Goal: Task Accomplishment & Management: Manage account settings

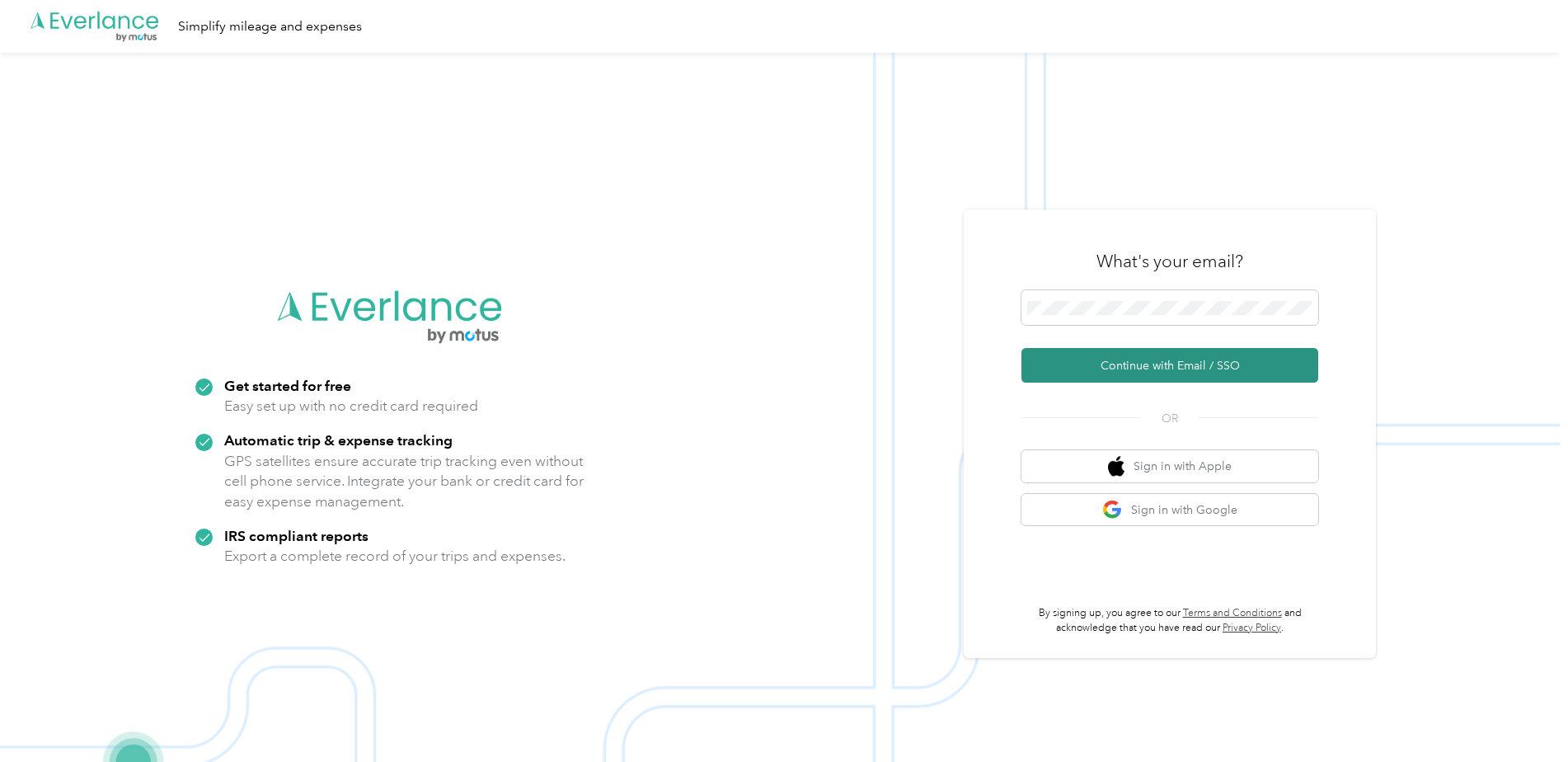
click at [1120, 358] on button "Continue with Email / SSO" at bounding box center [1170, 365] width 297 height 35
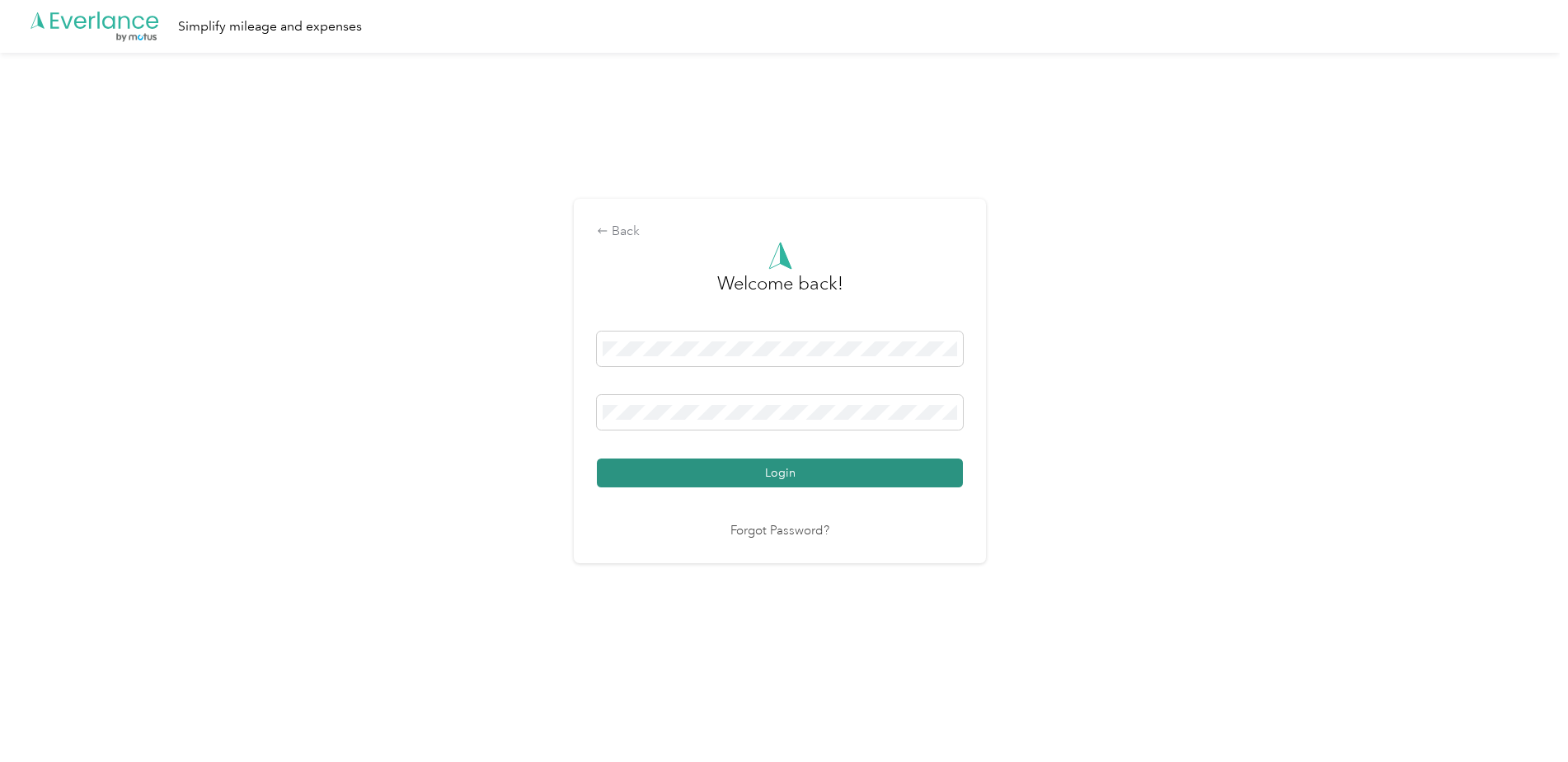
click at [782, 469] on button "Login" at bounding box center [779, 472] width 366 height 29
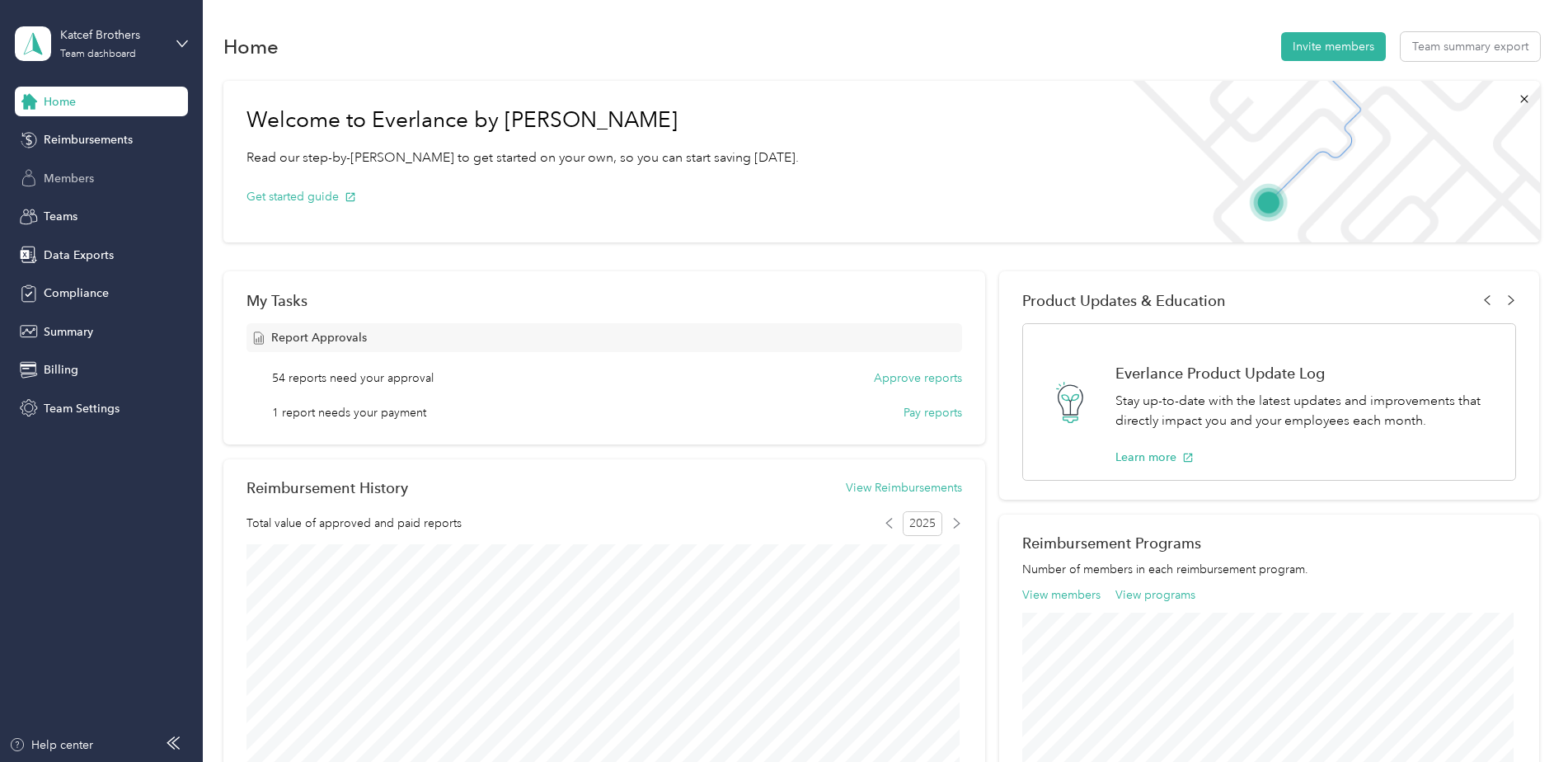
click at [78, 174] on span "Members" at bounding box center [68, 178] width 51 height 18
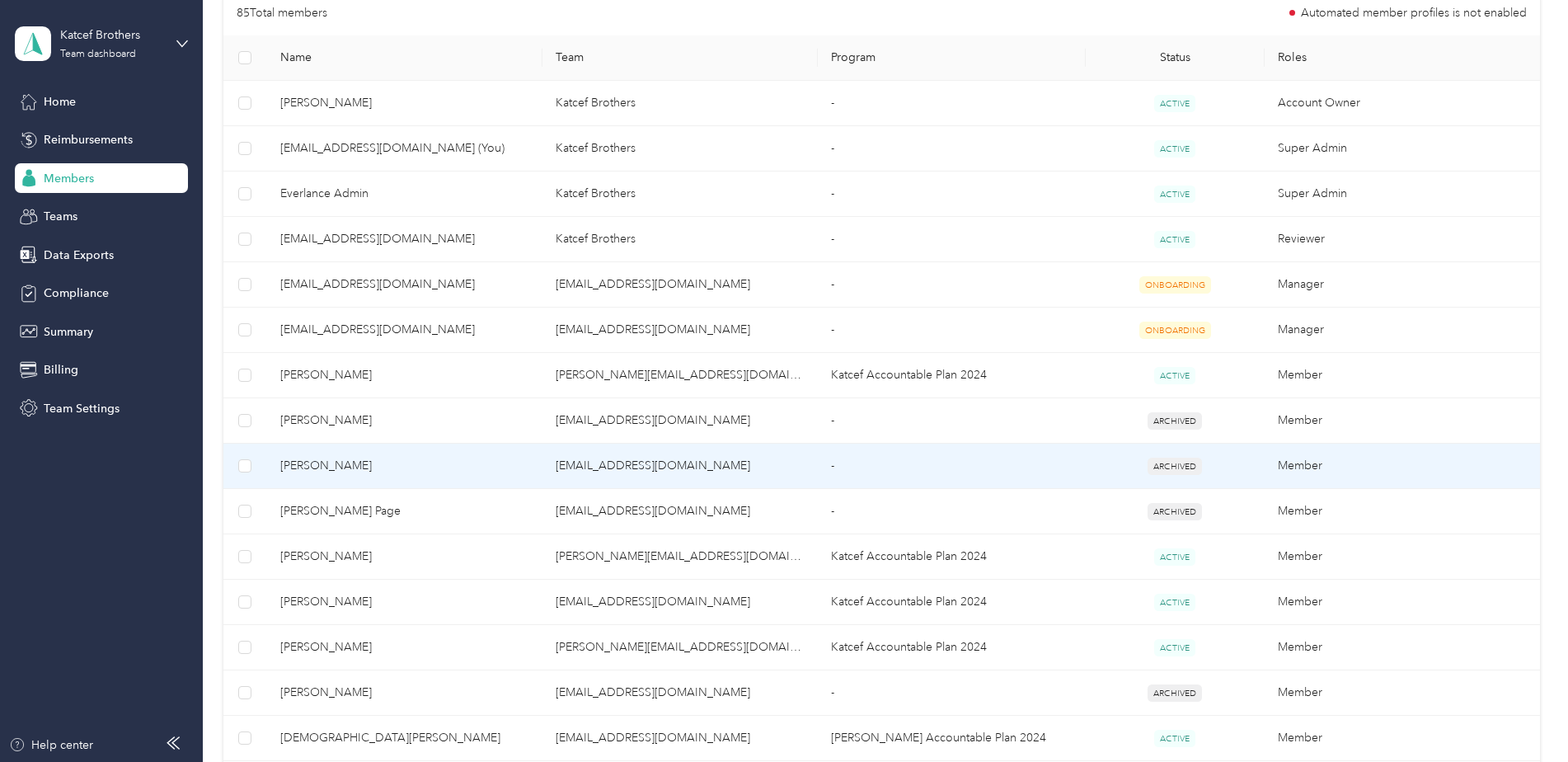
scroll to position [412, 0]
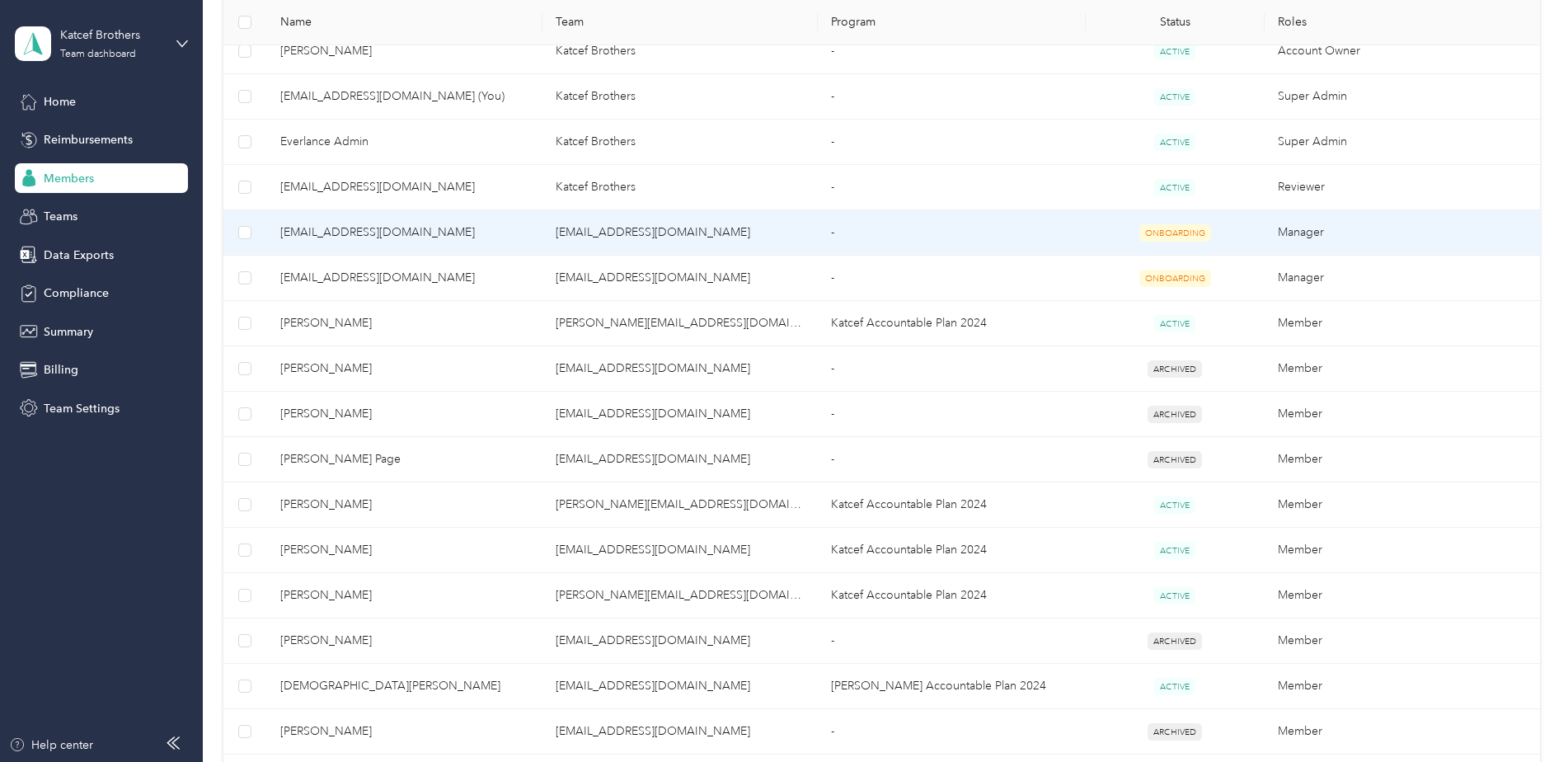
click at [434, 230] on span "[EMAIL_ADDRESS][DOMAIN_NAME]" at bounding box center [405, 232] width 249 height 18
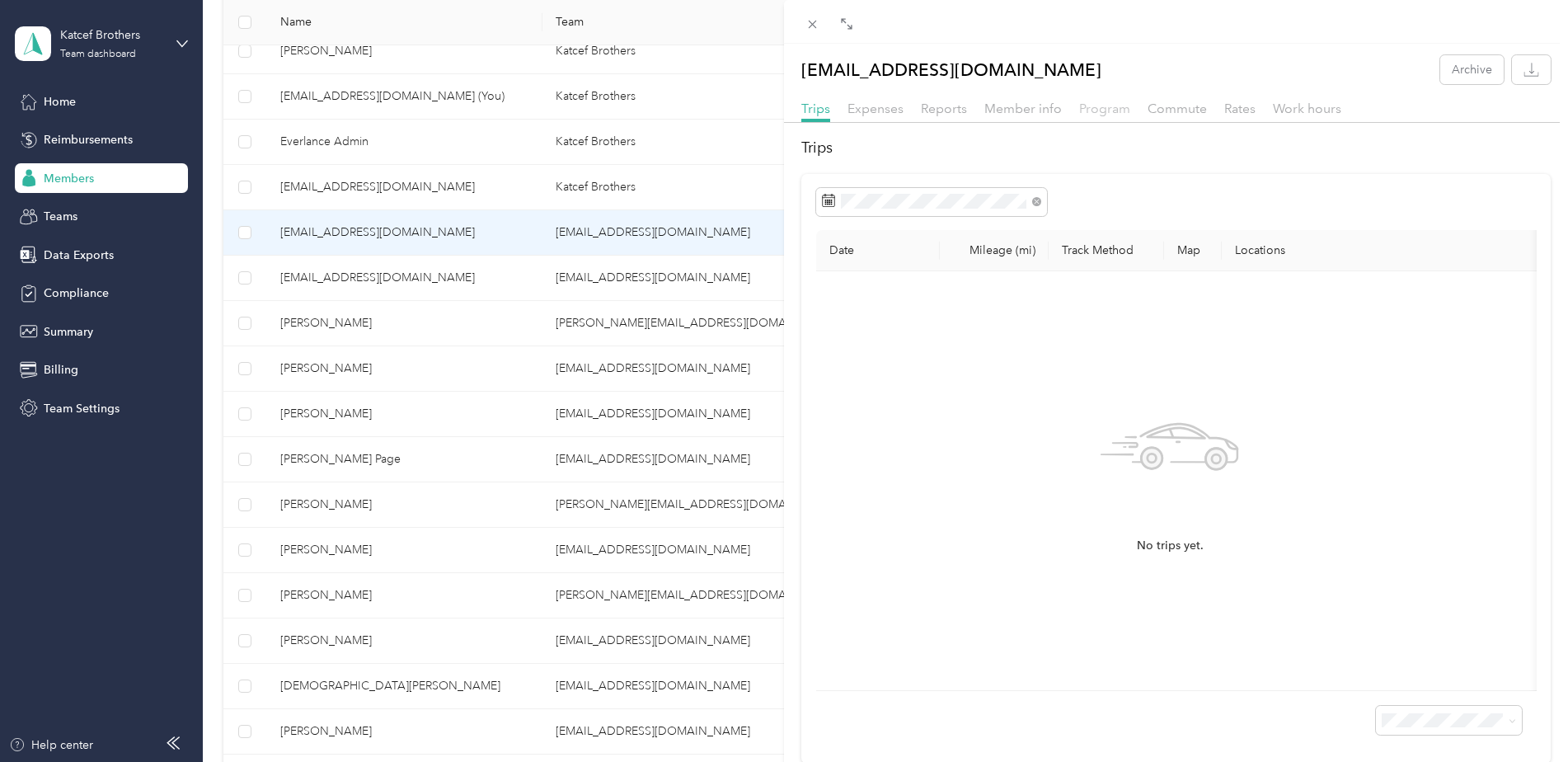
click at [1094, 113] on span "Program" at bounding box center [1104, 108] width 51 height 16
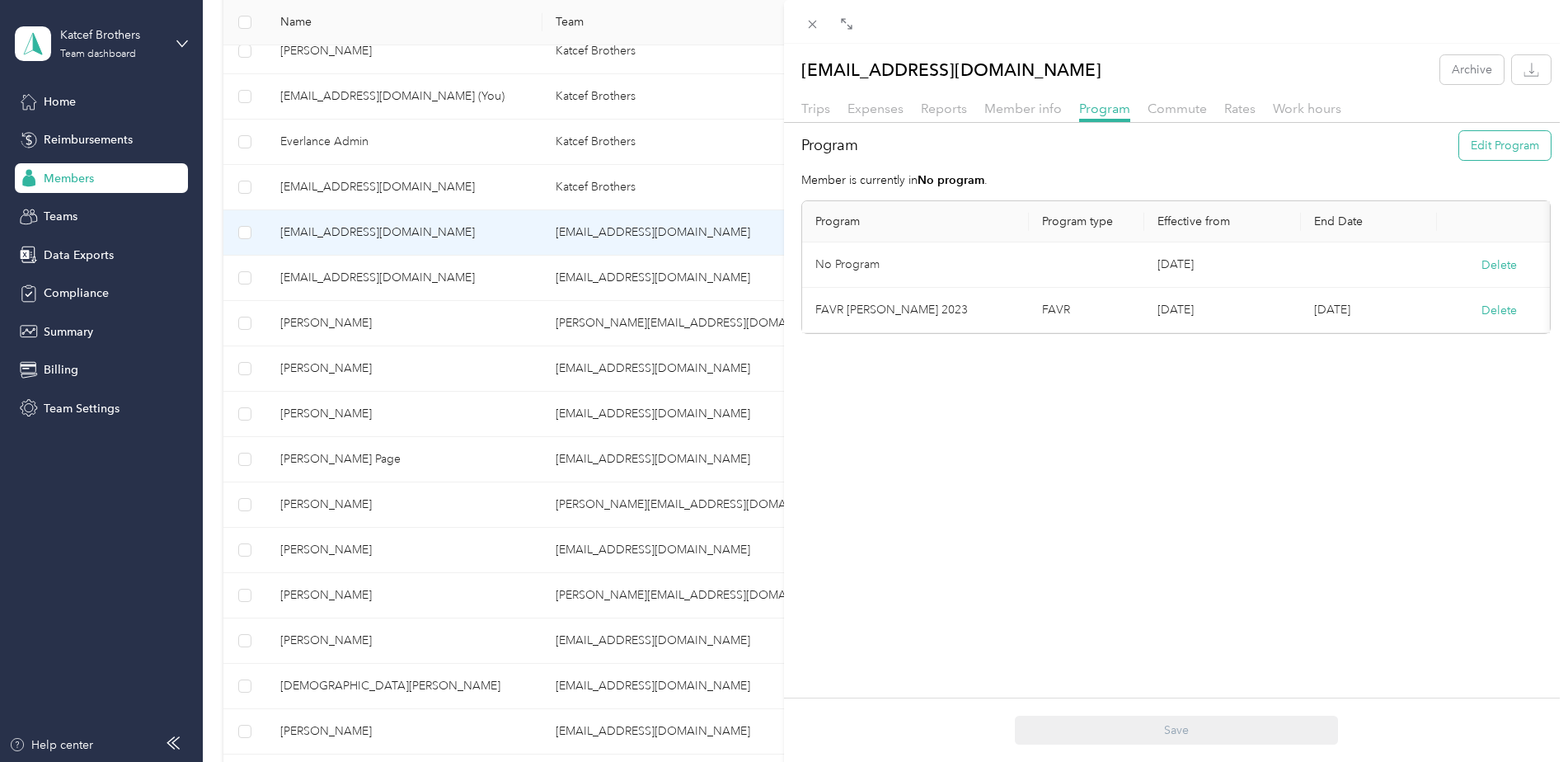
click at [1486, 139] on button "Edit Program" at bounding box center [1504, 145] width 91 height 29
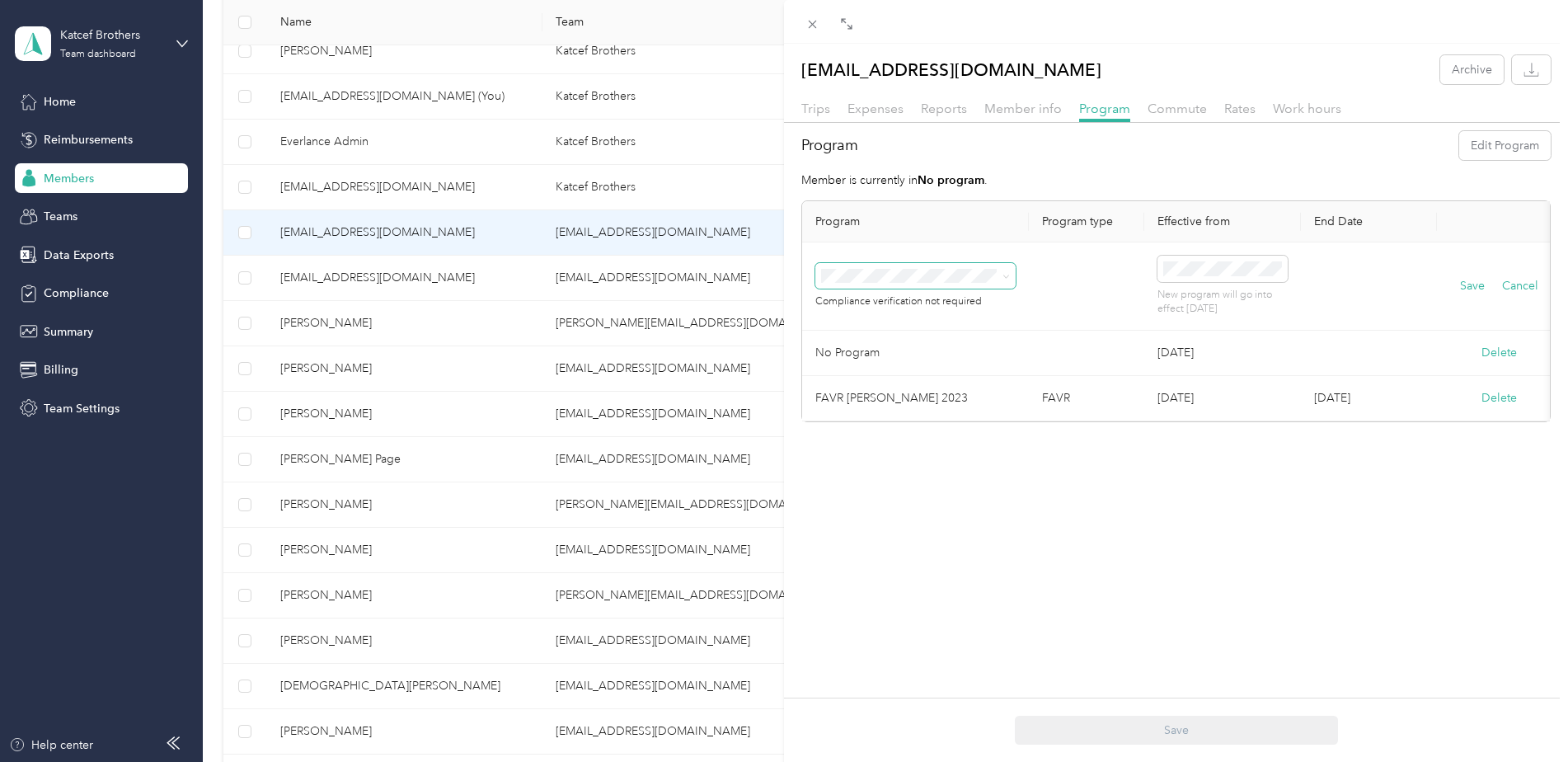
click at [1002, 278] on span at bounding box center [1004, 276] width 13 height 12
click at [1007, 275] on icon at bounding box center [1006, 277] width 7 height 7
click at [951, 504] on div "[PERSON_NAME] Accountable Plan 2024 (FAVR)" at bounding box center [916, 505] width 177 height 35
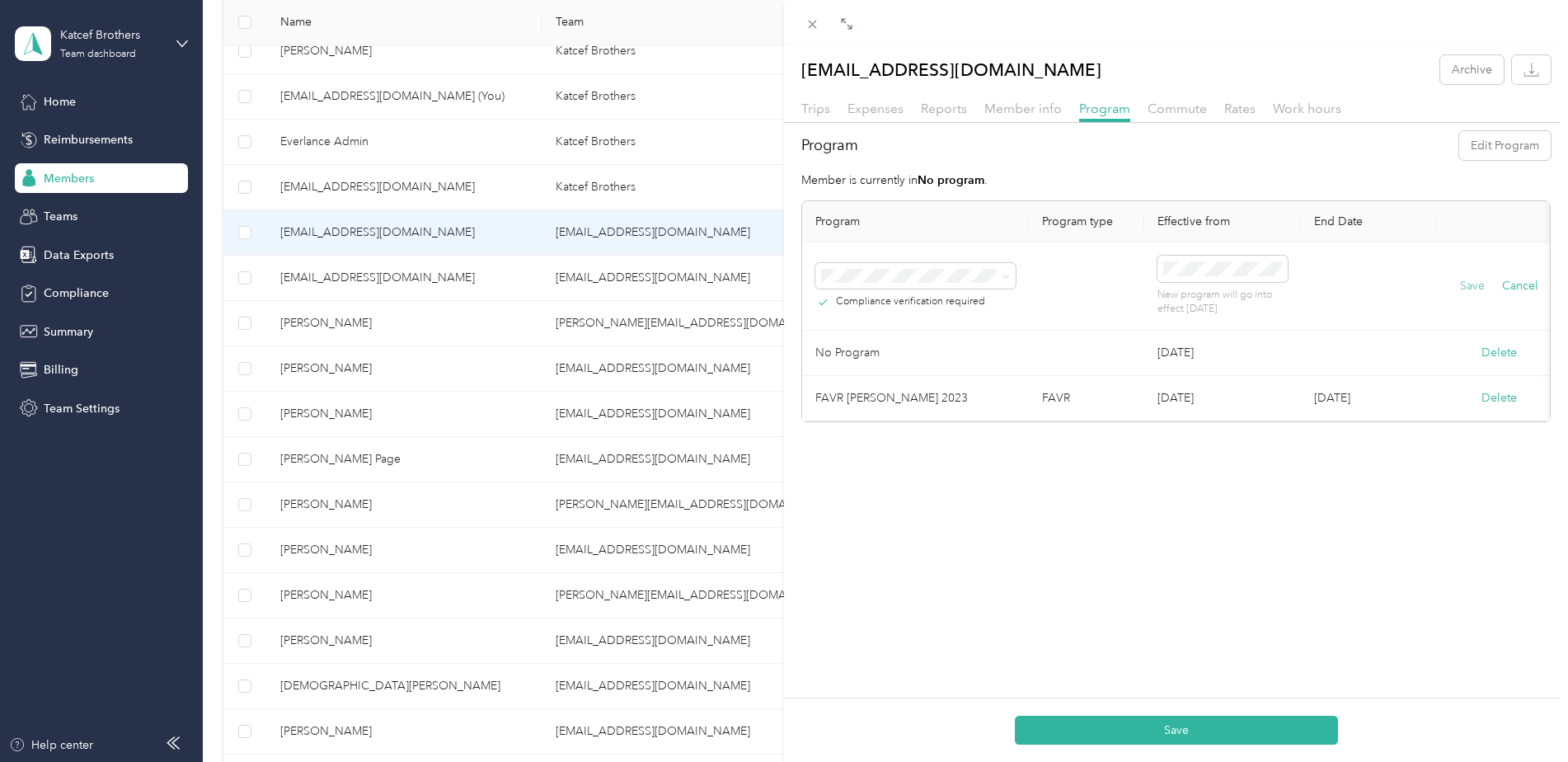
click at [1467, 287] on button "Save" at bounding box center [1472, 286] width 25 height 18
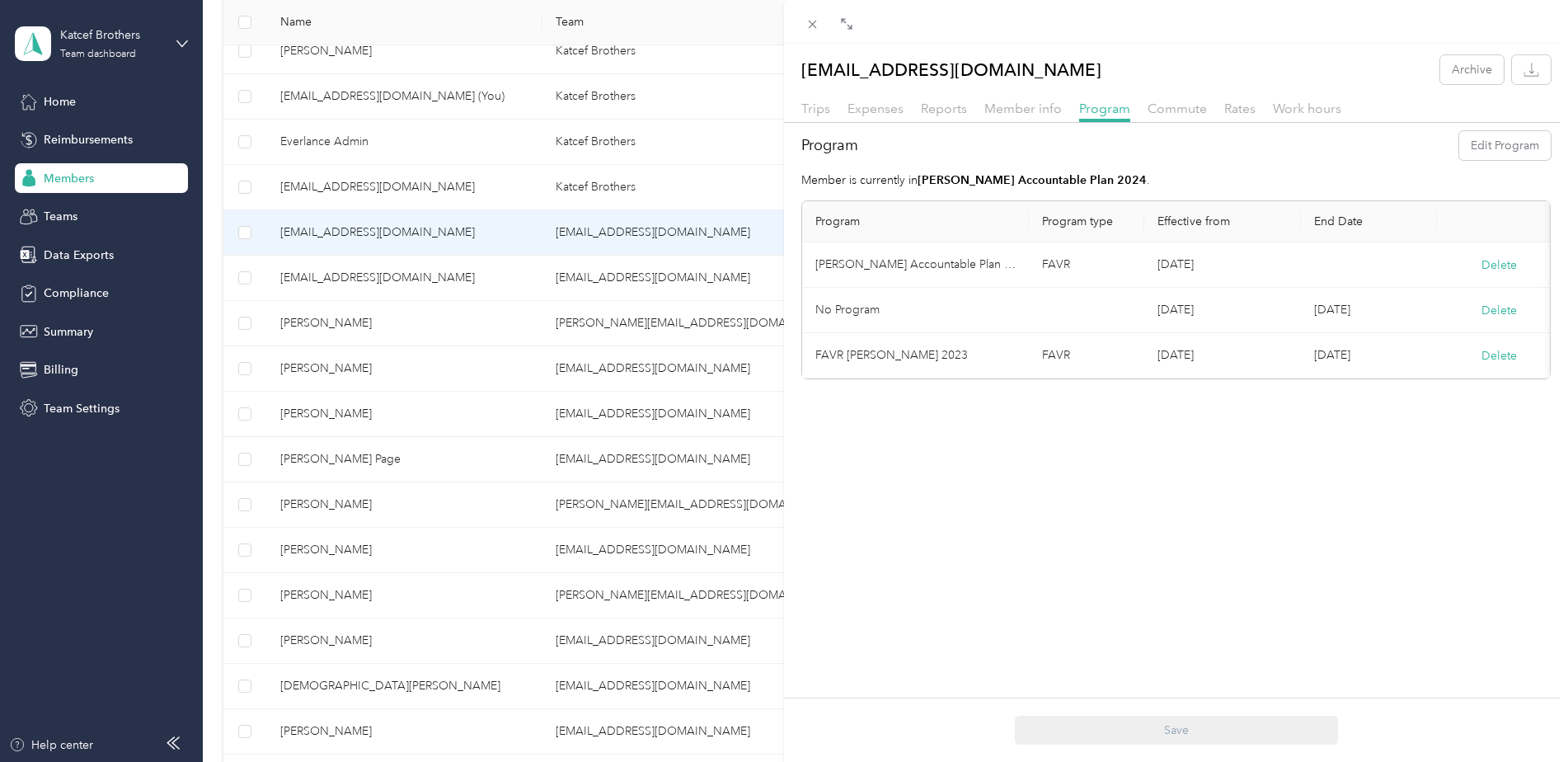
click at [97, 169] on div "[EMAIL_ADDRESS][DOMAIN_NAME] Archive Trips Expenses Reports Member info Program…" at bounding box center [784, 381] width 1568 height 762
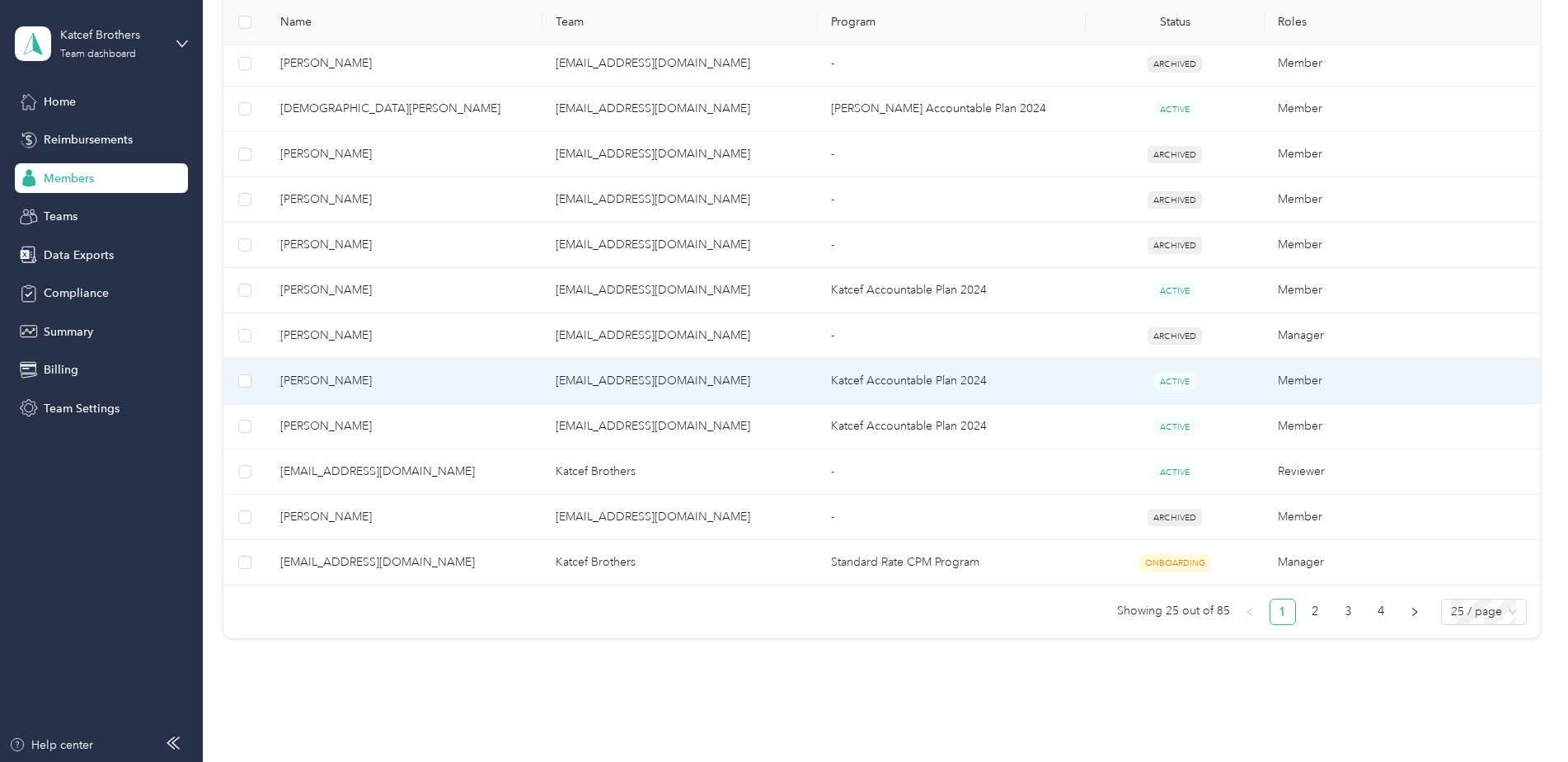
scroll to position [1051, 0]
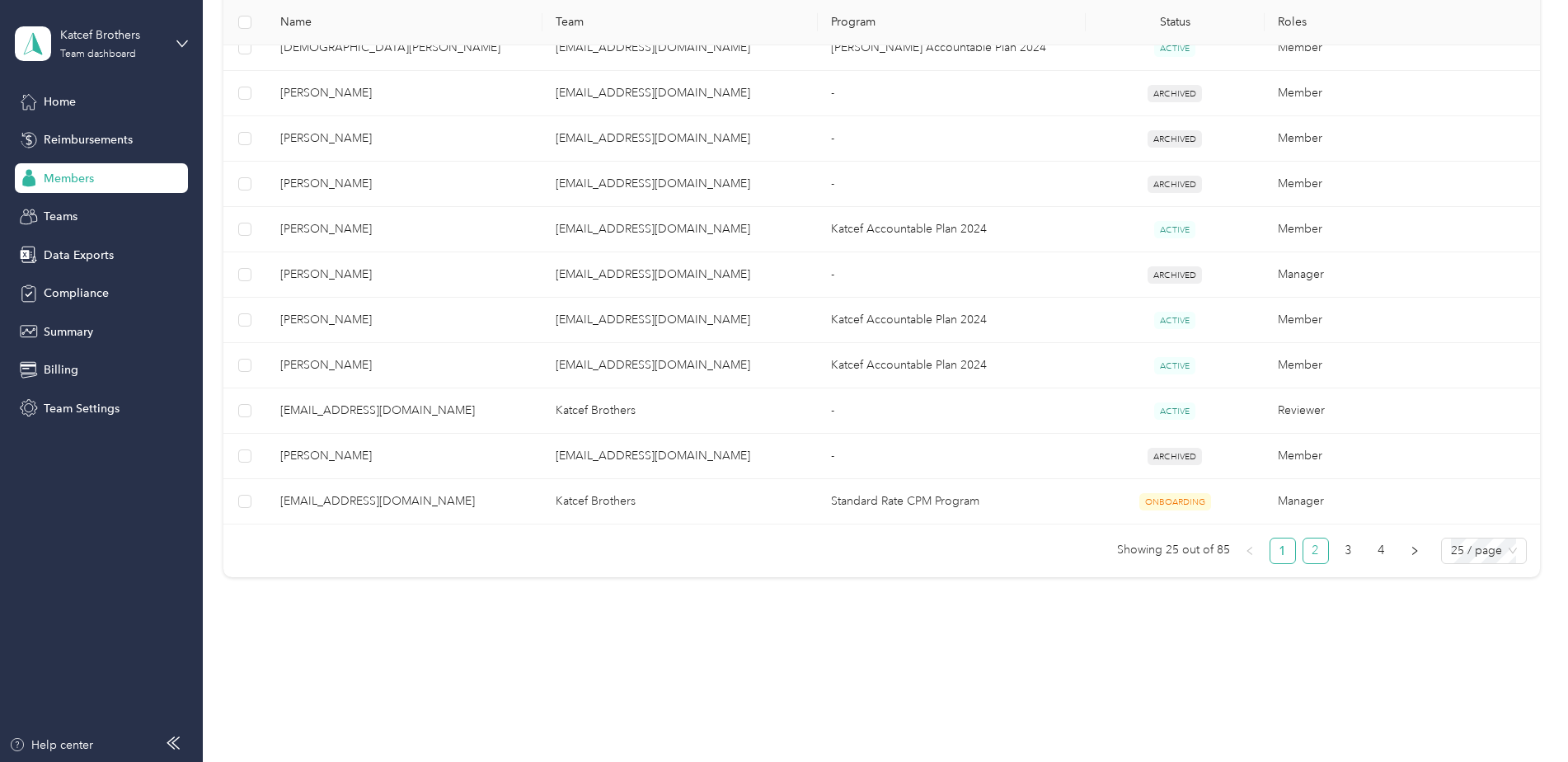
click at [1305, 552] on link "2" at bounding box center [1315, 551] width 25 height 25
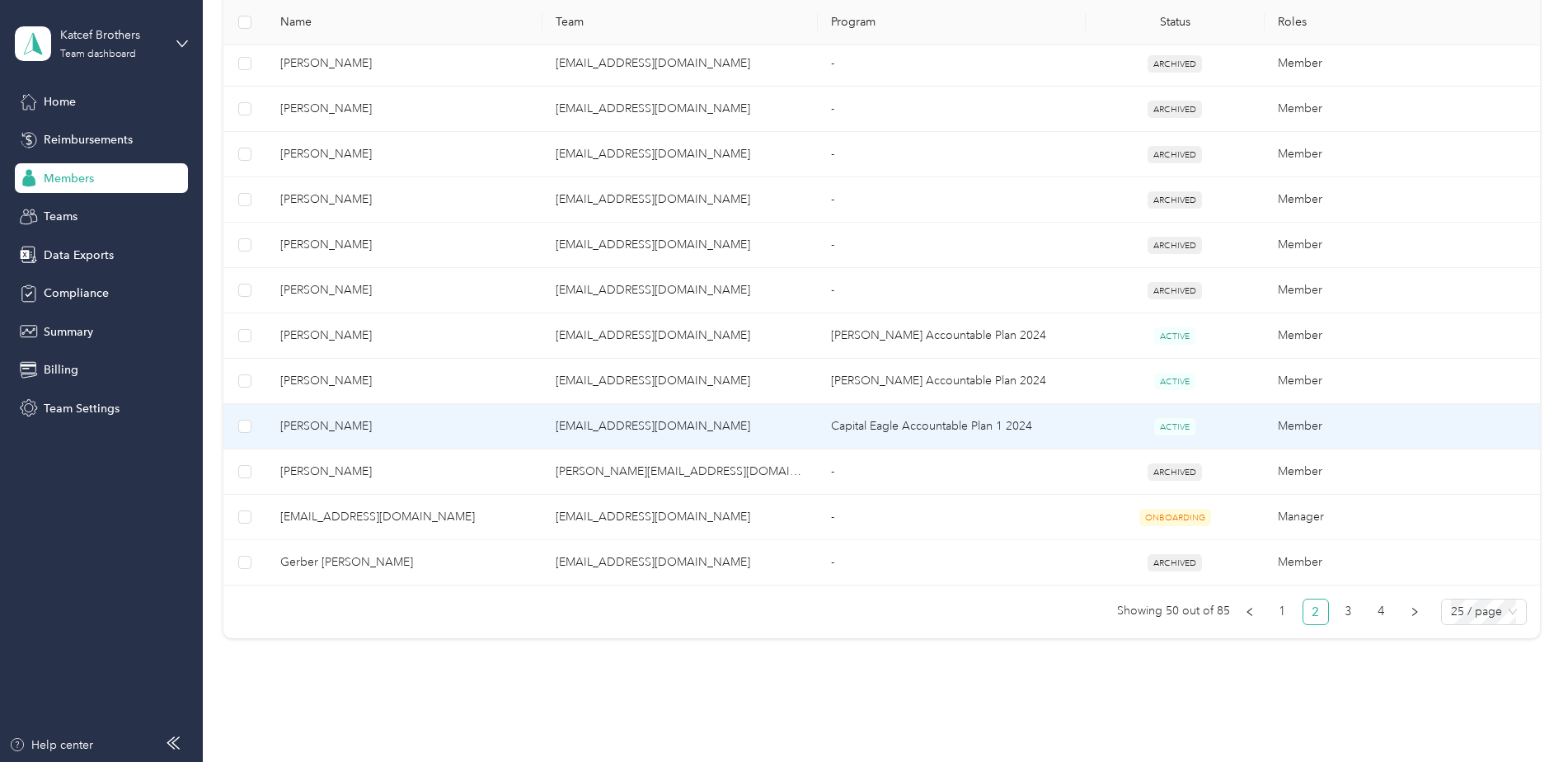
scroll to position [1051, 0]
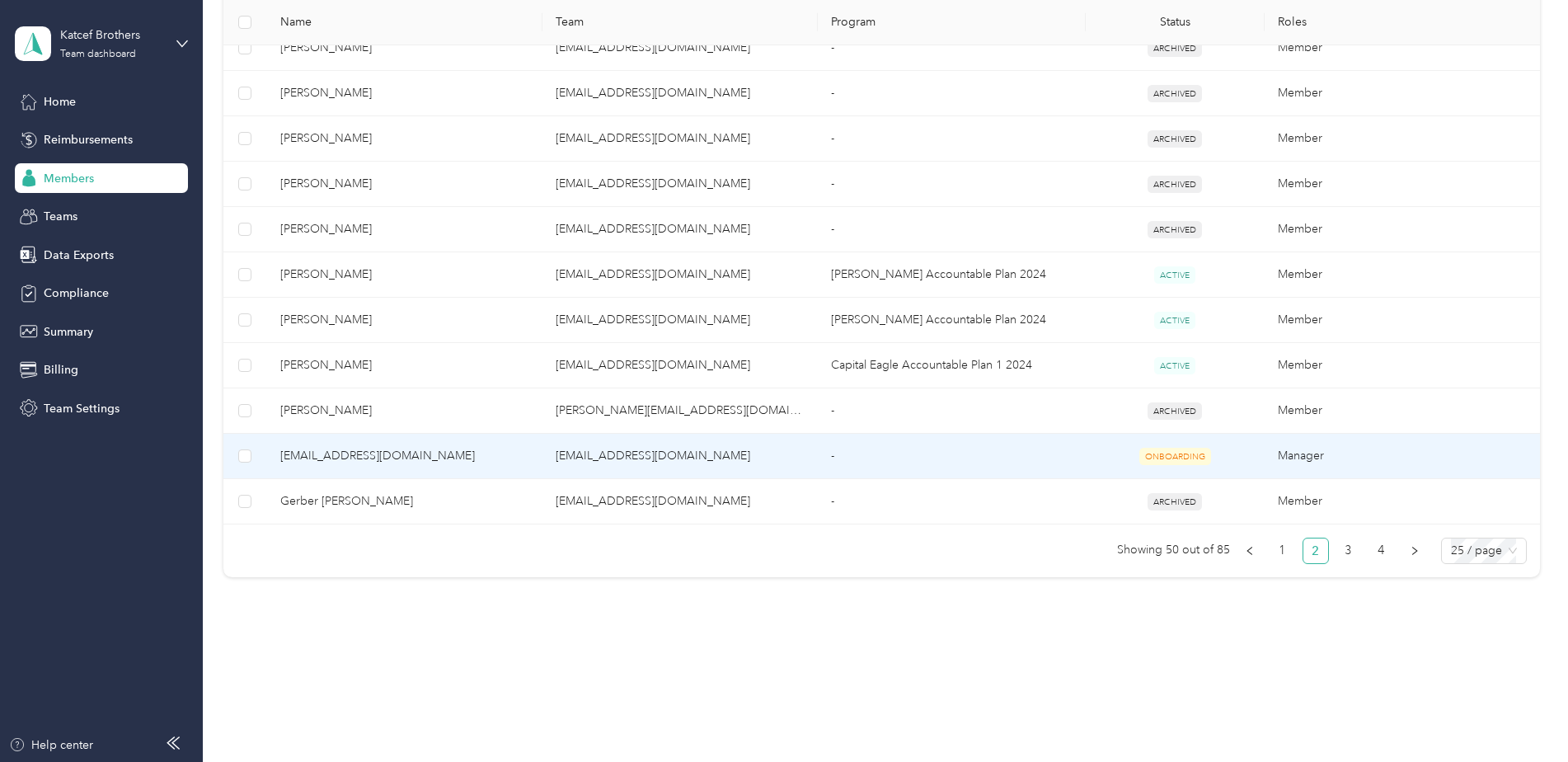
click at [373, 458] on span "[EMAIL_ADDRESS][DOMAIN_NAME]" at bounding box center [405, 457] width 249 height 18
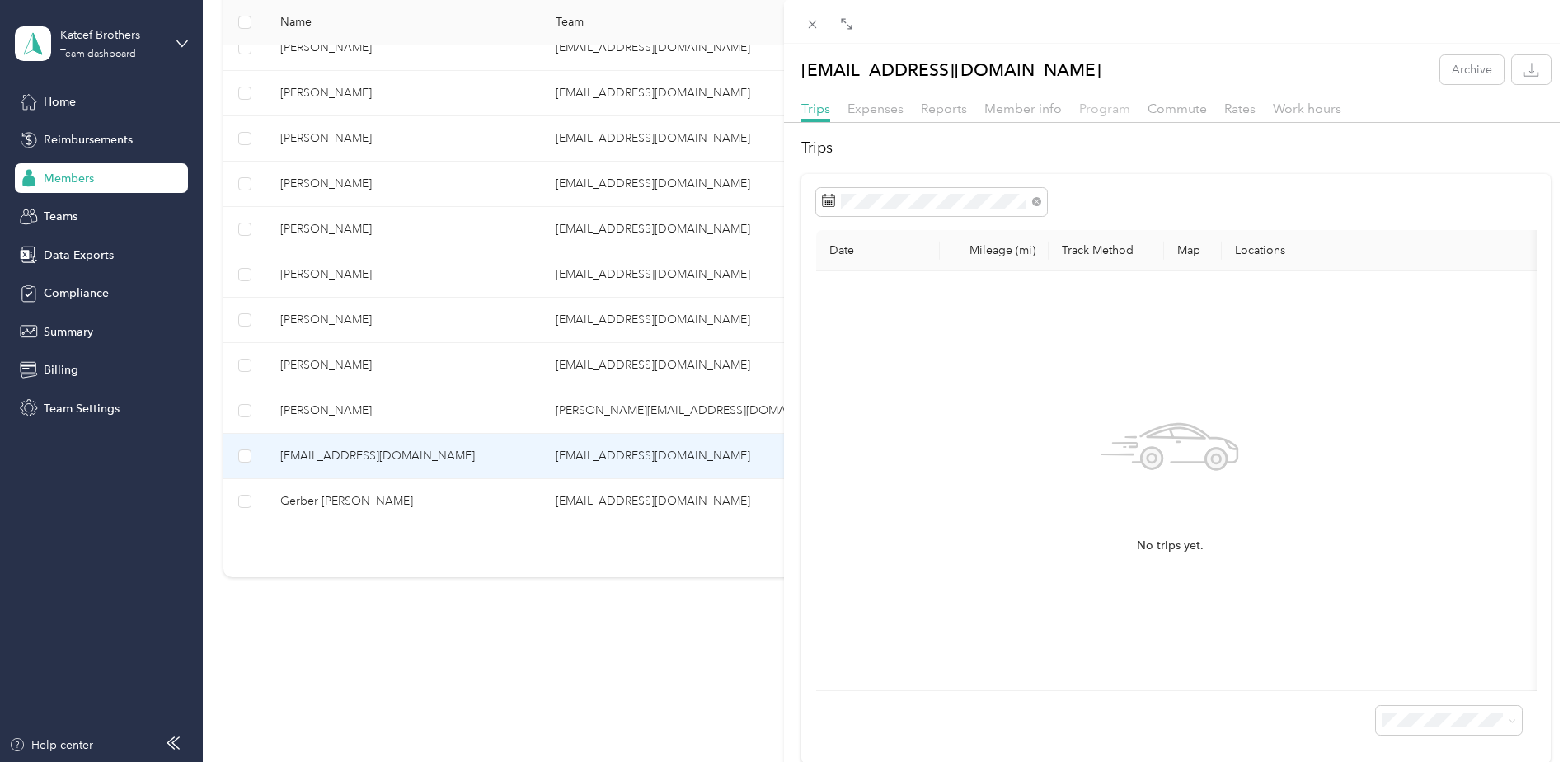
click at [1097, 110] on span "Program" at bounding box center [1104, 108] width 51 height 16
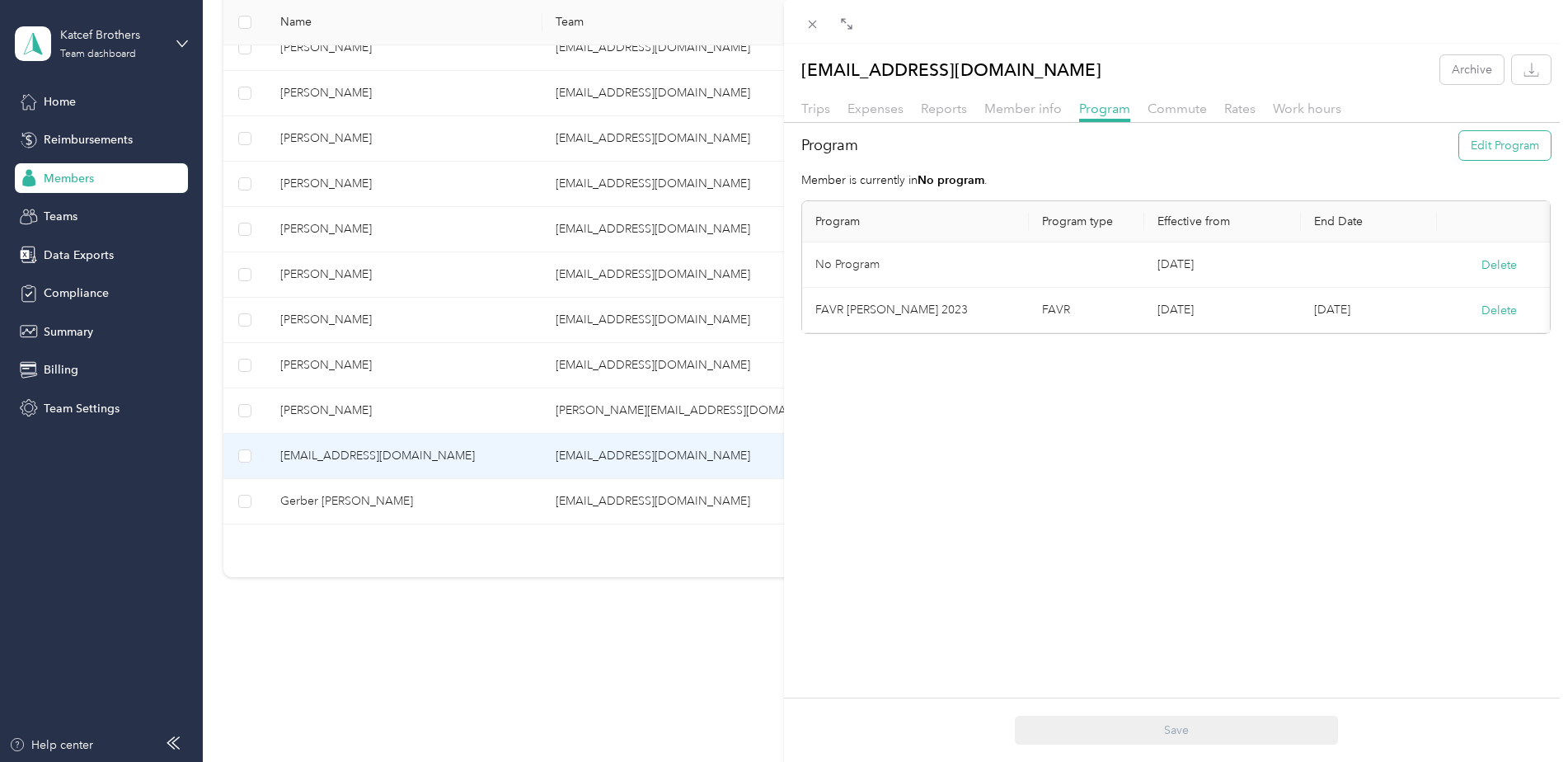
click at [1473, 144] on button "Edit Program" at bounding box center [1504, 145] width 91 height 29
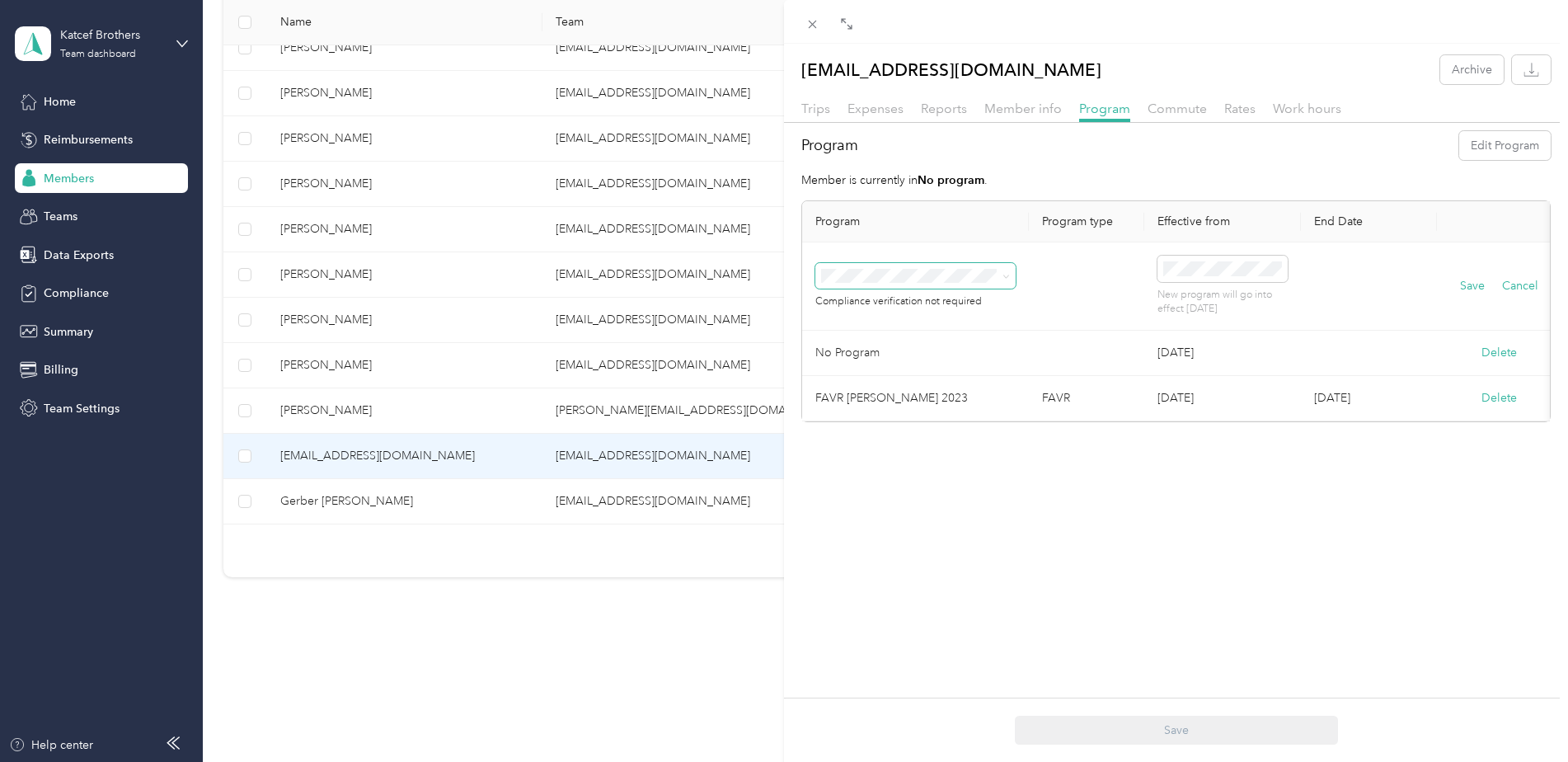
click at [1010, 277] on span at bounding box center [915, 276] width 200 height 27
click at [1004, 279] on icon at bounding box center [1006, 277] width 7 height 7
click at [925, 502] on div "[PERSON_NAME] Accountable Plan 2024 (FAVR)" at bounding box center [916, 505] width 177 height 35
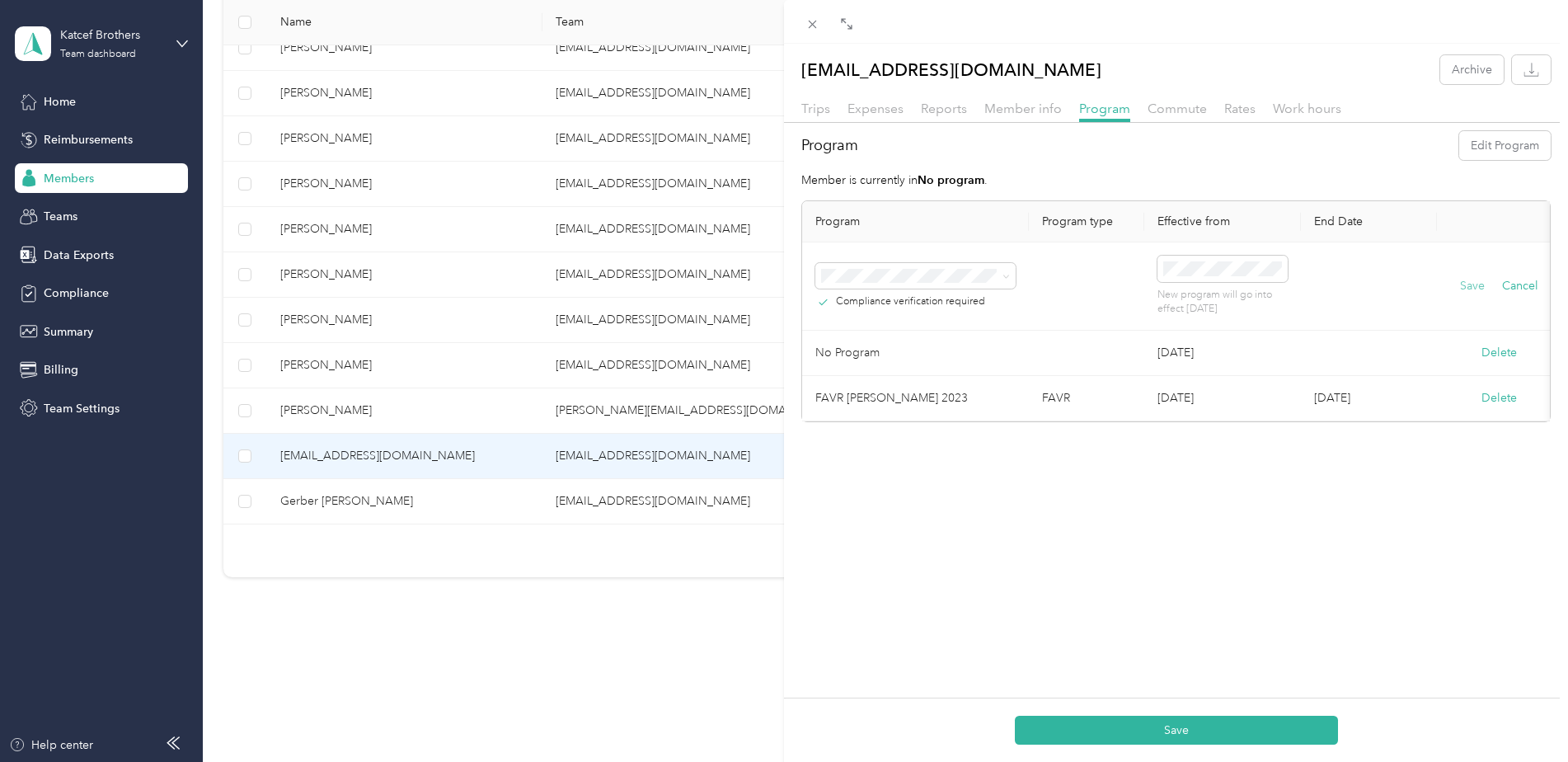
click at [1472, 289] on button "Save" at bounding box center [1472, 286] width 25 height 18
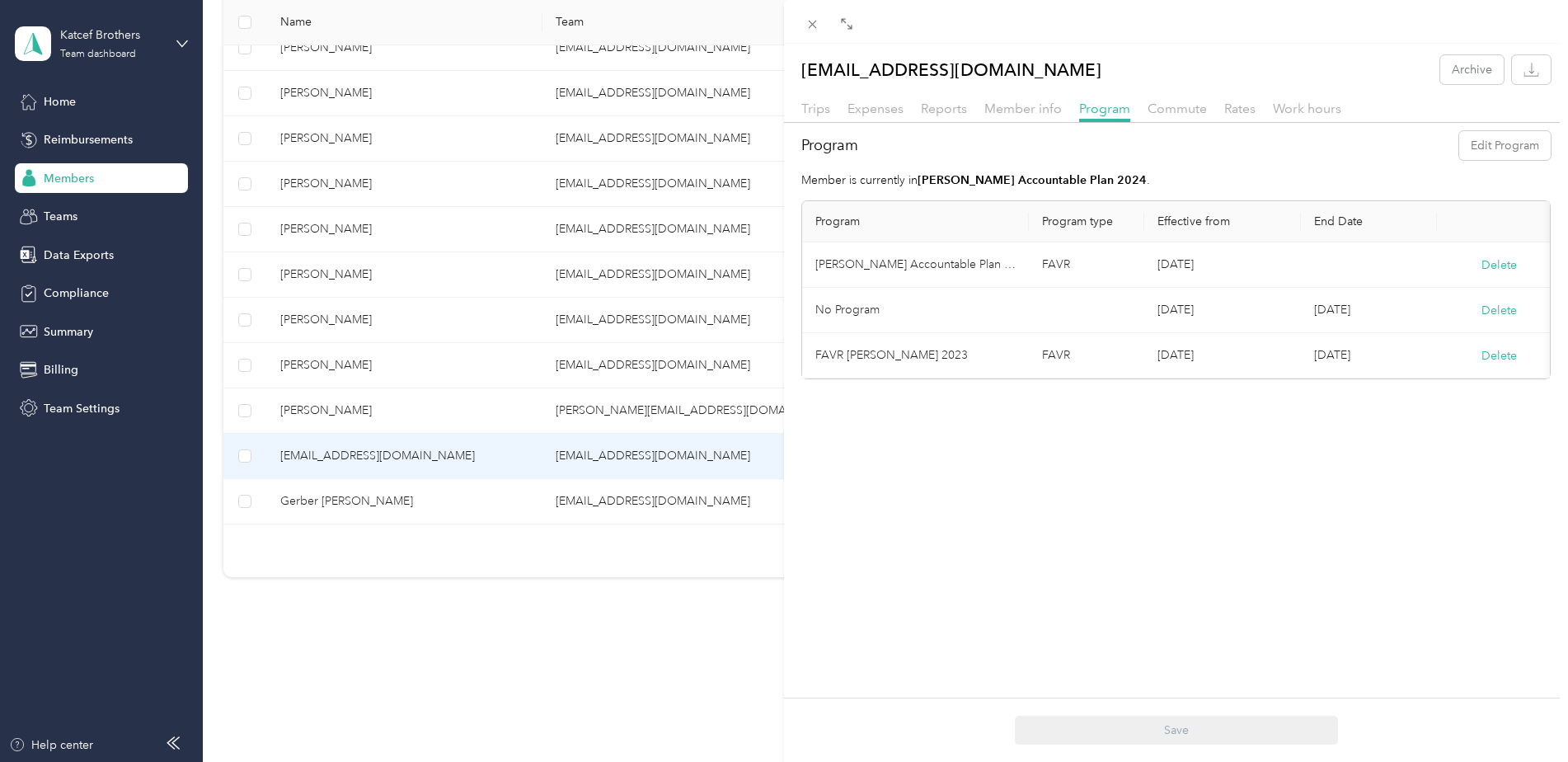
scroll to position [573, 0]
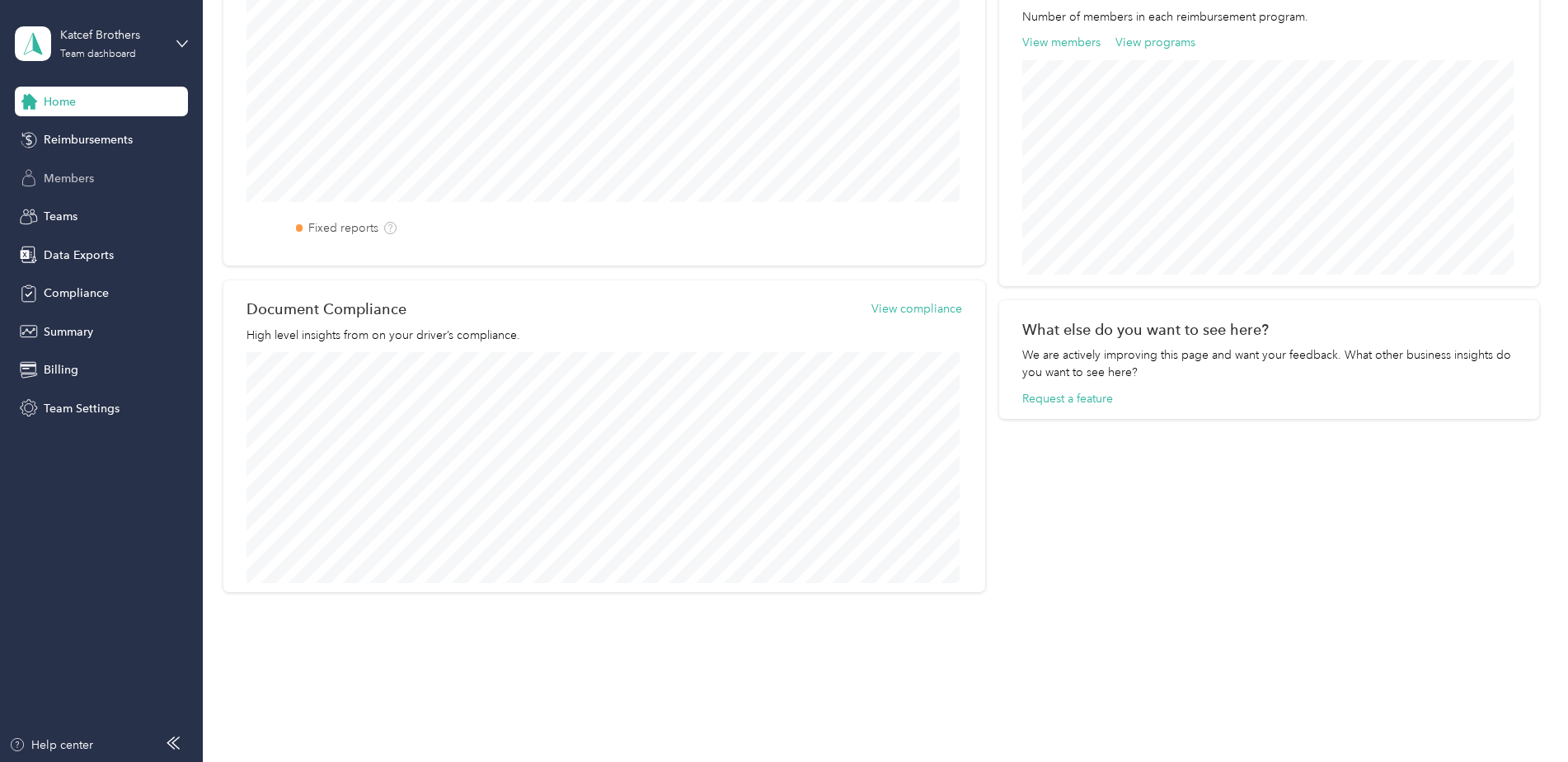
click at [94, 171] on span "Members" at bounding box center [68, 178] width 51 height 18
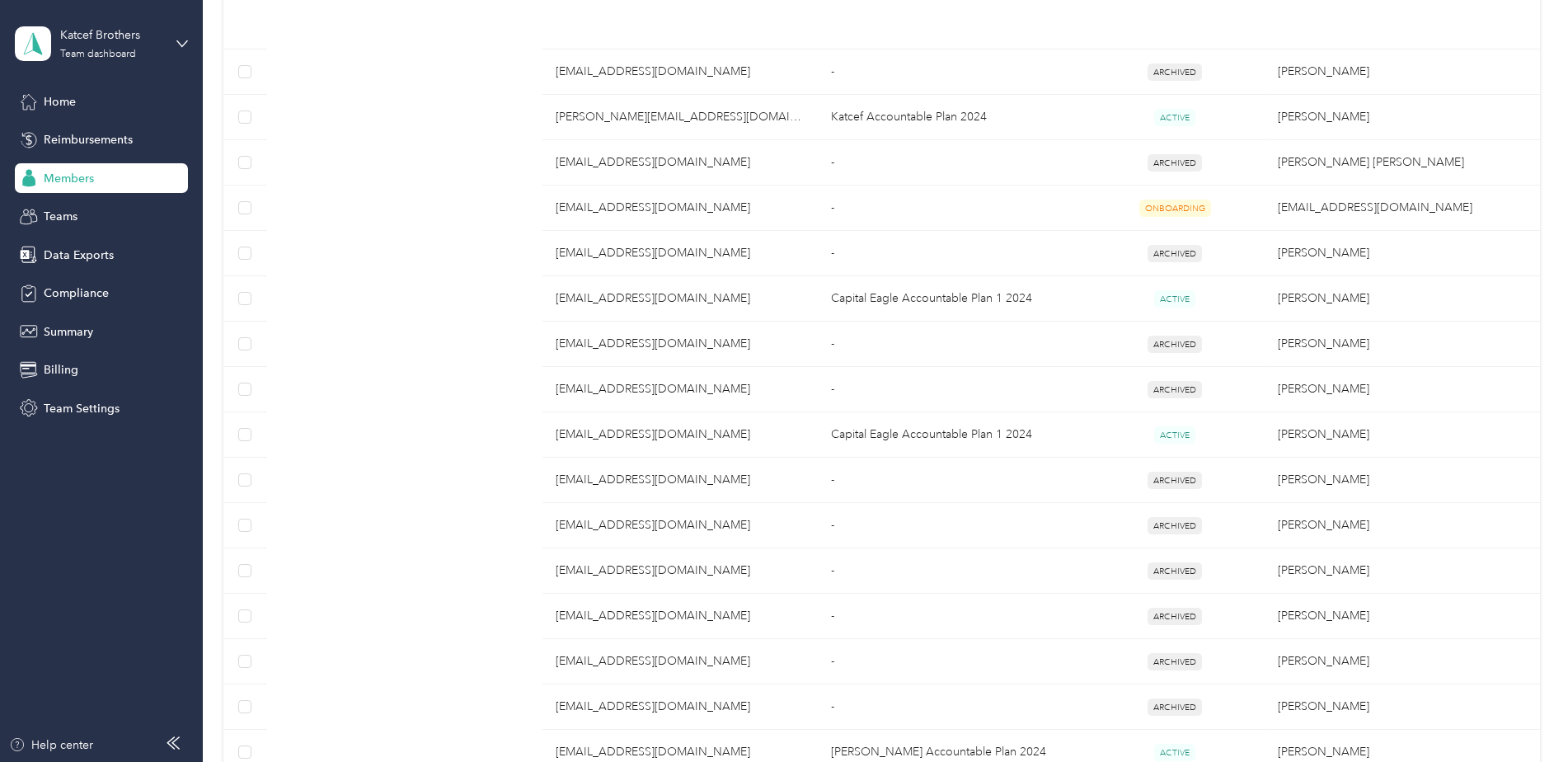
scroll to position [1051, 0]
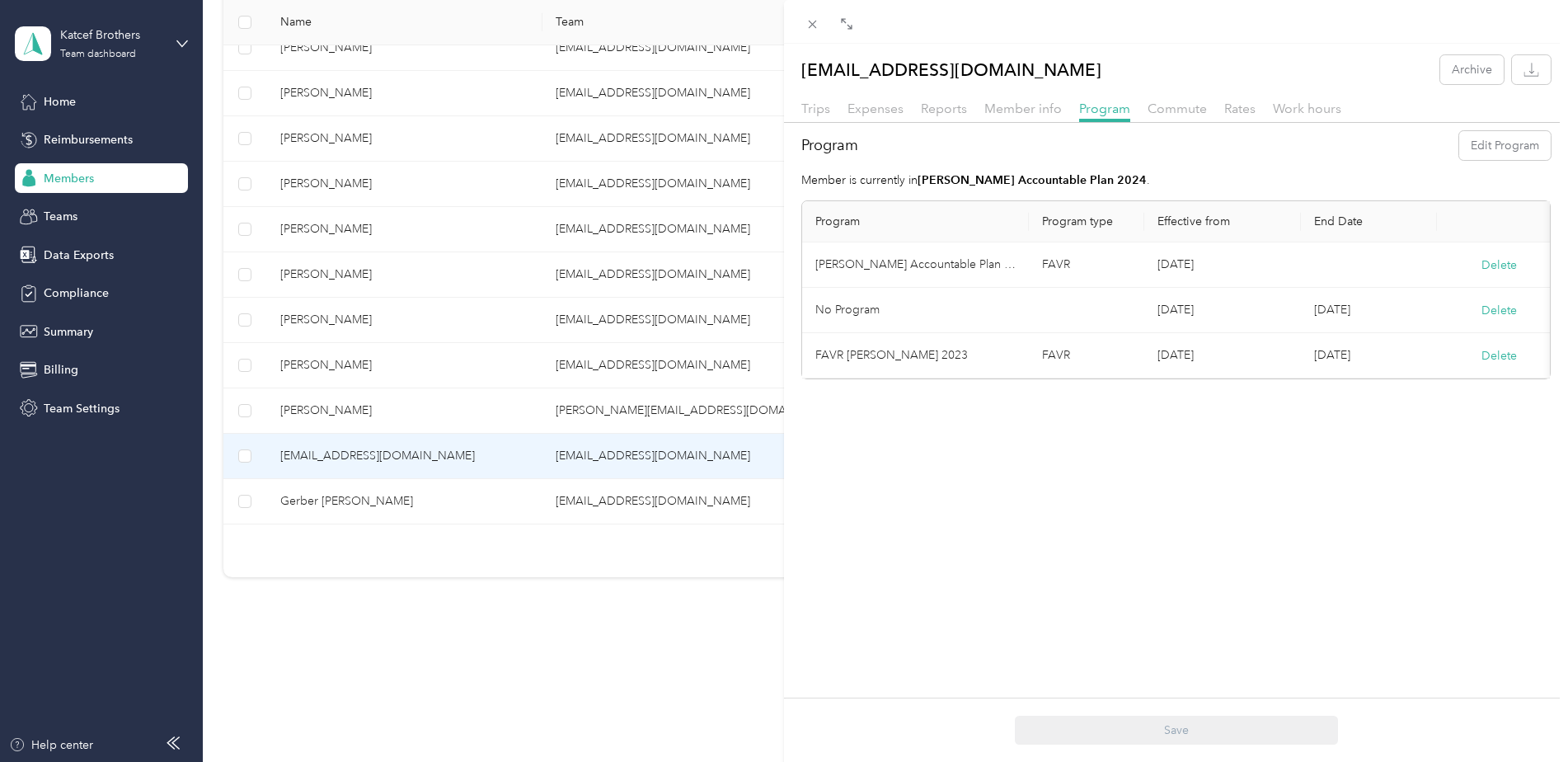
click at [150, 182] on div "[EMAIL_ADDRESS][DOMAIN_NAME] Archive Trips Expenses Reports Member info Program…" at bounding box center [784, 381] width 1568 height 762
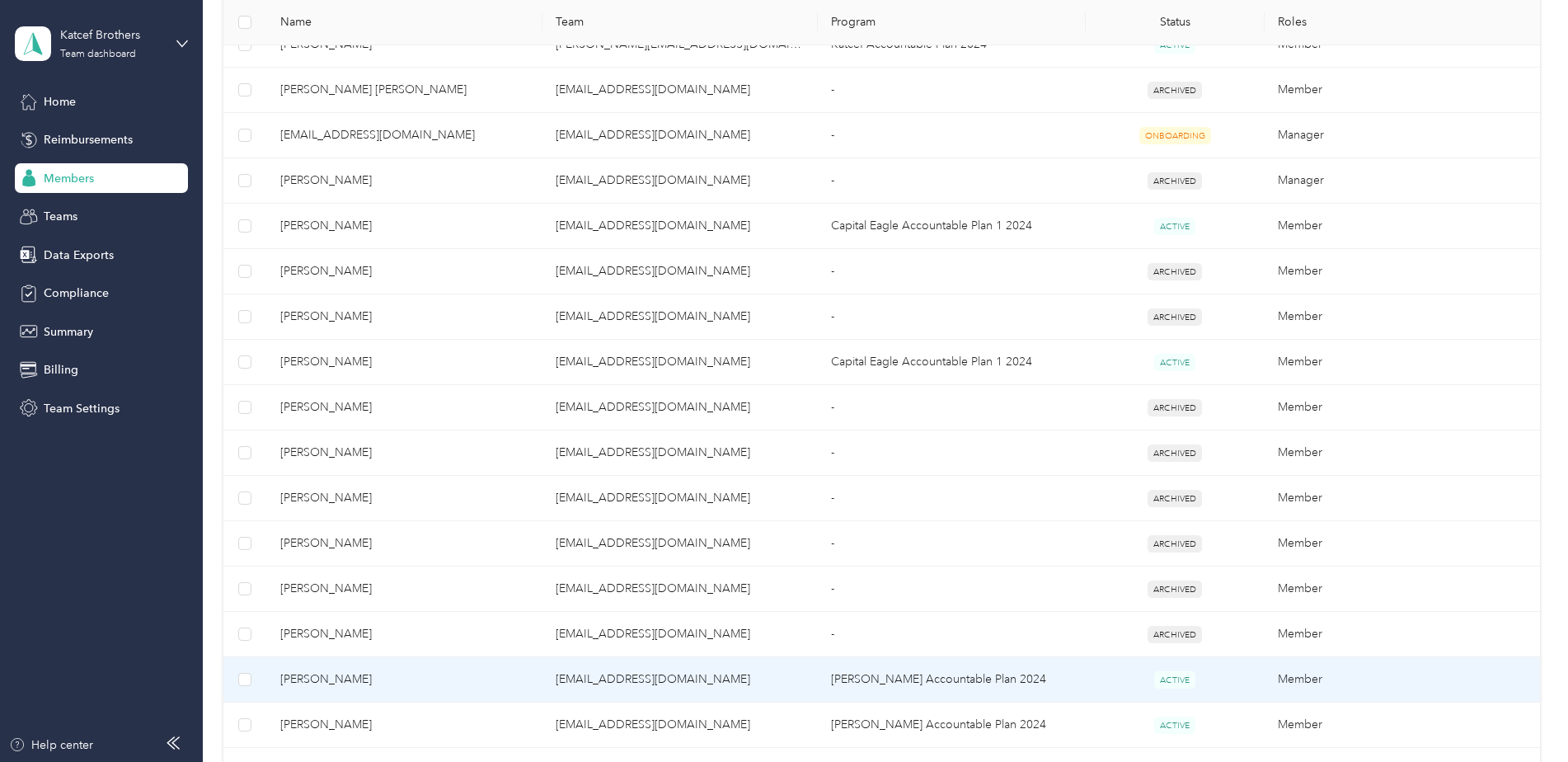
scroll to position [638, 0]
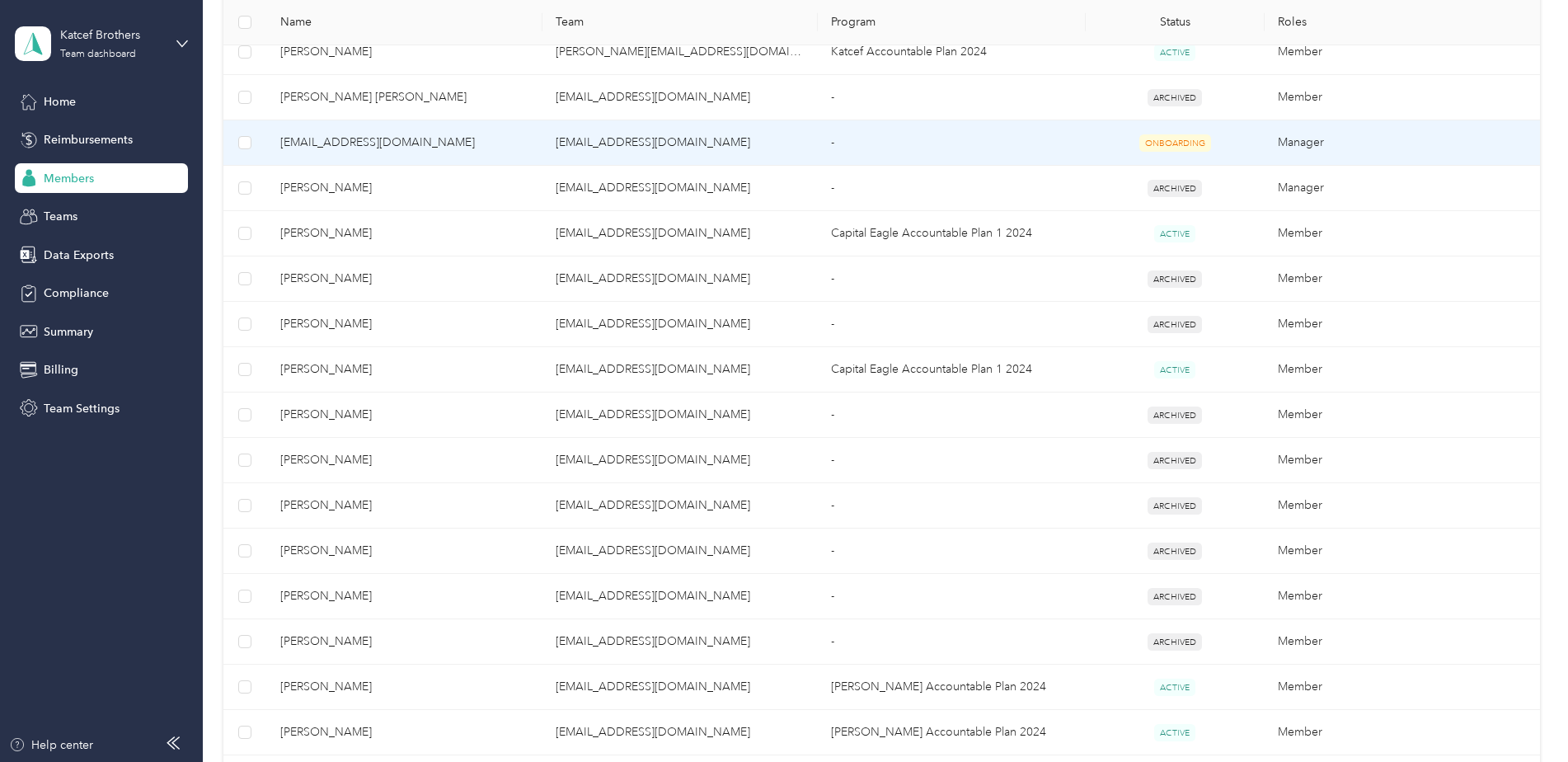
click at [368, 140] on span "[EMAIL_ADDRESS][DOMAIN_NAME]" at bounding box center [405, 143] width 249 height 18
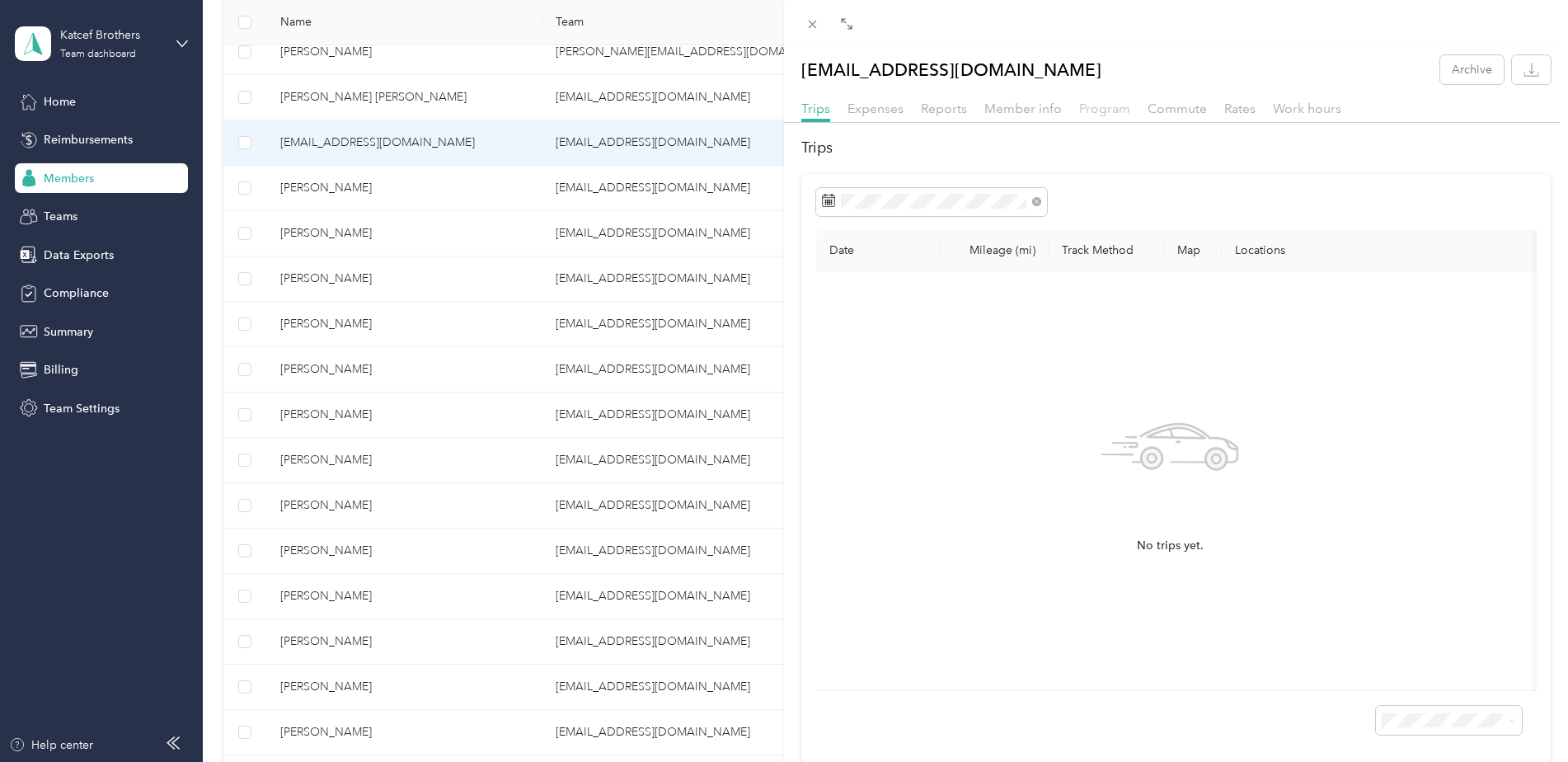
click at [1095, 109] on span "Program" at bounding box center [1104, 108] width 51 height 16
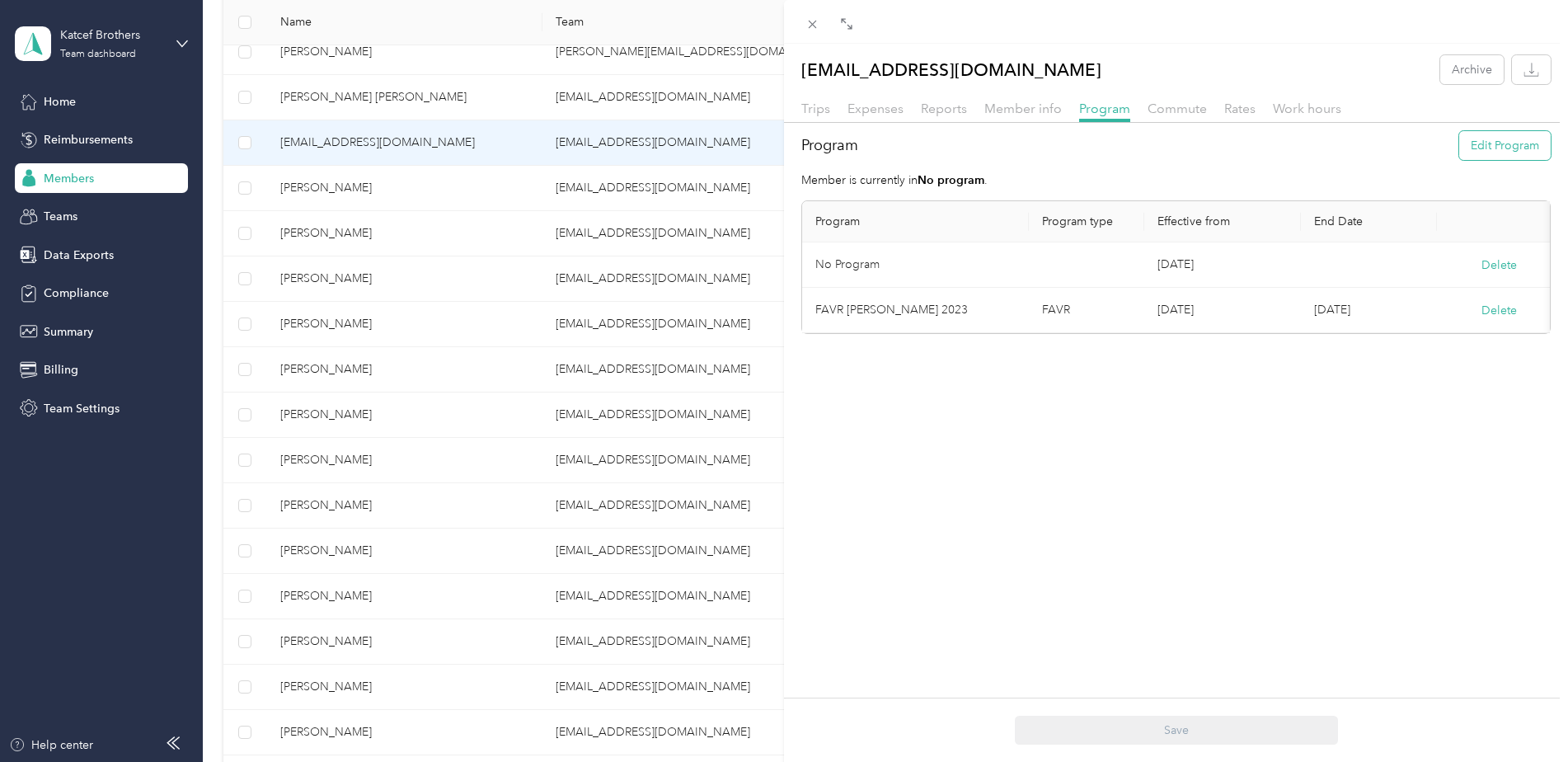
click at [1496, 144] on button "Edit Program" at bounding box center [1504, 145] width 91 height 29
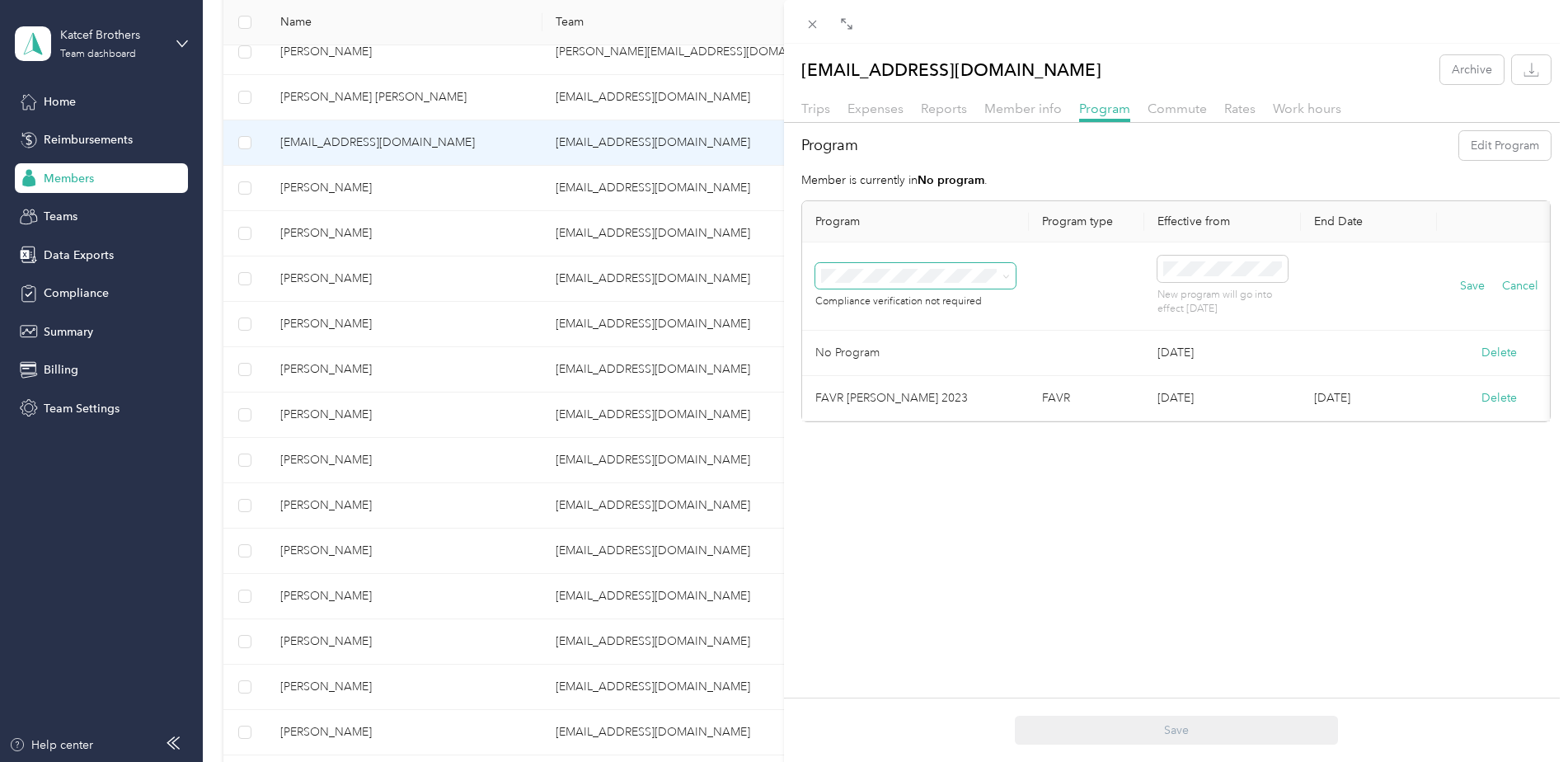
click at [1007, 277] on icon at bounding box center [1006, 277] width 7 height 7
click at [959, 501] on div "[PERSON_NAME] Accountable Plan 2024 (FAVR)" at bounding box center [916, 501] width 177 height 35
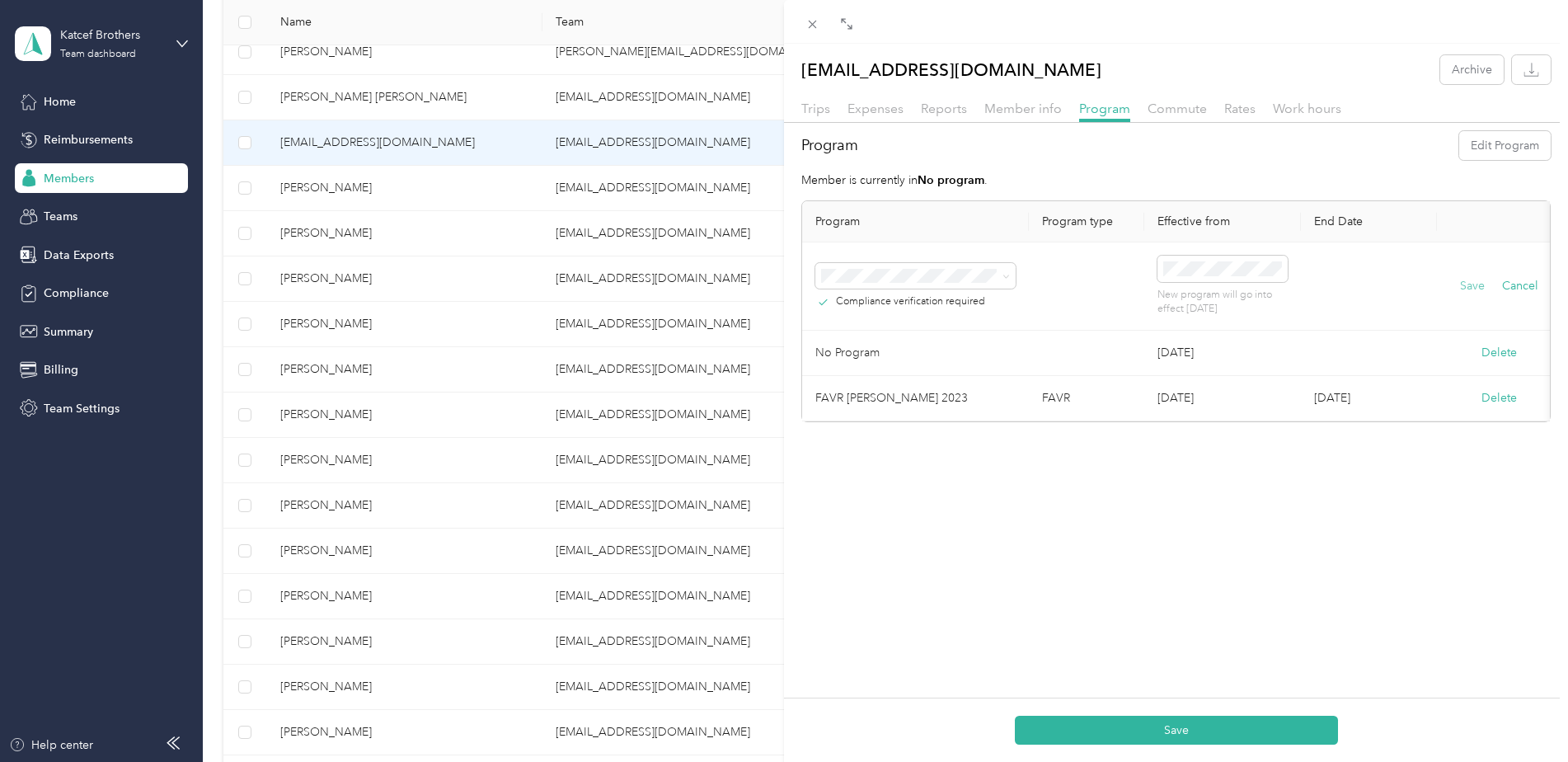
click at [1470, 286] on button "Save" at bounding box center [1472, 286] width 25 height 18
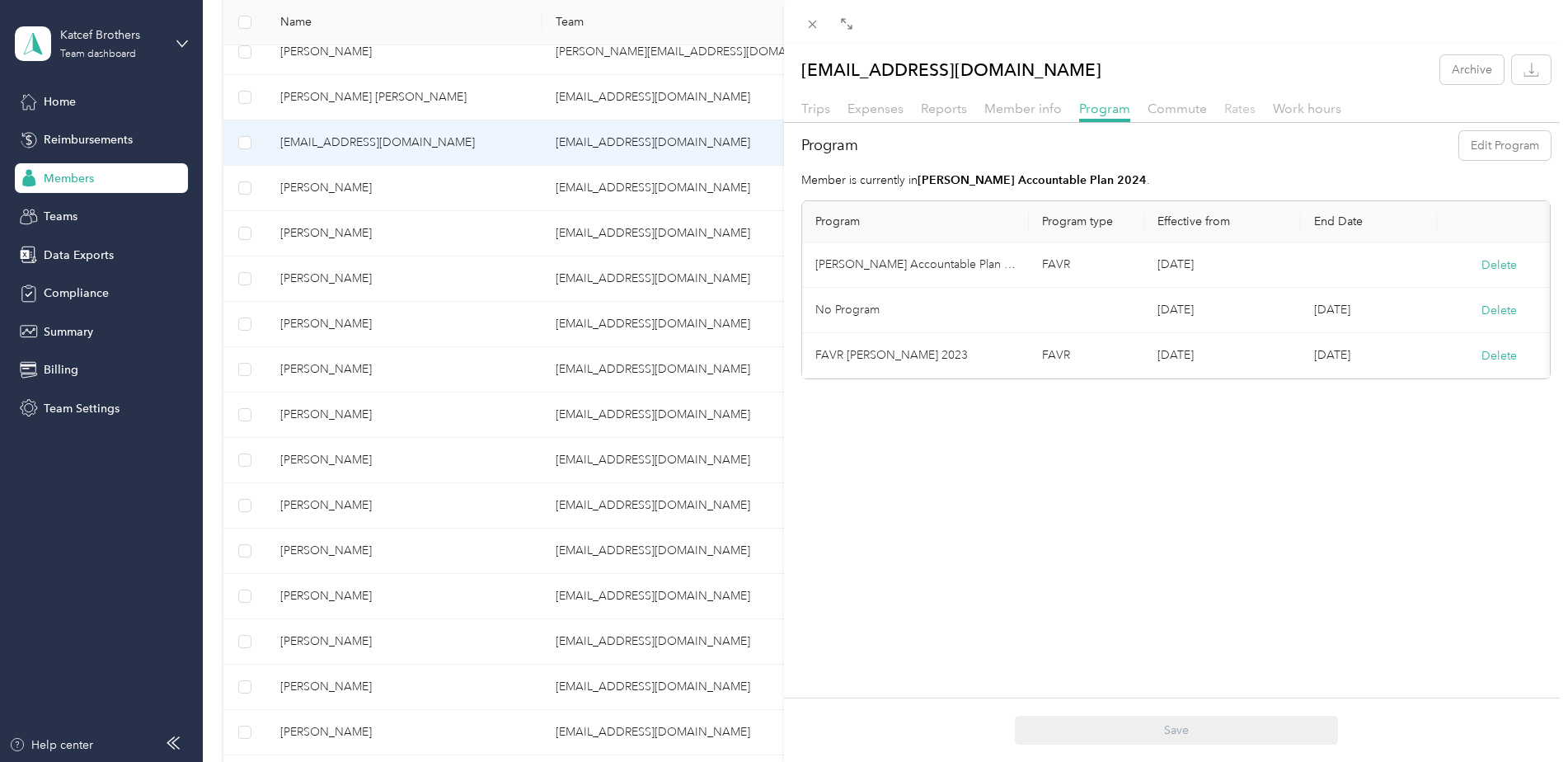
click at [1237, 112] on span "Rates" at bounding box center [1241, 108] width 31 height 16
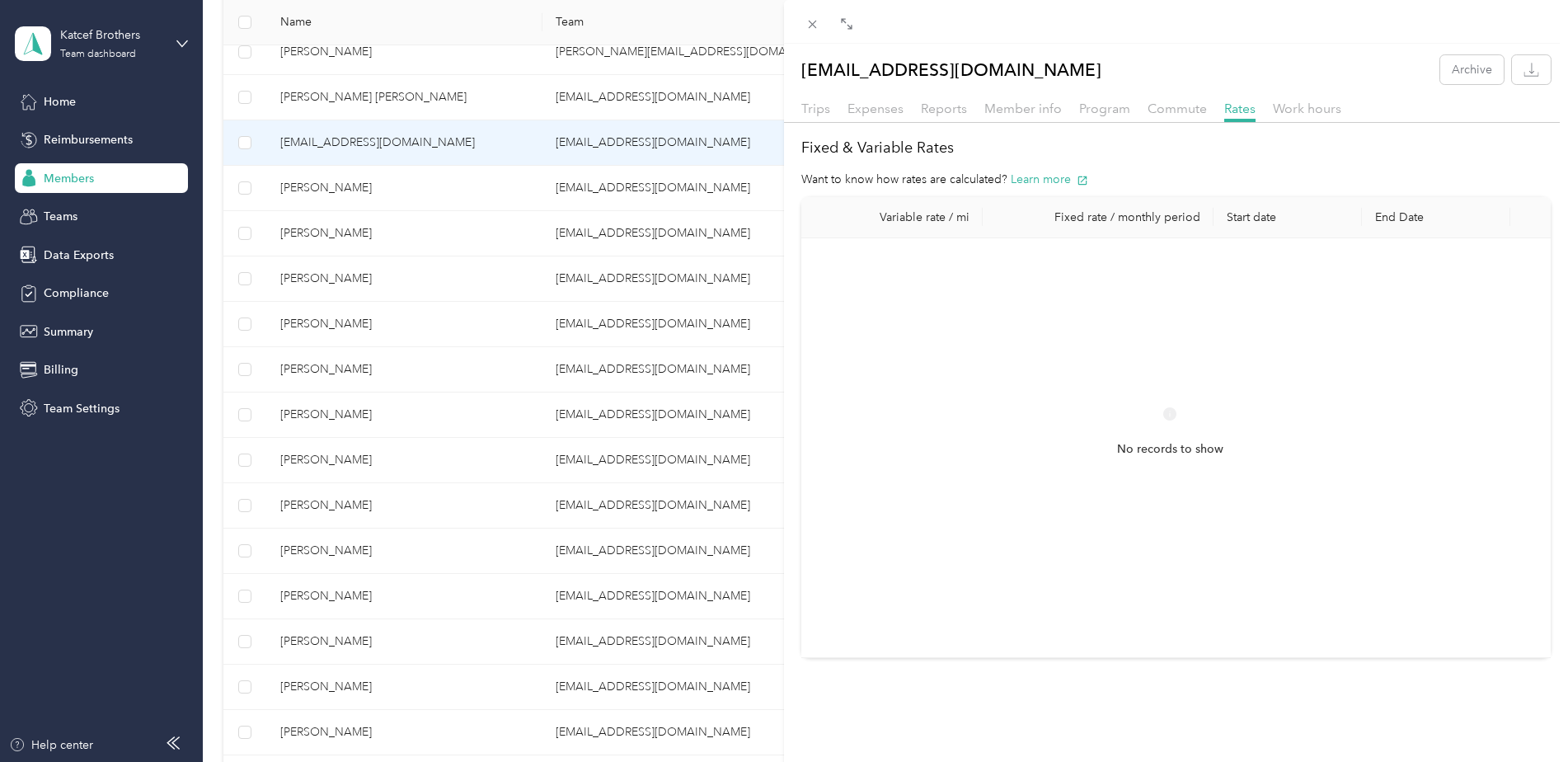
click at [1098, 220] on th "Fixed rate / monthly period" at bounding box center [1099, 218] width 231 height 42
click at [1133, 215] on th "Fixed rate / monthly period" at bounding box center [1099, 218] width 231 height 42
click at [1133, 209] on th "Fixed rate / monthly period" at bounding box center [1099, 218] width 231 height 42
click at [1099, 209] on th "Fixed rate / monthly period" at bounding box center [1099, 218] width 231 height 42
click at [1028, 104] on span "Member info" at bounding box center [1023, 108] width 77 height 16
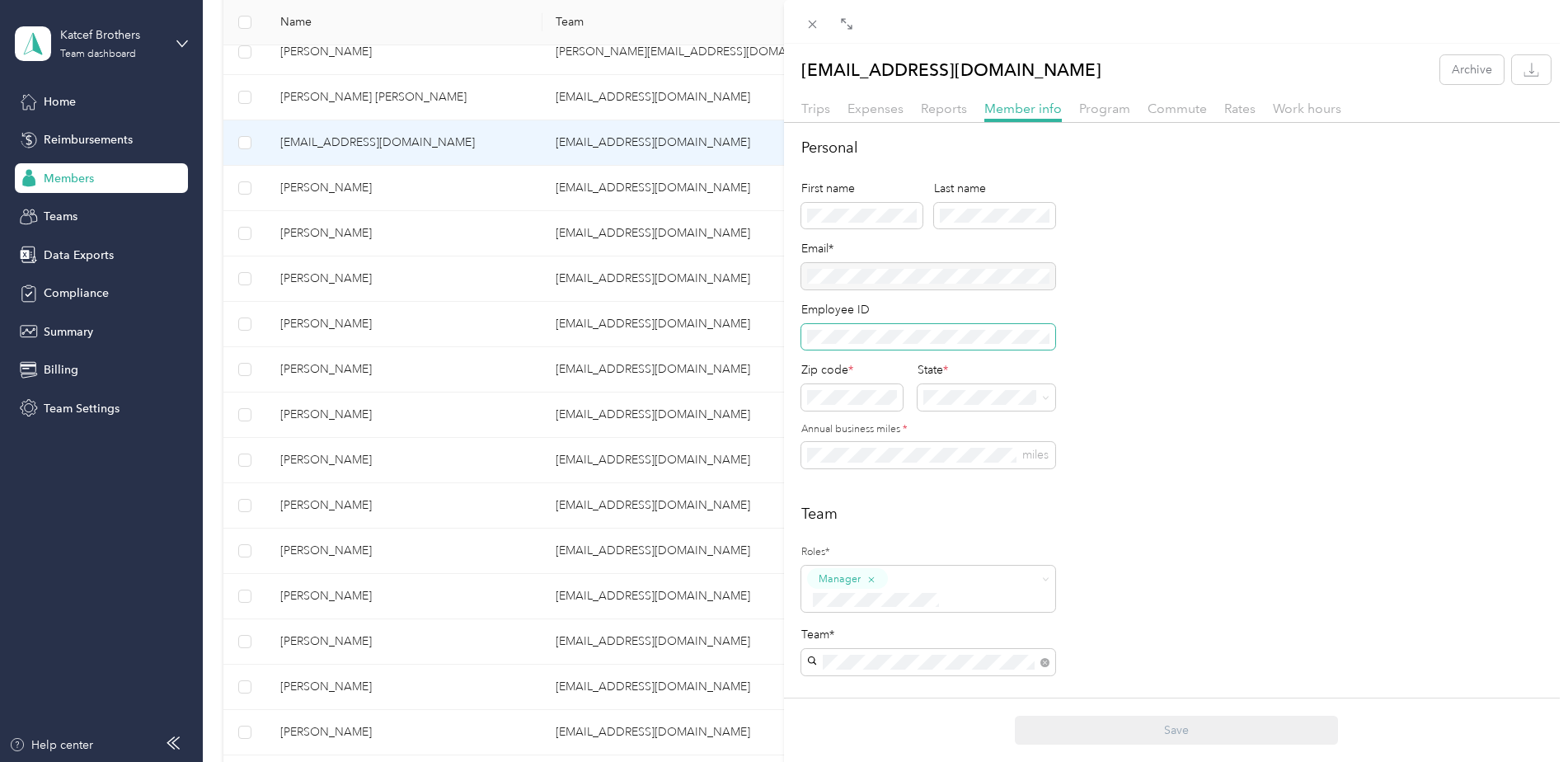
scroll to position [82, 0]
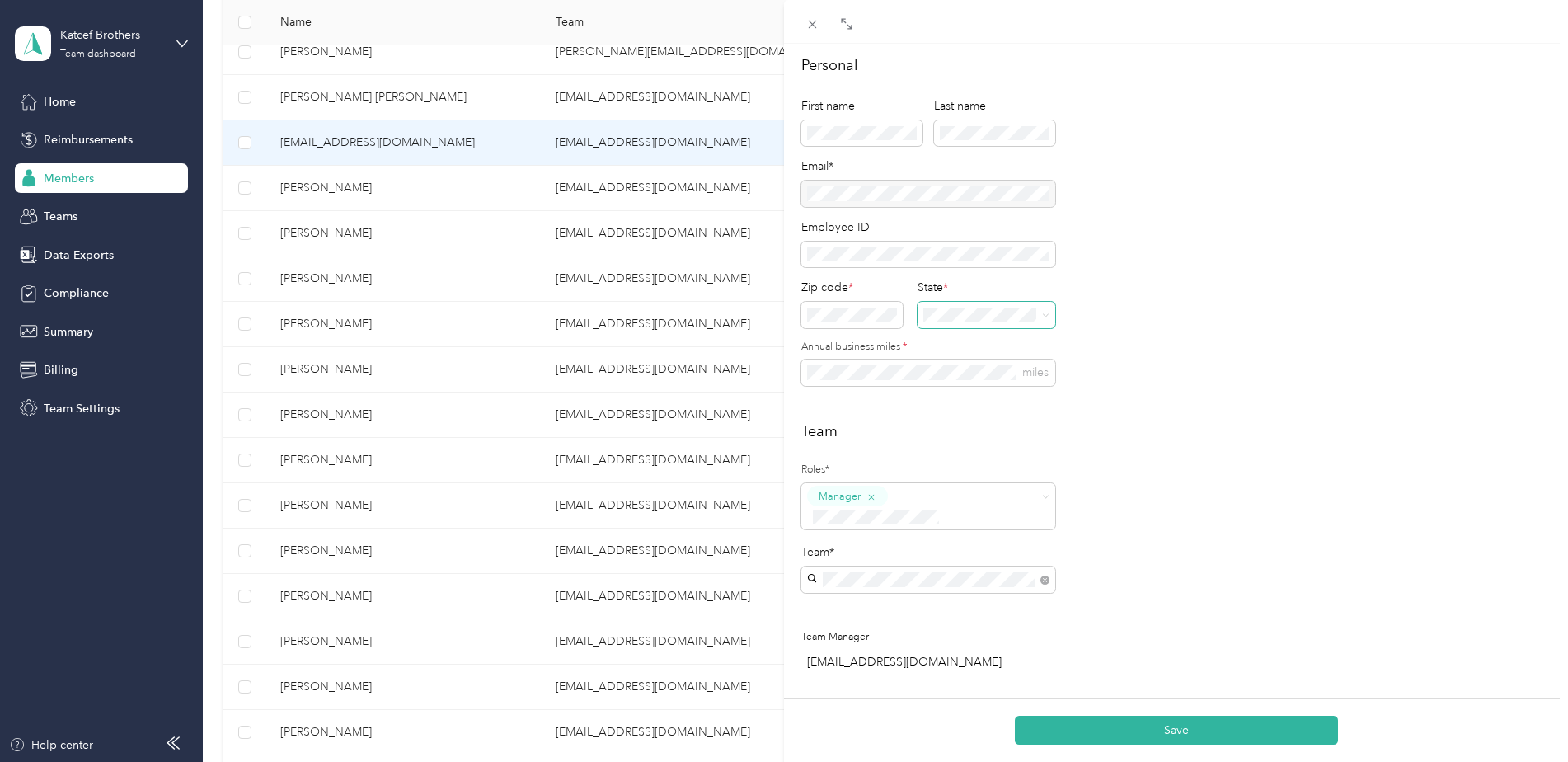
click at [1048, 316] on icon at bounding box center [1046, 316] width 7 height 7
click at [945, 492] on div "MD [US_STATE]" at bounding box center [989, 477] width 119 height 38
click at [1183, 445] on div "Team Roles* Manager Team* Team Manager [EMAIL_ADDRESS][DOMAIN_NAME]" at bounding box center [1176, 550] width 750 height 259
click at [1009, 530] on li "Member" at bounding box center [928, 518] width 254 height 32
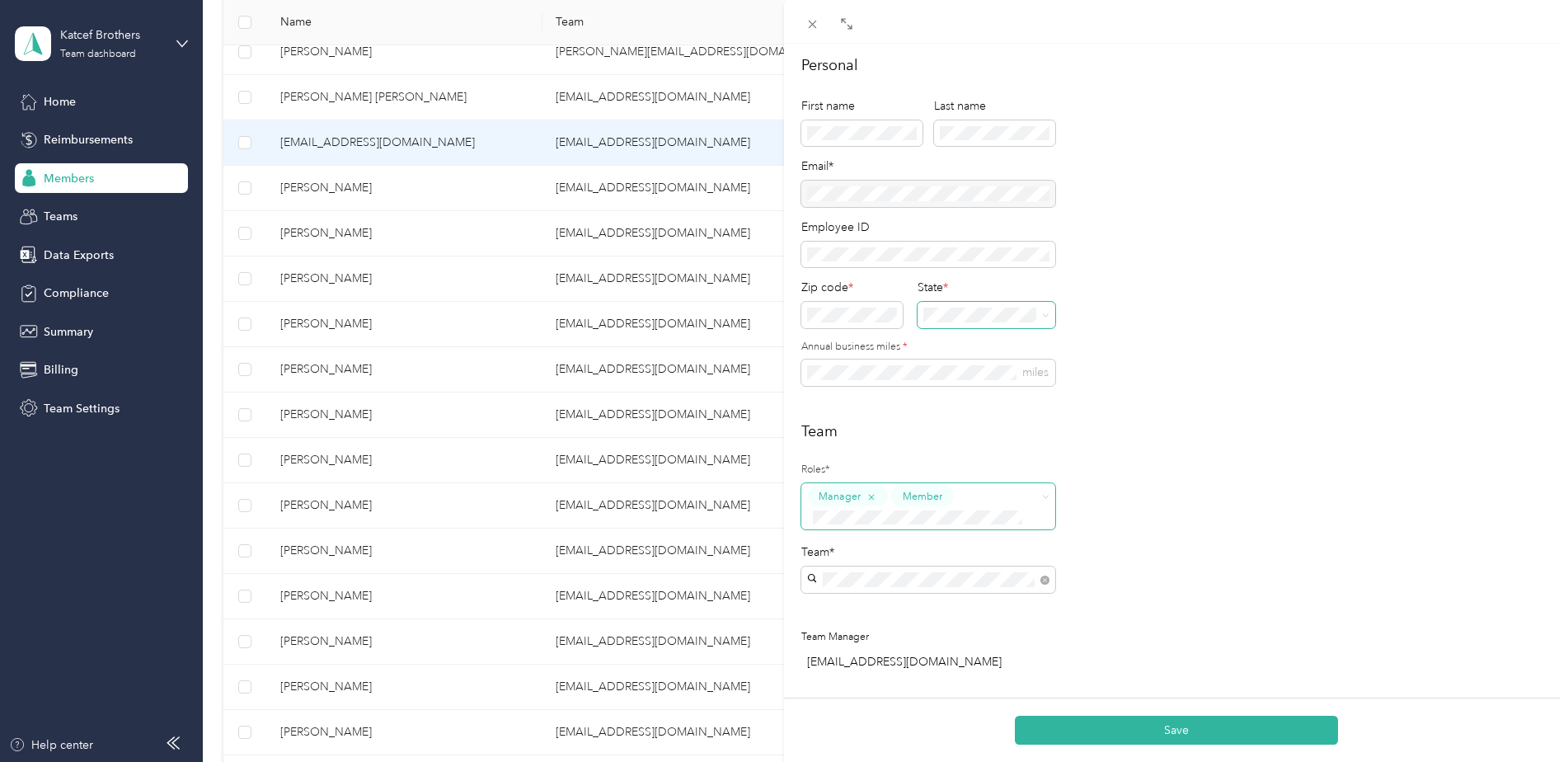
click at [1152, 534] on div "Team Roles* Manager Member Team* Team Manager [EMAIL_ADDRESS][DOMAIN_NAME]" at bounding box center [1176, 550] width 750 height 259
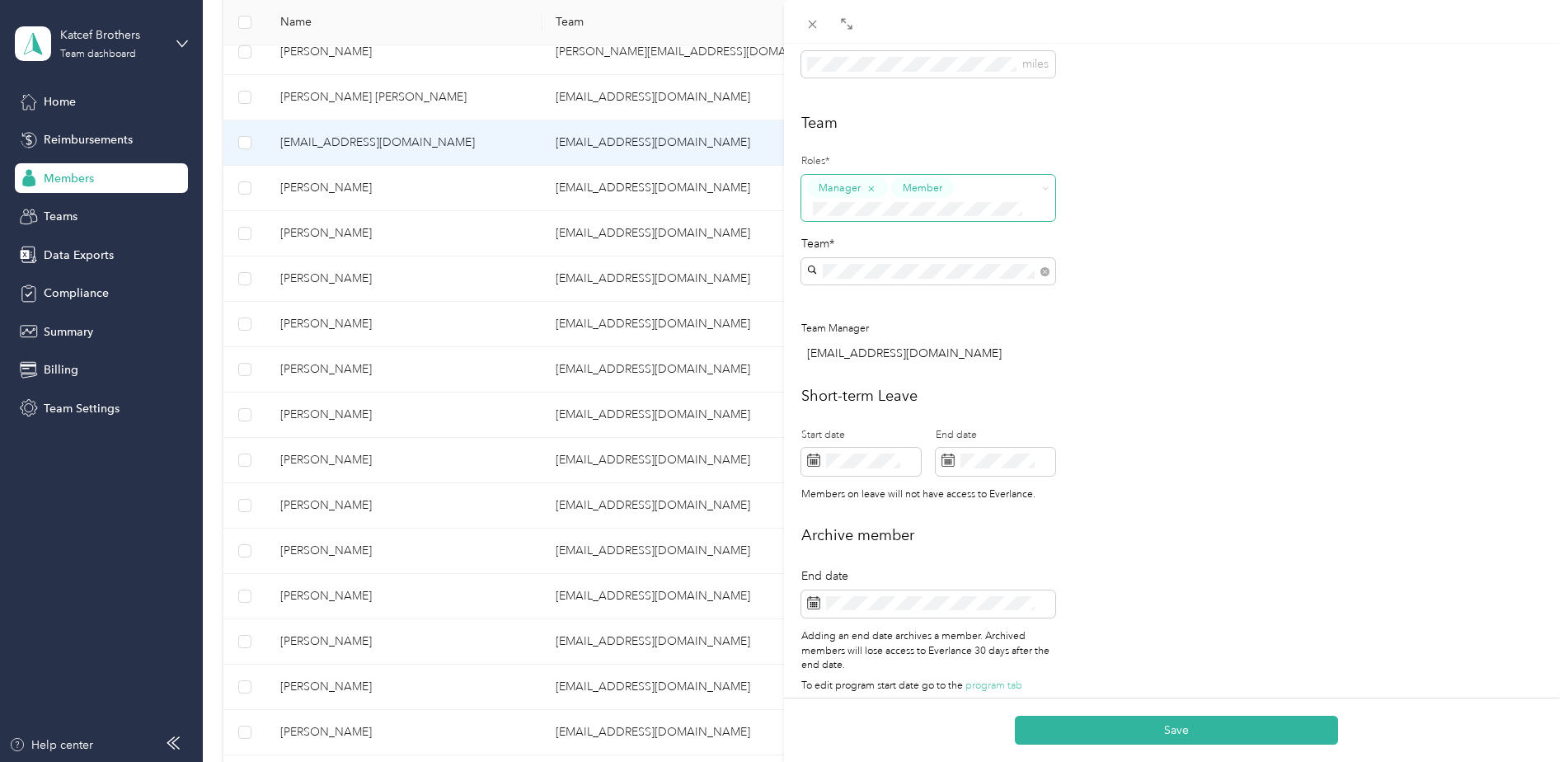
scroll to position [412, 0]
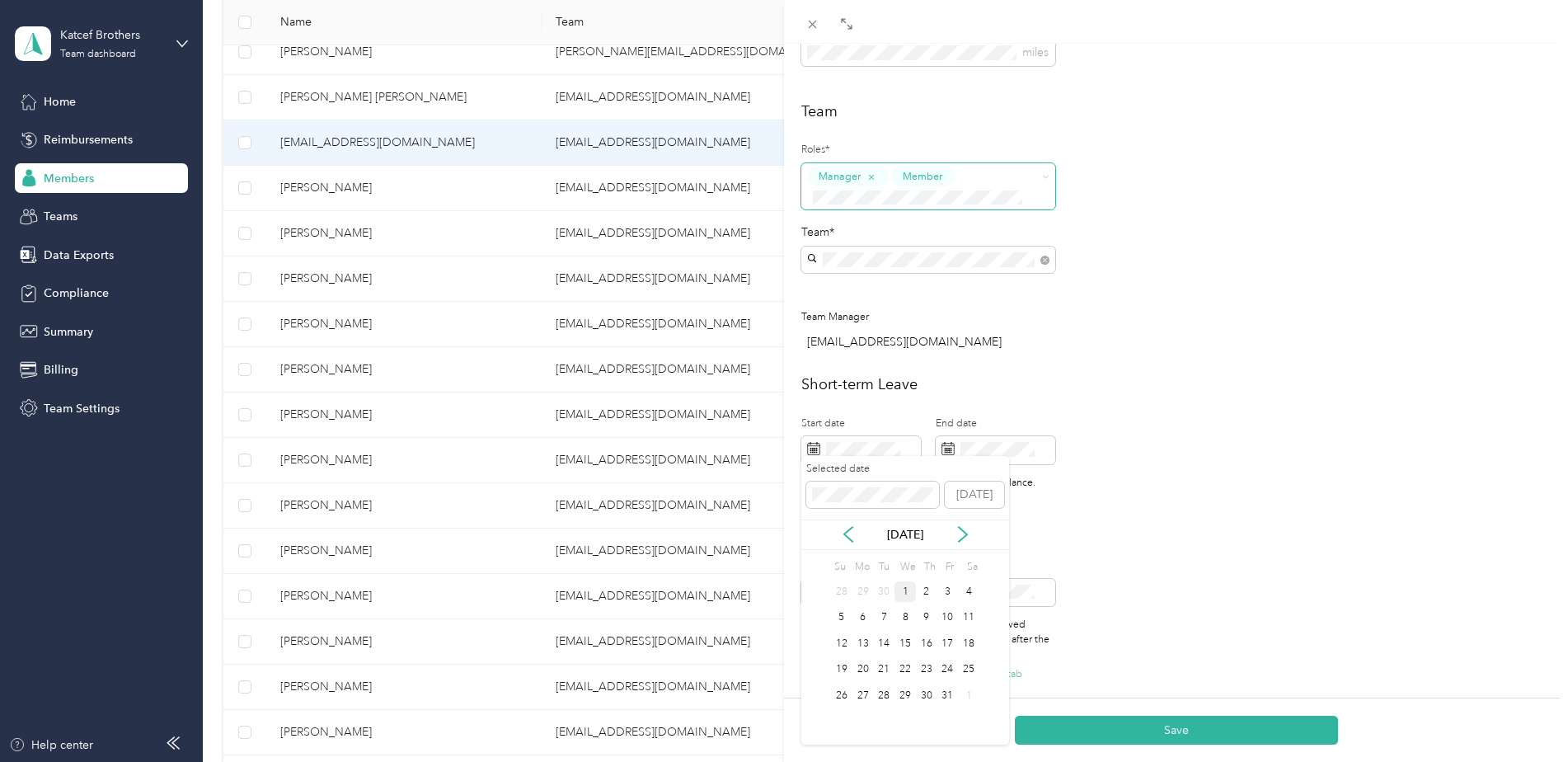
click at [901, 589] on div "1" at bounding box center [905, 591] width 21 height 20
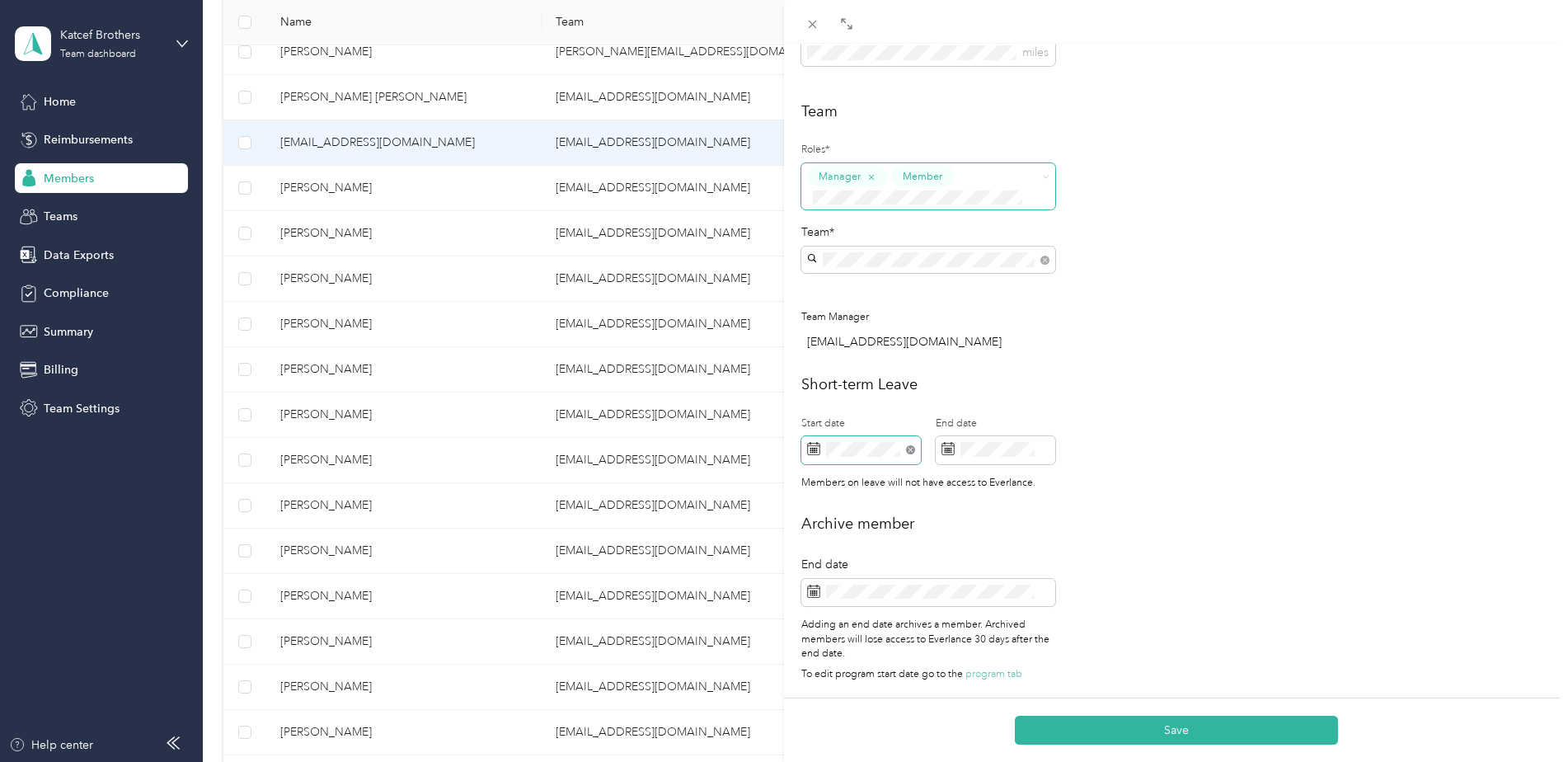
click at [912, 446] on icon at bounding box center [911, 450] width 9 height 9
click at [1176, 468] on div "Short-term Leave Start date End date Members on leave will not have access to E…" at bounding box center [1176, 436] width 750 height 125
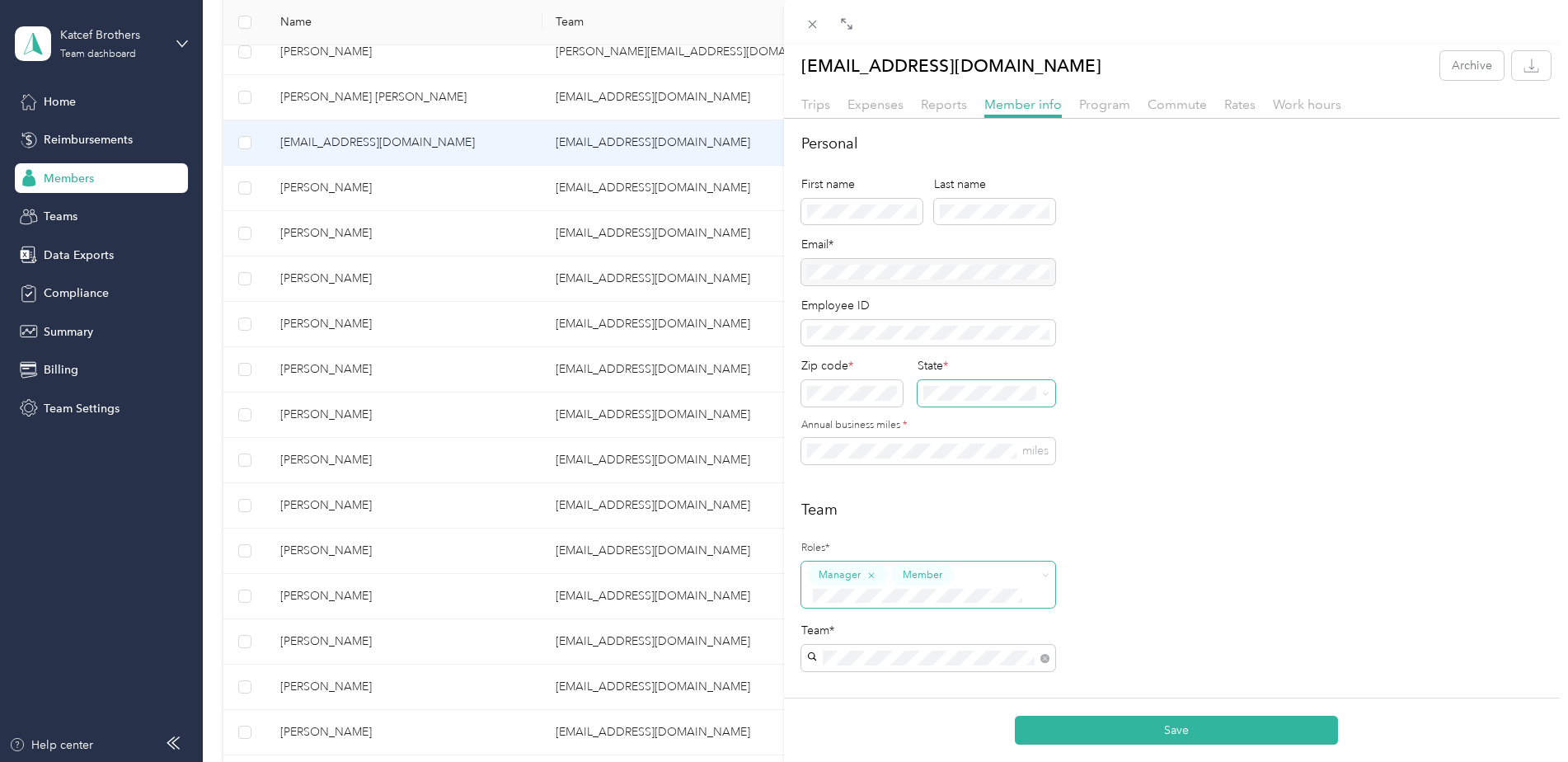
scroll to position [0, 0]
click at [1117, 219] on div "Personal First name Last name Email* Employee ID Zip code * State * Annual busi…" at bounding box center [1176, 312] width 750 height 351
click at [1021, 227] on span at bounding box center [994, 216] width 121 height 27
click at [939, 220] on span at bounding box center [994, 216] width 121 height 27
click at [1135, 240] on div "Personal First name Last name Email* Employee ID Zip code * State * Annual busi…" at bounding box center [1176, 312] width 750 height 351
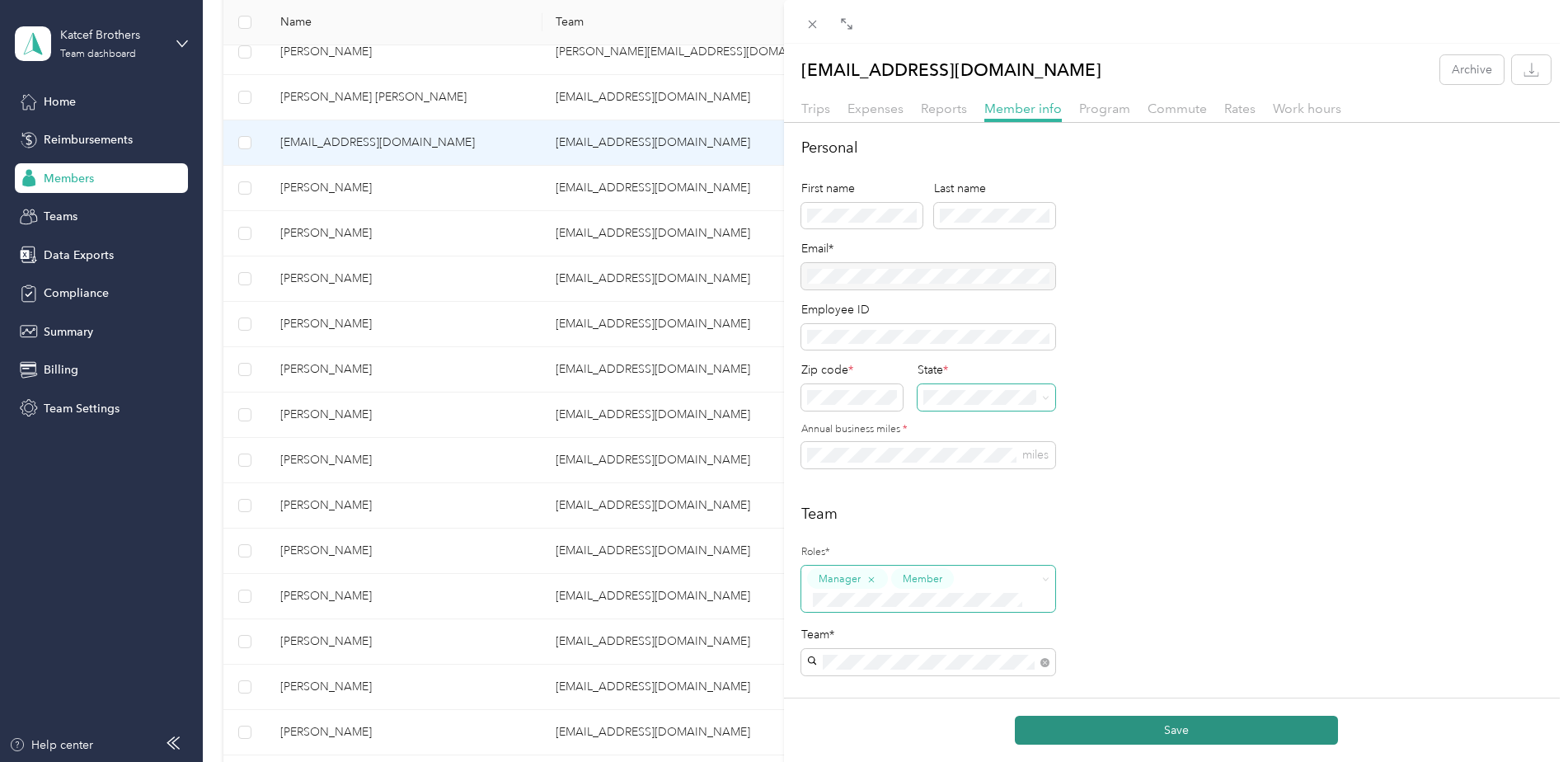
click at [1169, 728] on button "Save" at bounding box center [1177, 730] width 323 height 29
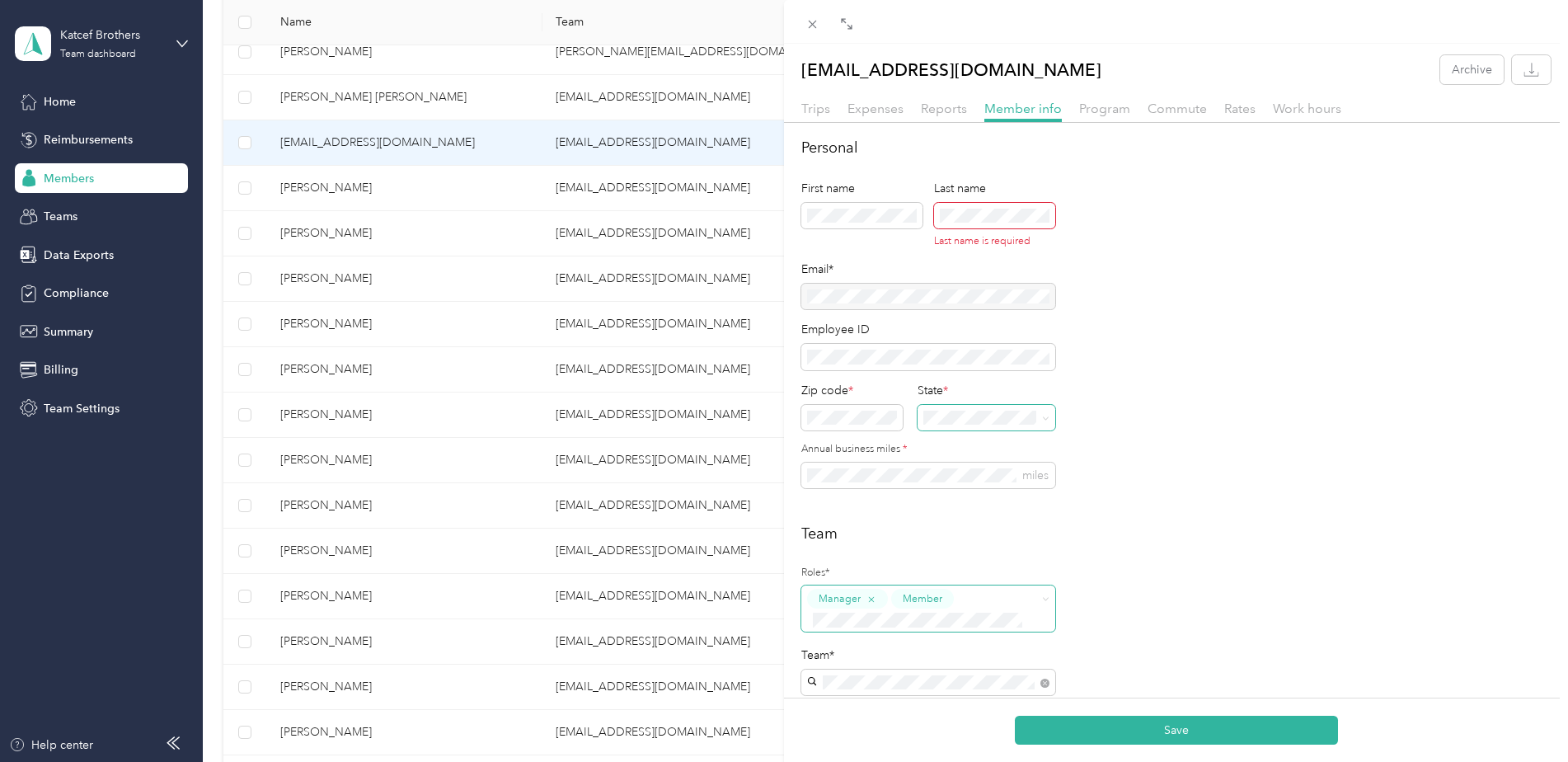
click at [174, 225] on div "[EMAIL_ADDRESS][DOMAIN_NAME] Archive Trips Expenses Reports Member info Program…" at bounding box center [784, 381] width 1568 height 762
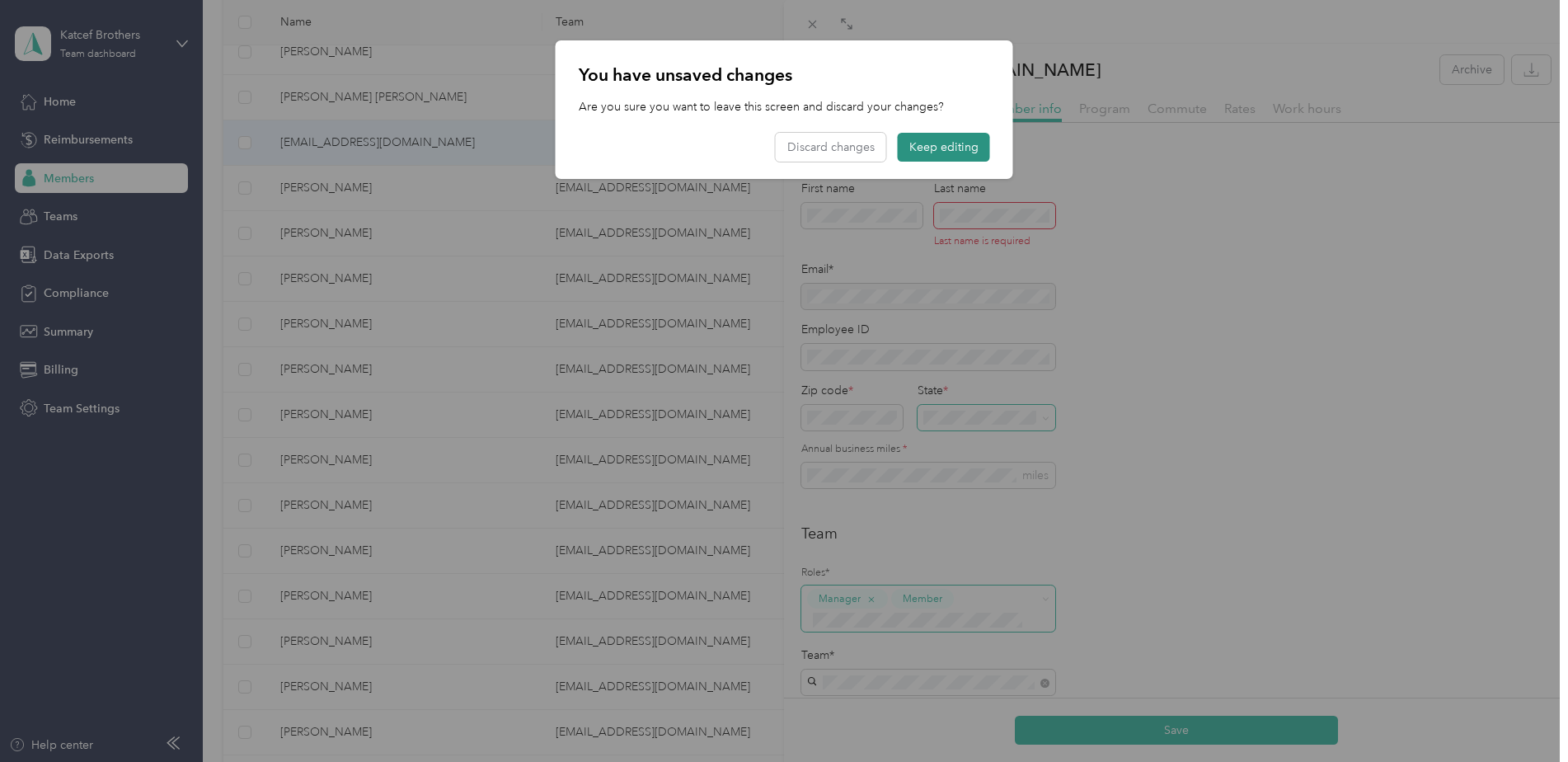
click at [930, 144] on button "Keep editing" at bounding box center [944, 147] width 92 height 29
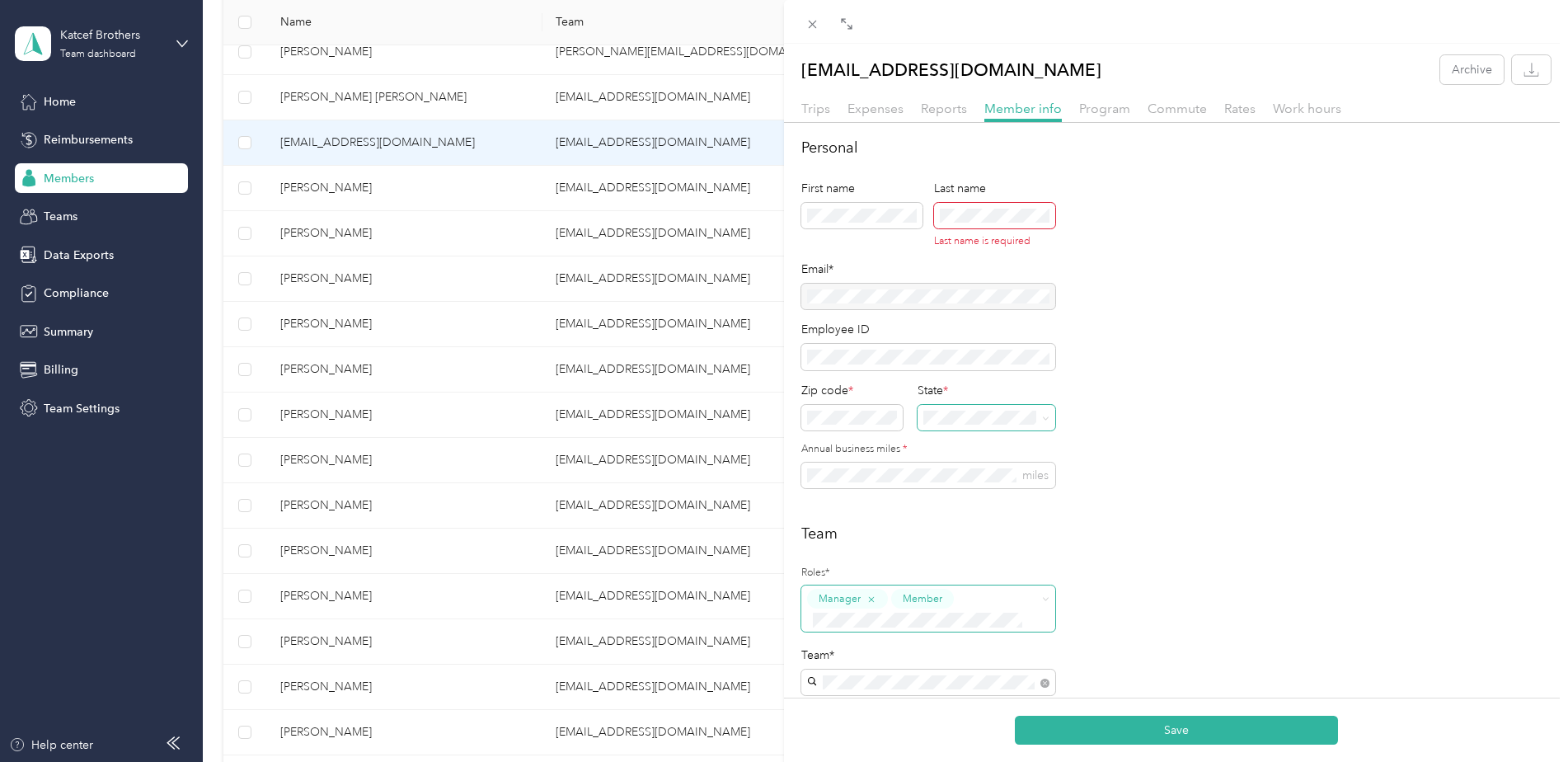
click at [1160, 351] on div "Personal First name Last name Last name is required Email* Employee ID Zip code…" at bounding box center [1176, 322] width 750 height 372
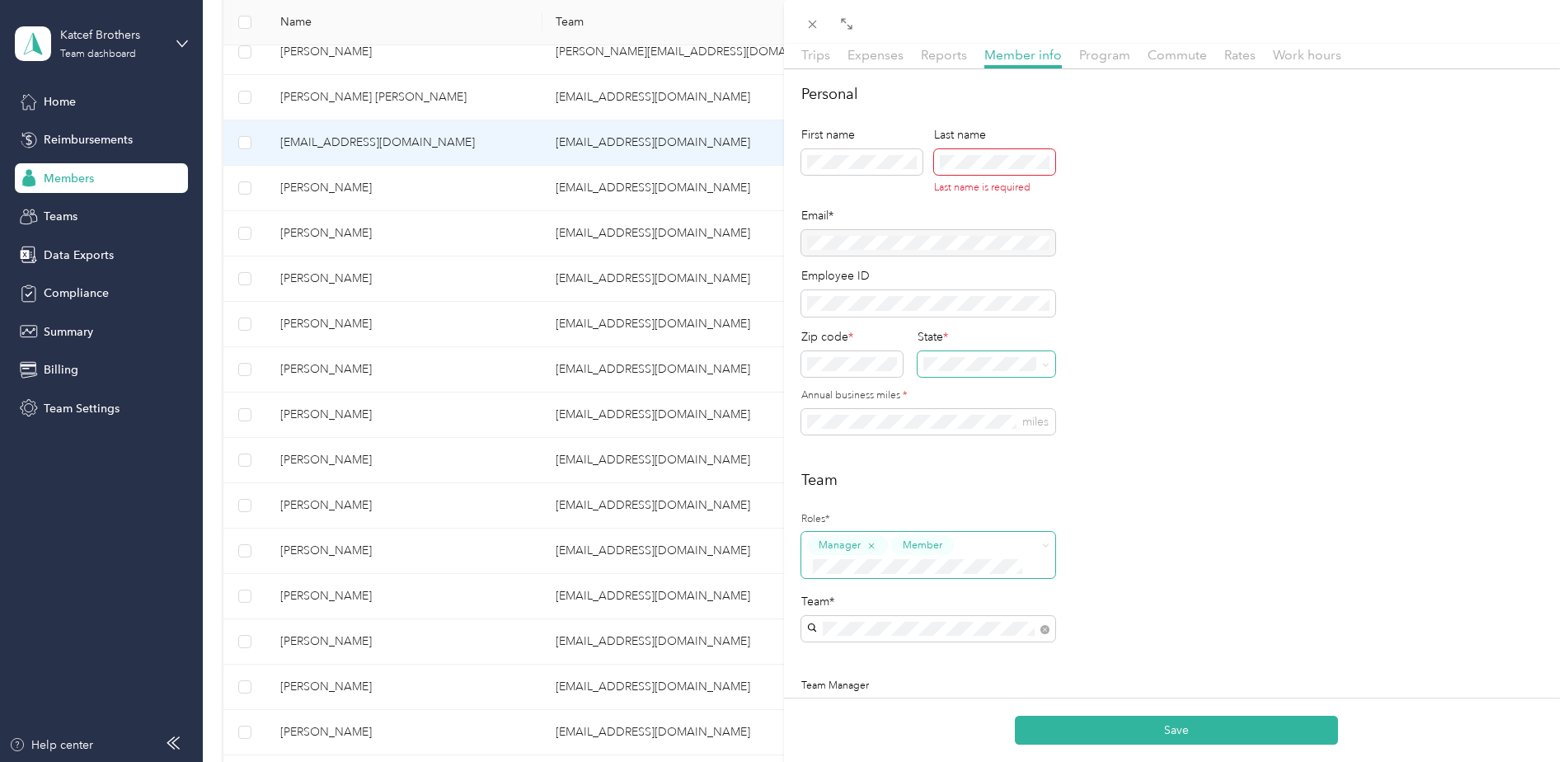
scroll to position [82, 0]
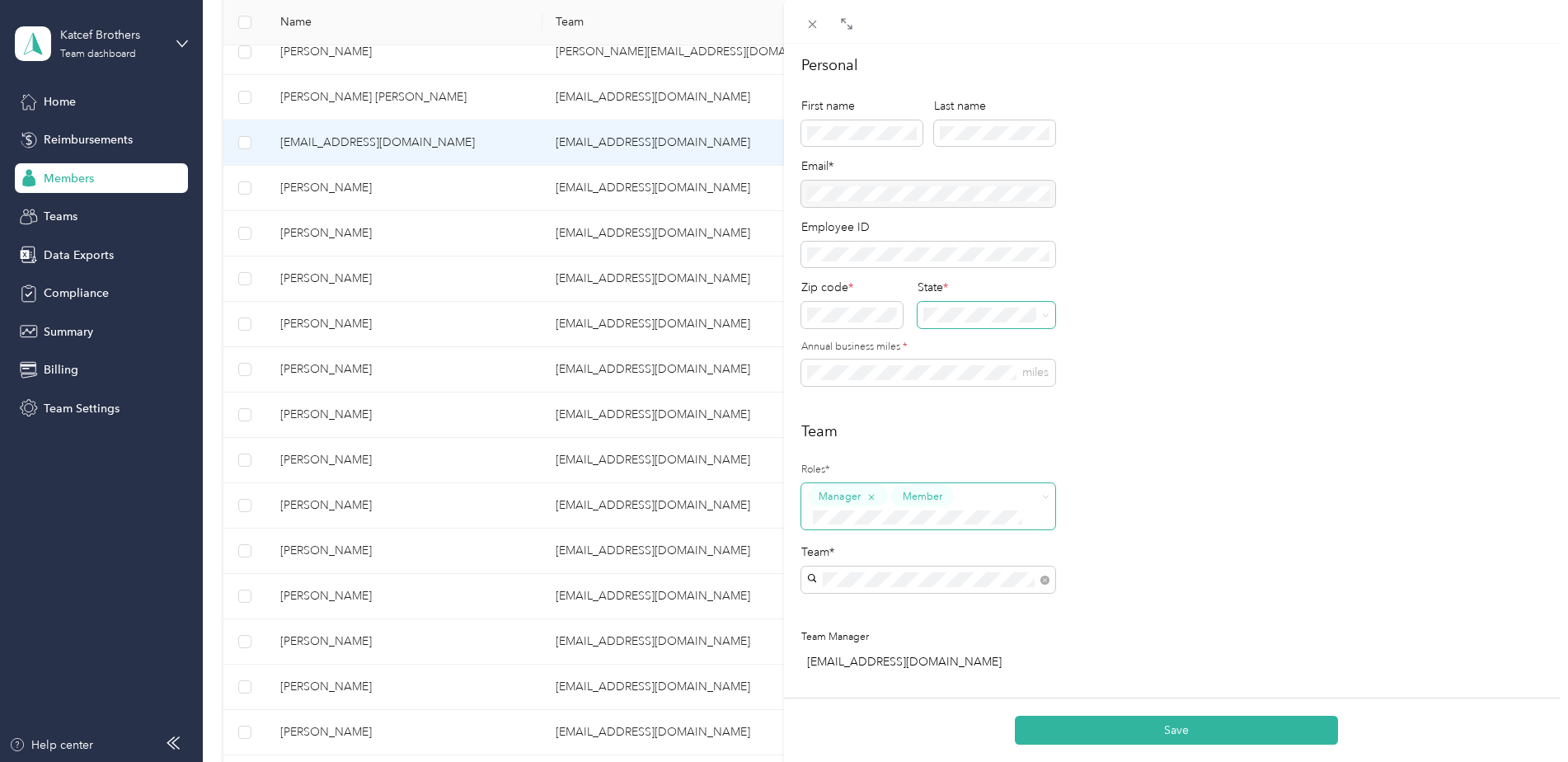
click at [1119, 171] on div "Personal First name Last name Email* Employee ID Zip code * State * Annual busi…" at bounding box center [1176, 230] width 750 height 351
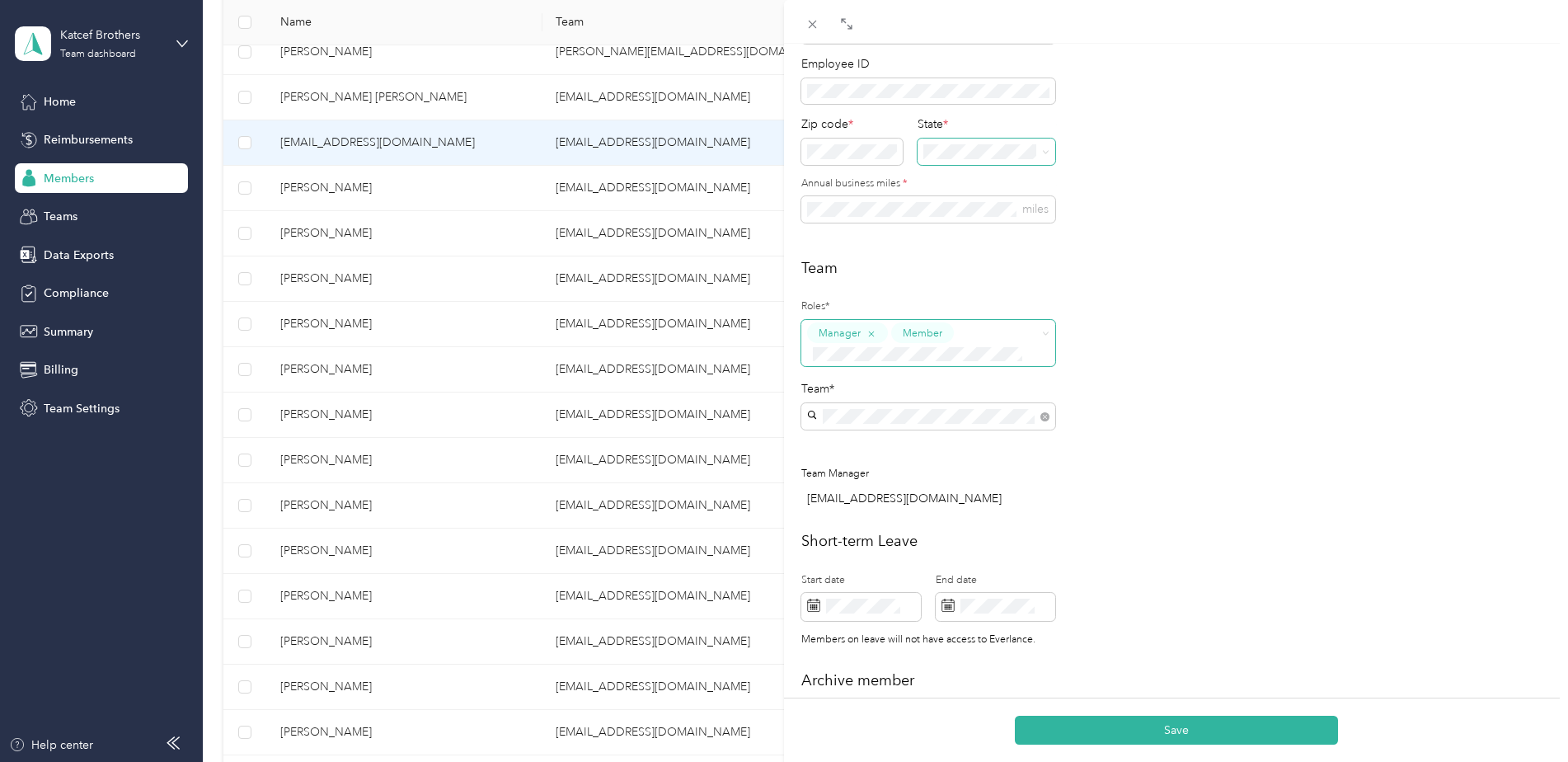
scroll to position [247, 0]
click at [1171, 727] on button "Save" at bounding box center [1177, 730] width 323 height 29
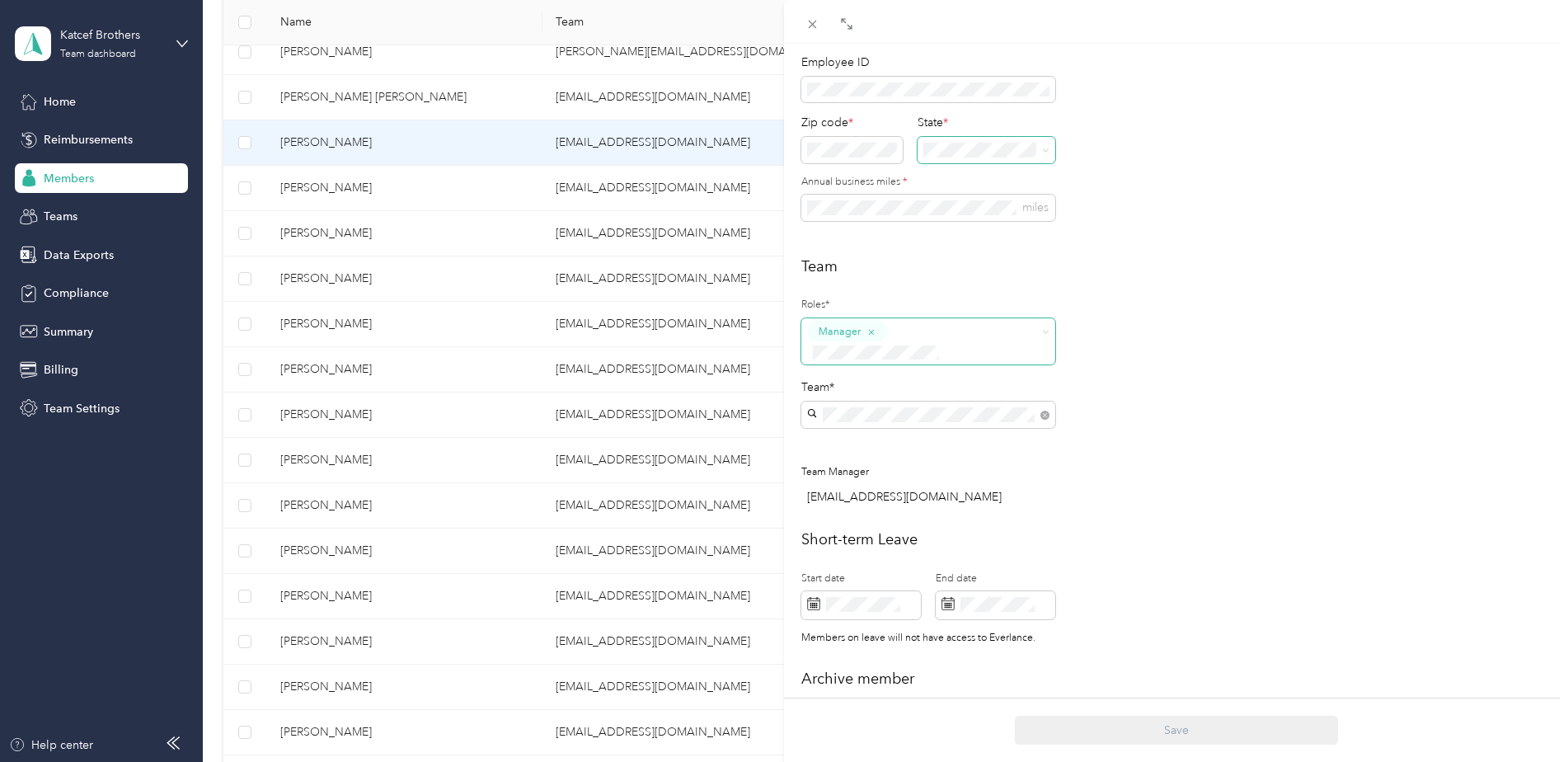
click at [209, 449] on div "[PERSON_NAME] Archive Trips Expenses Reports Member info Program Commute Rates …" at bounding box center [784, 381] width 1568 height 762
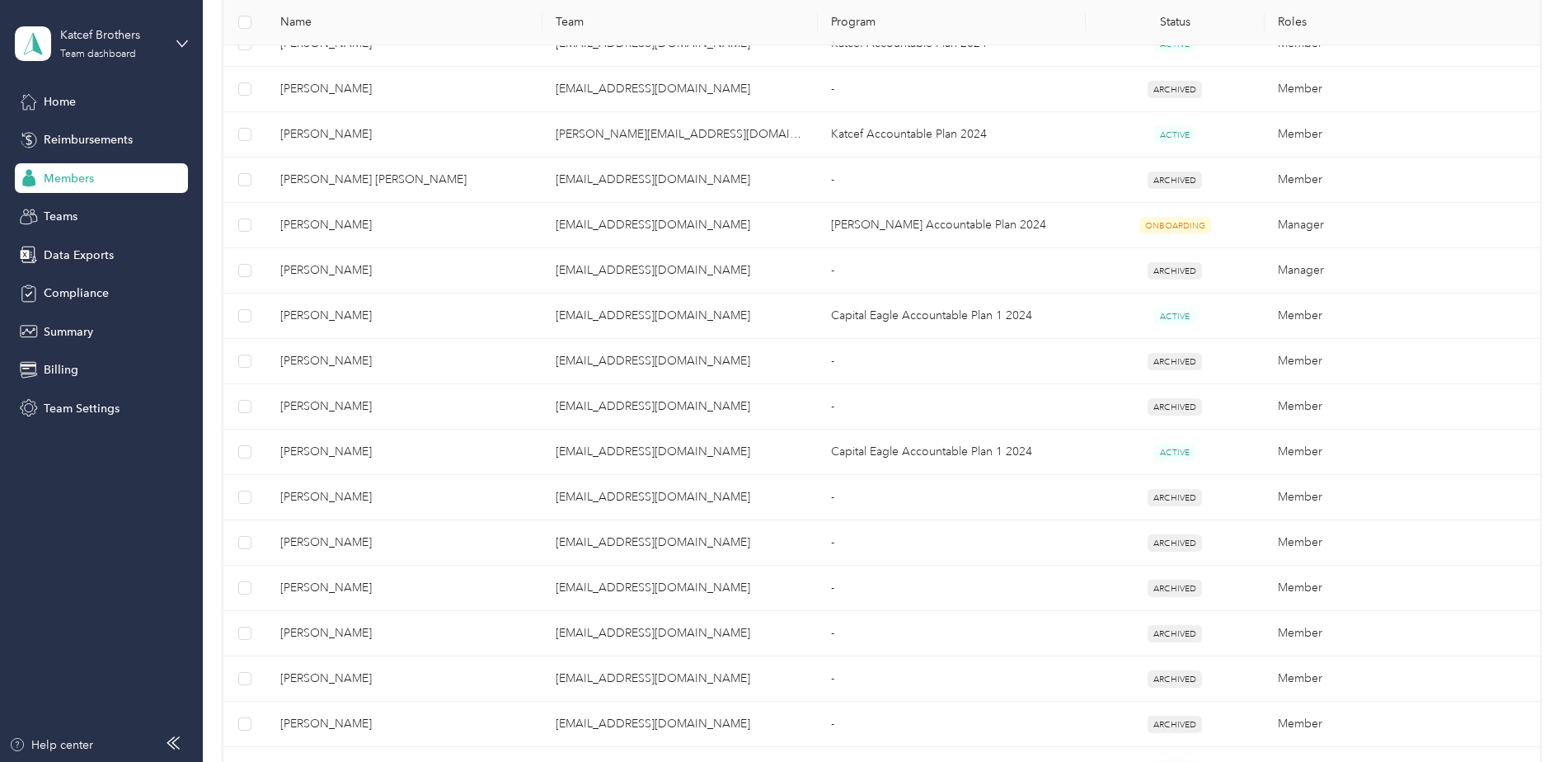
scroll to position [886, 0]
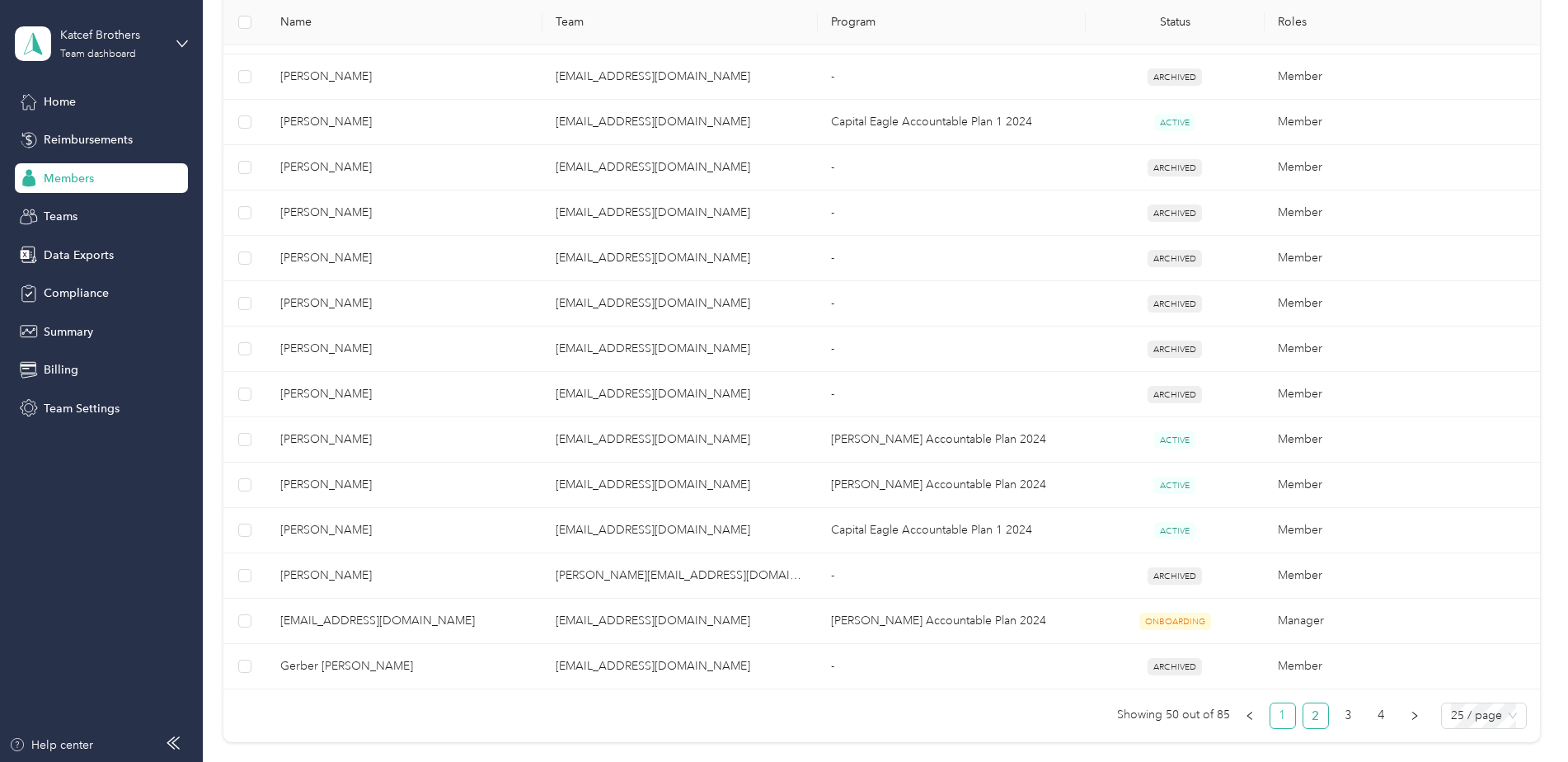
click at [1275, 716] on link "1" at bounding box center [1283, 716] width 25 height 25
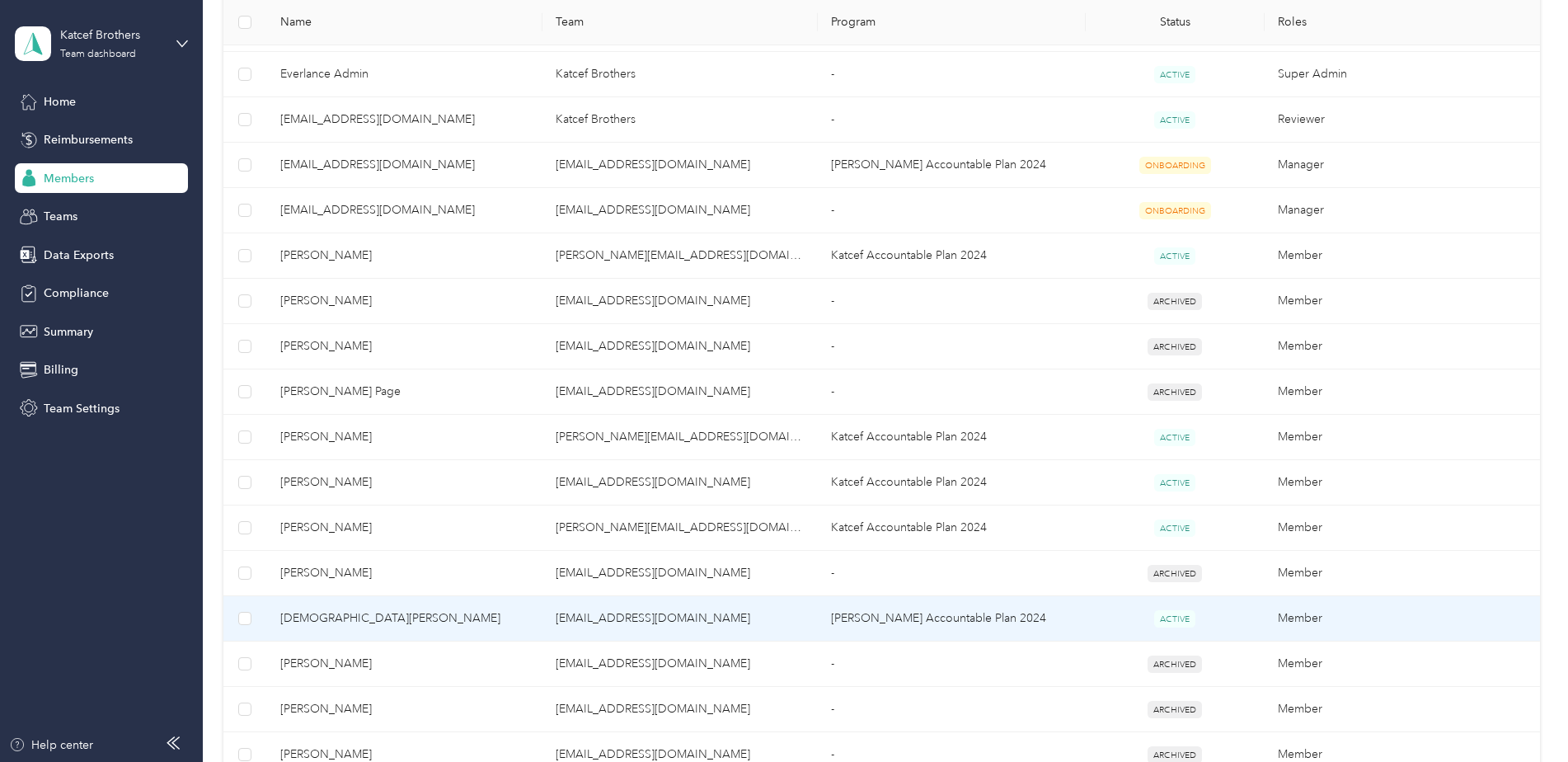
scroll to position [473, 0]
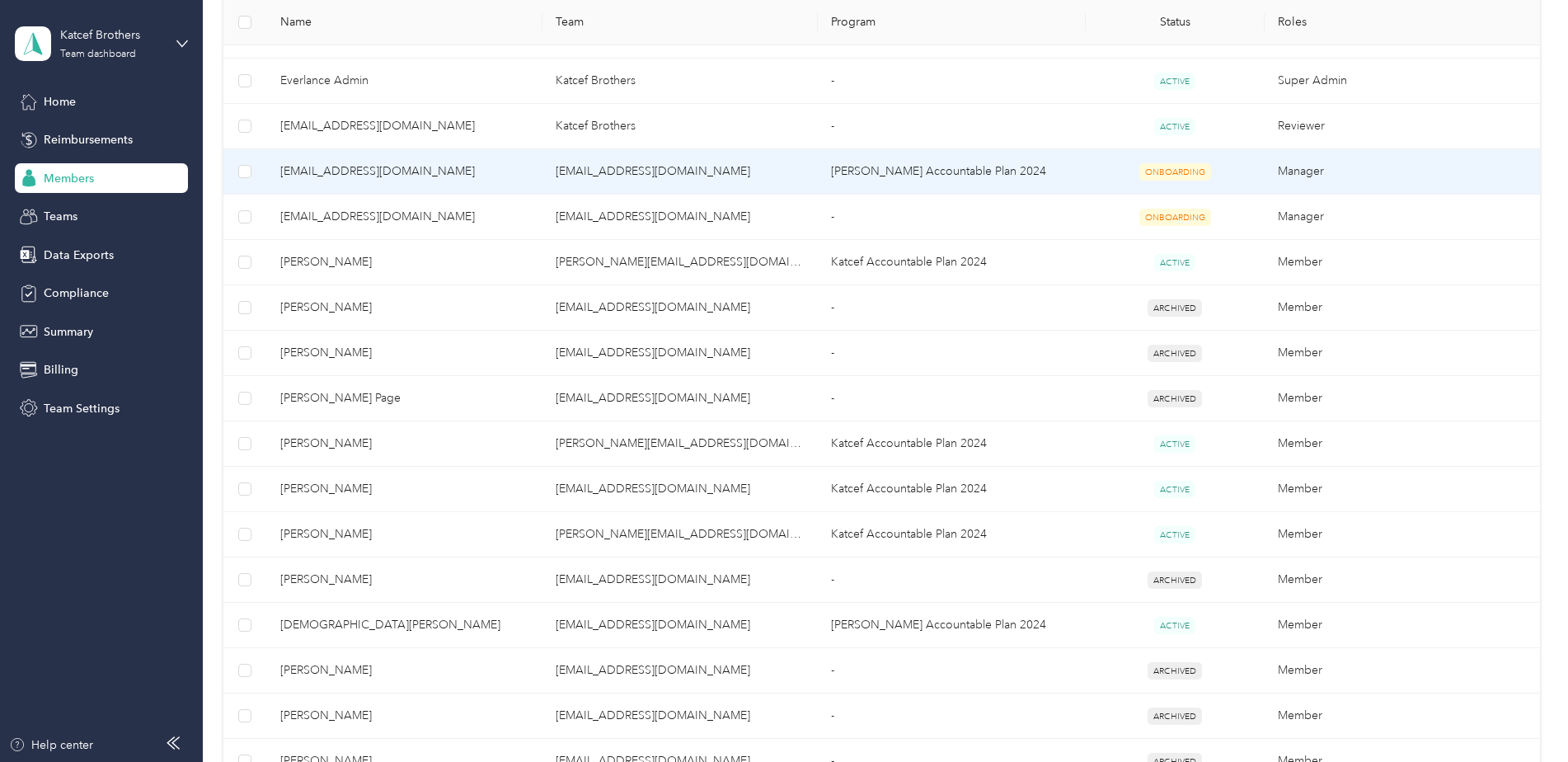
click at [400, 167] on span "[EMAIL_ADDRESS][DOMAIN_NAME]" at bounding box center [405, 172] width 249 height 18
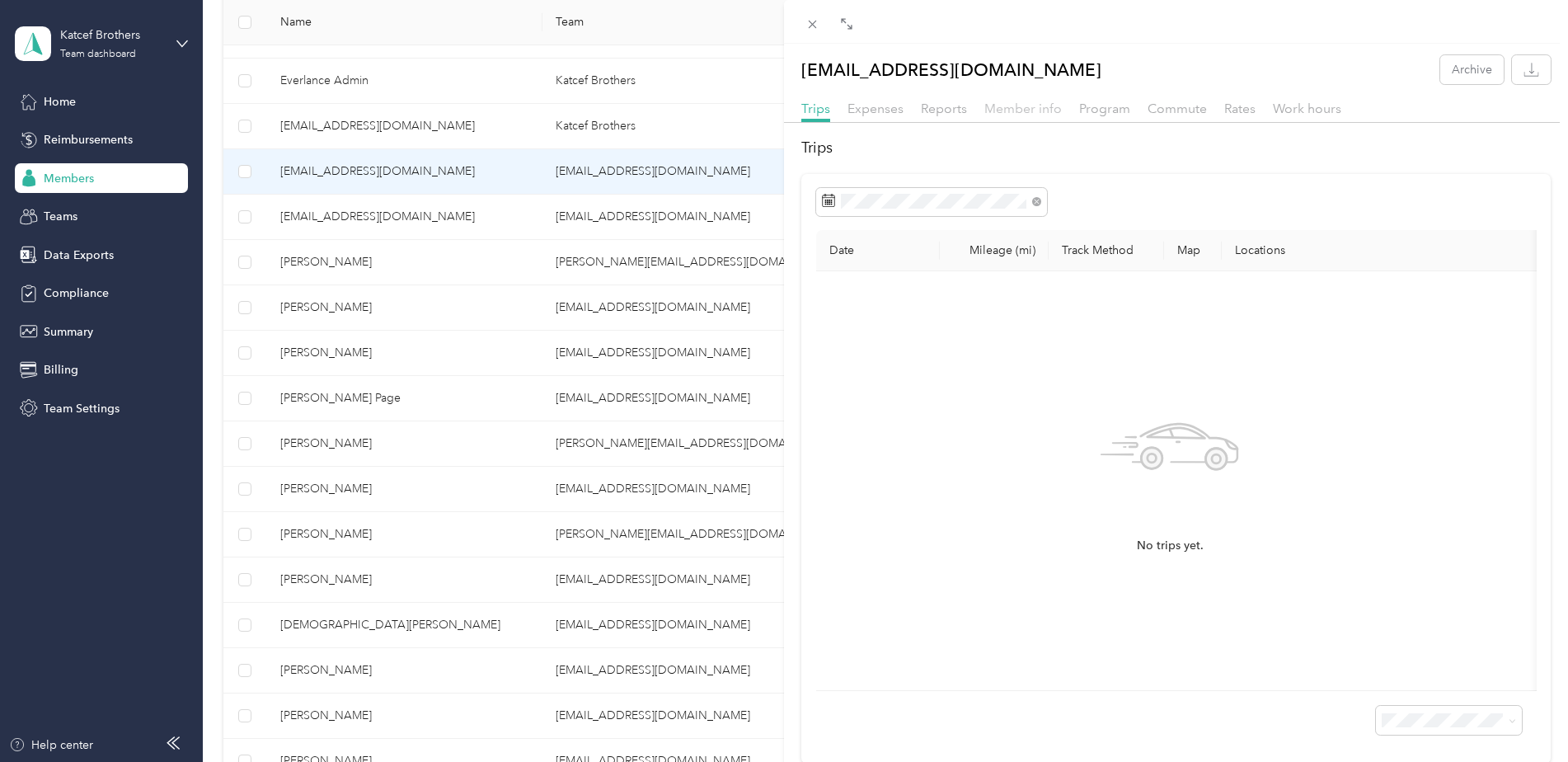
click at [1006, 106] on span "Member info" at bounding box center [1023, 108] width 77 height 16
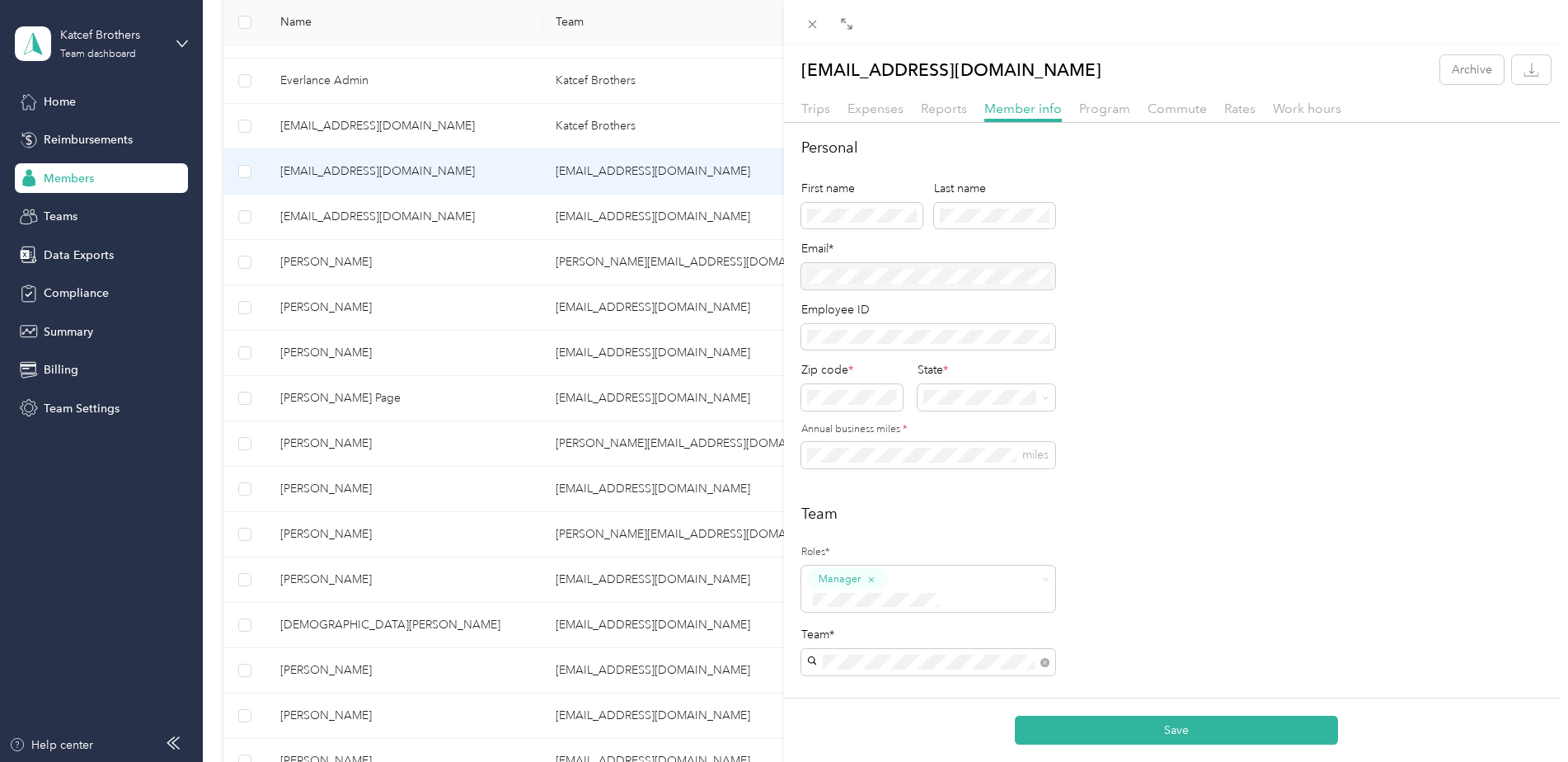
click at [1206, 392] on div "Personal First name Last name Email* Employee ID Zip code * State * Annual busi…" at bounding box center [1176, 312] width 750 height 351
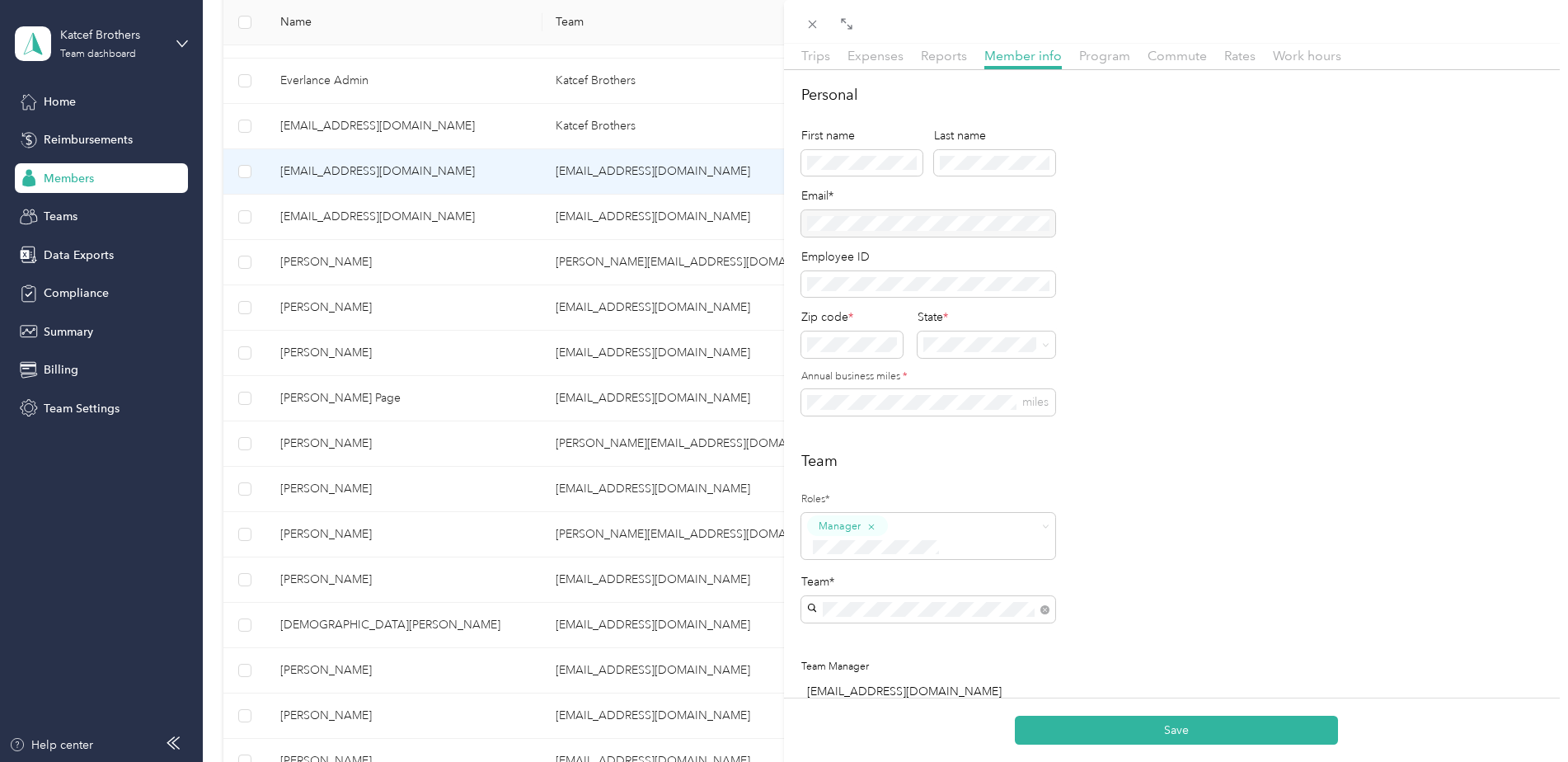
scroll to position [82, 0]
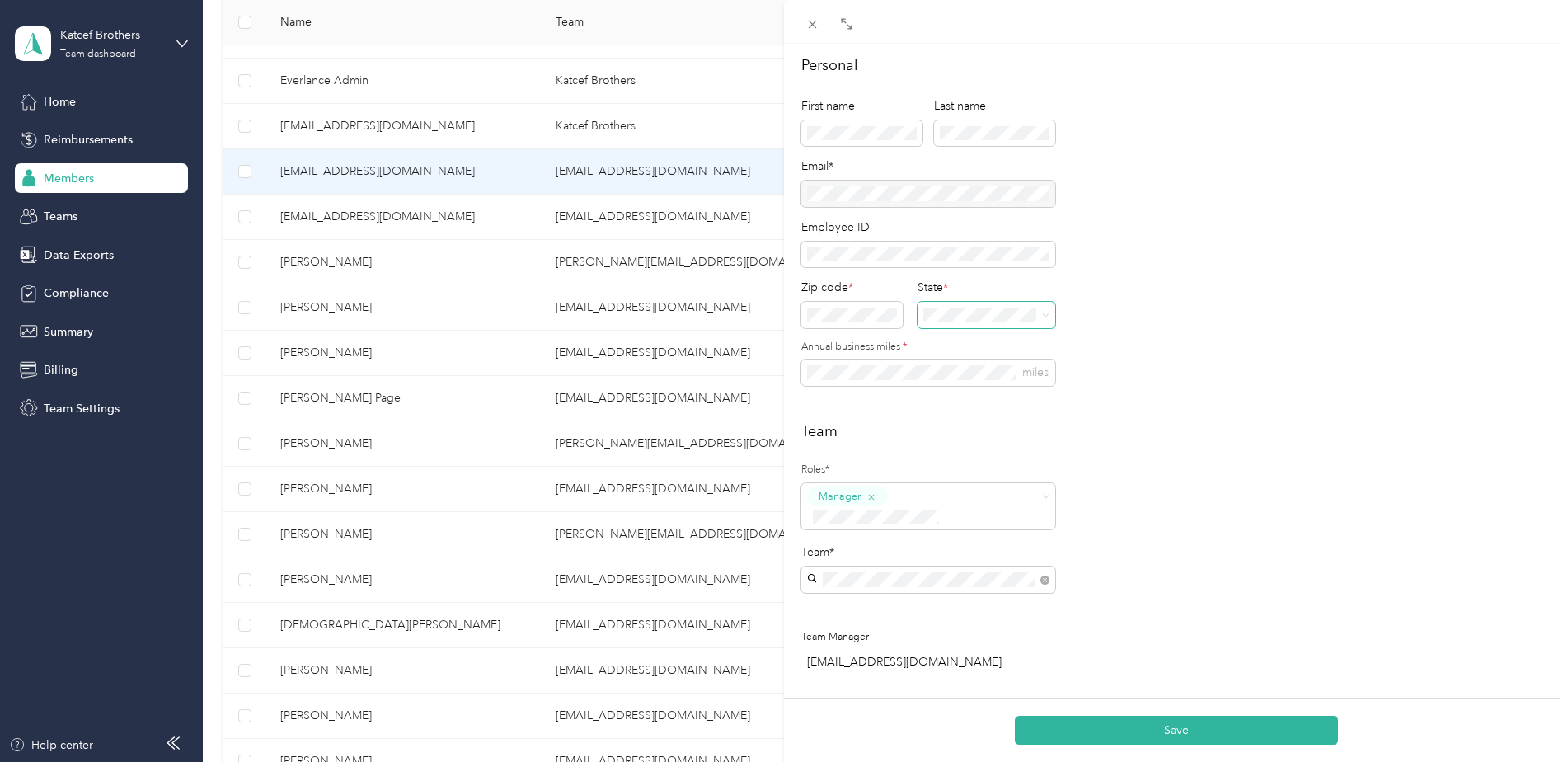
click at [1046, 316] on icon at bounding box center [1046, 316] width 7 height 7
click at [962, 404] on p "[US_STATE]" at bounding box center [989, 395] width 119 height 18
type button "d29be6c6b8224d95a36070b7e38da23f"
click at [867, 528] on li "Member" at bounding box center [928, 526] width 254 height 32
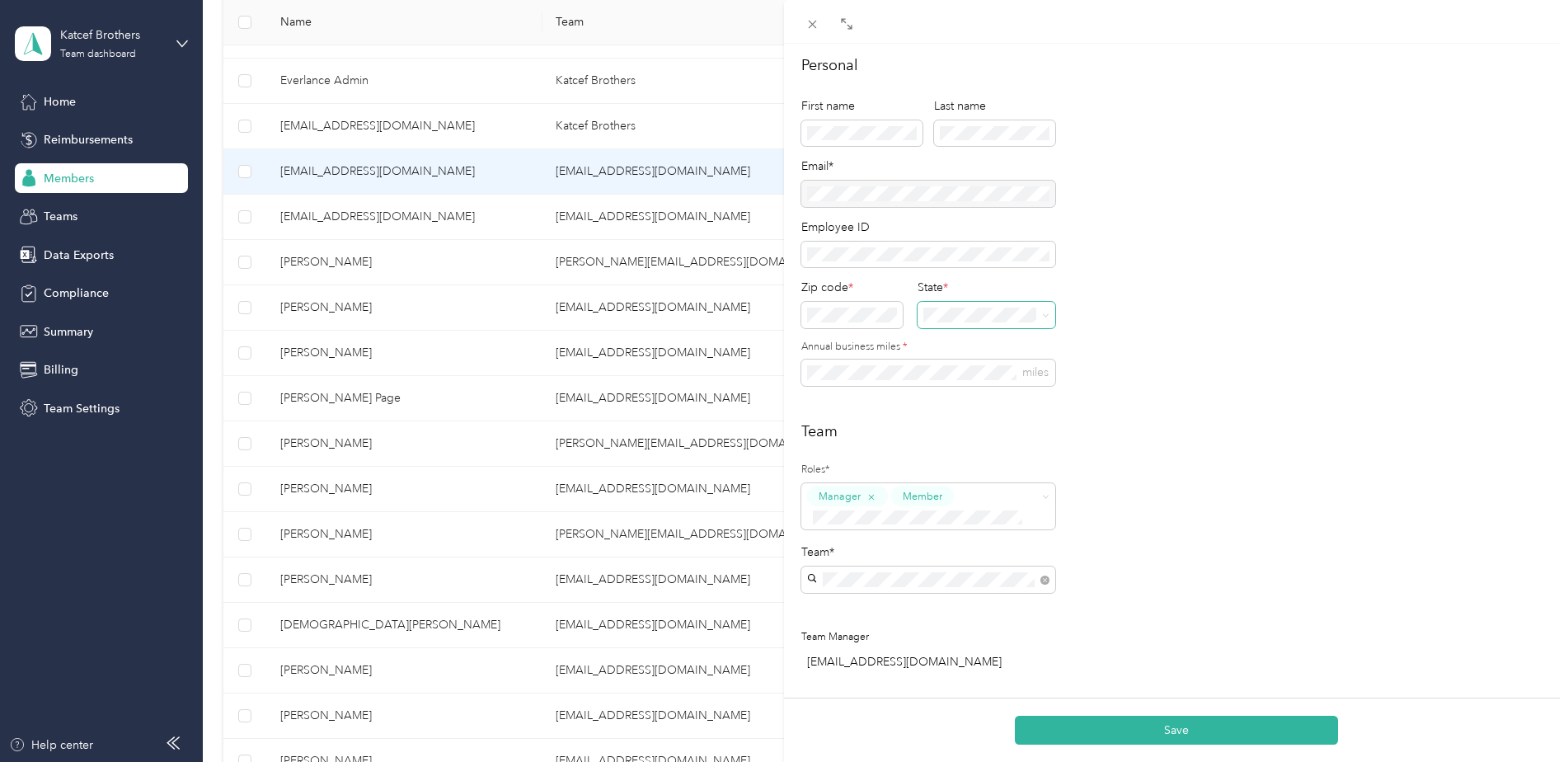
click at [1148, 499] on div "Team Roles* Manager Member Team* Team Manager [EMAIL_ADDRESS][DOMAIN_NAME]" at bounding box center [1176, 550] width 750 height 259
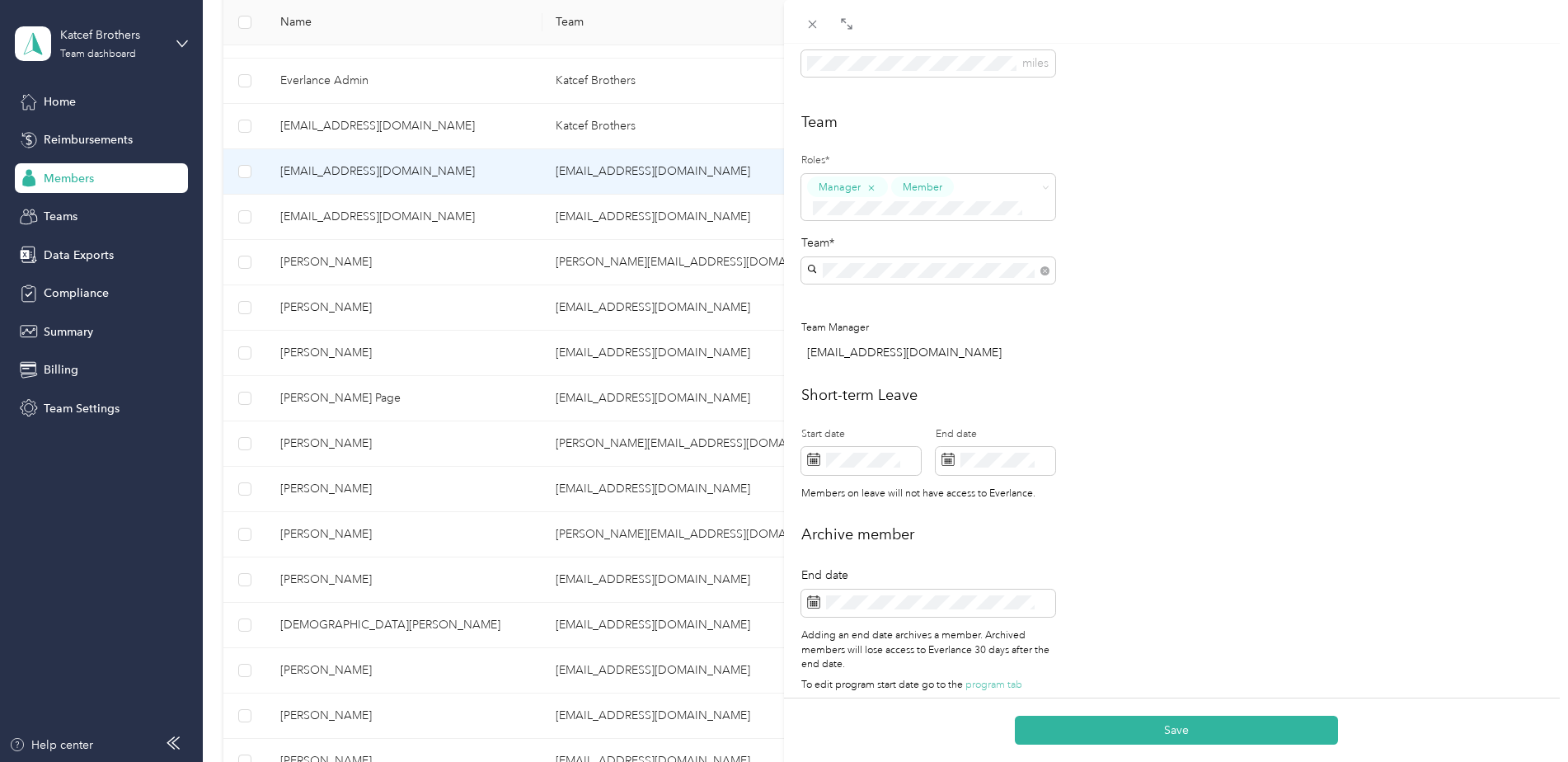
scroll to position [415, 0]
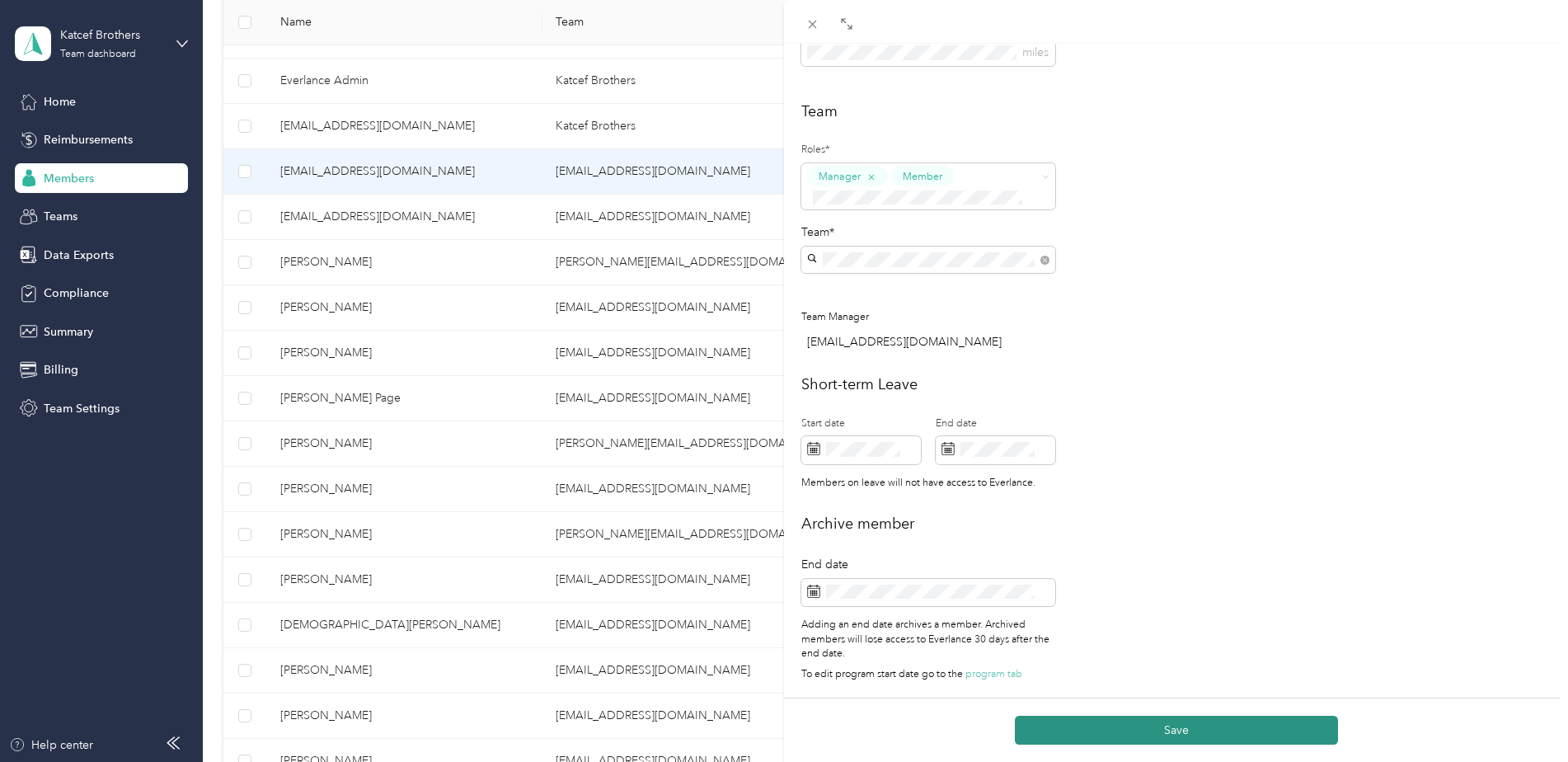
click at [1163, 720] on button "Save" at bounding box center [1177, 730] width 323 height 29
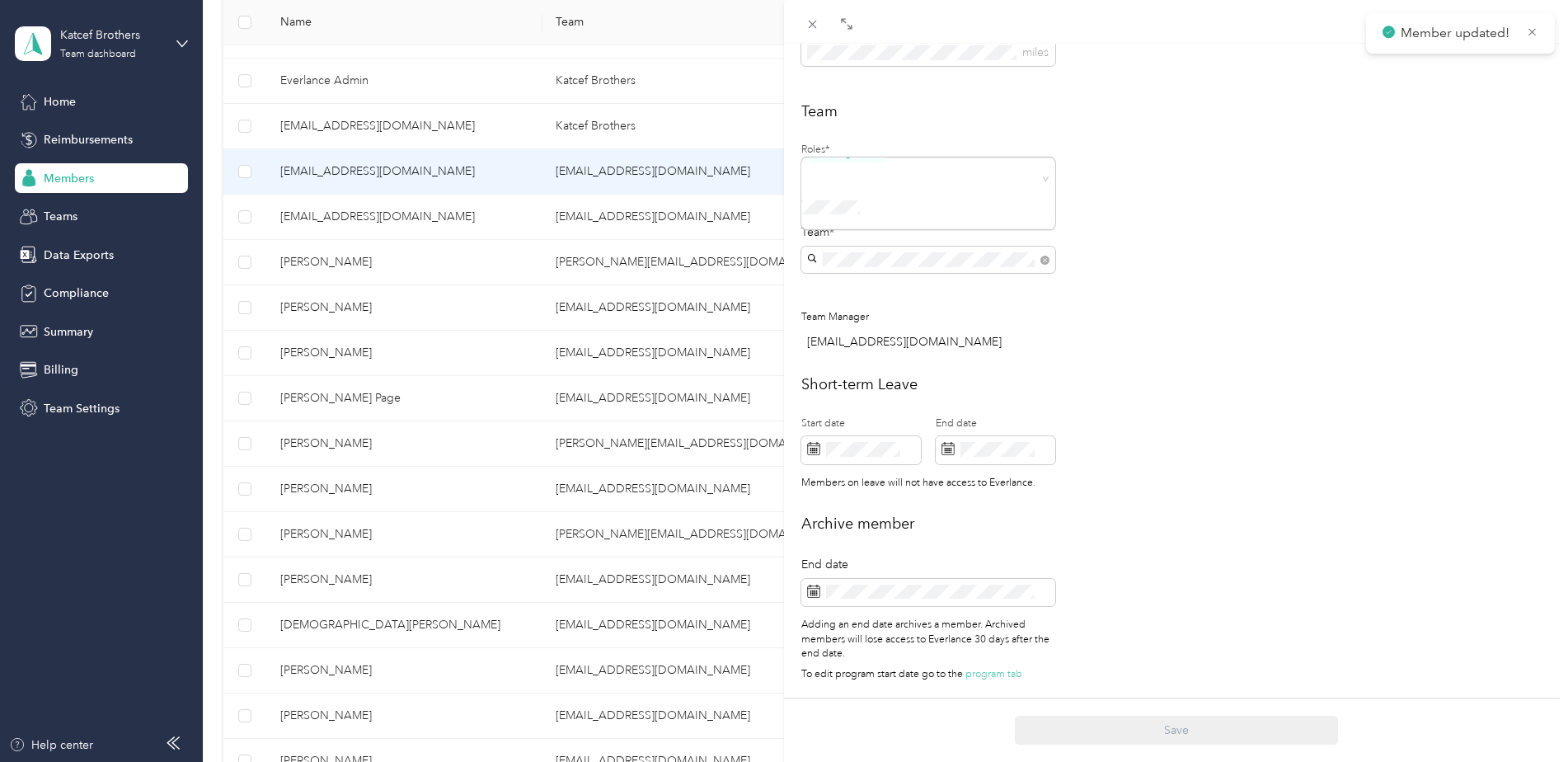
scroll to position [394, 0]
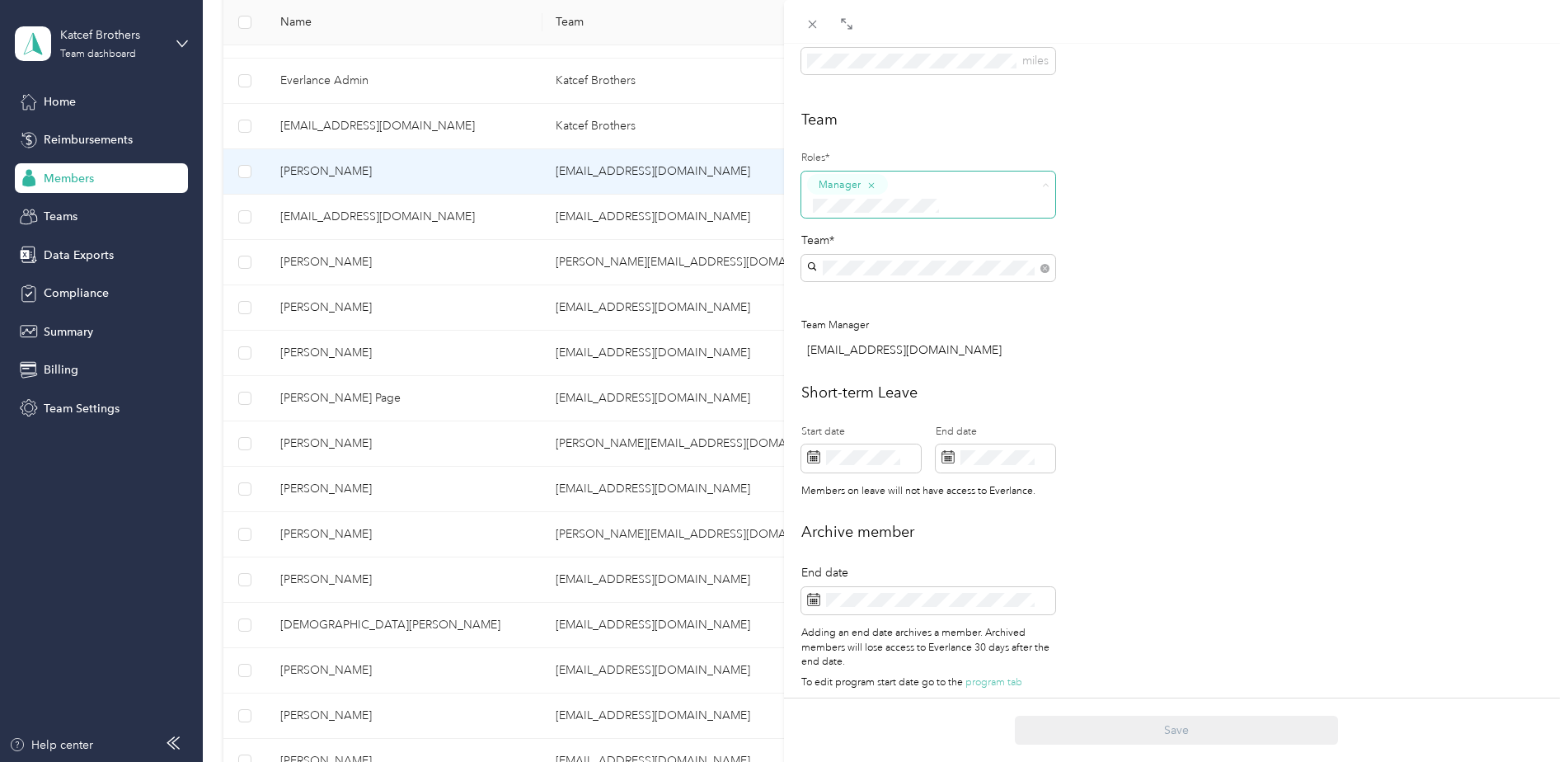
click at [909, 207] on div "Member" at bounding box center [928, 215] width 231 height 20
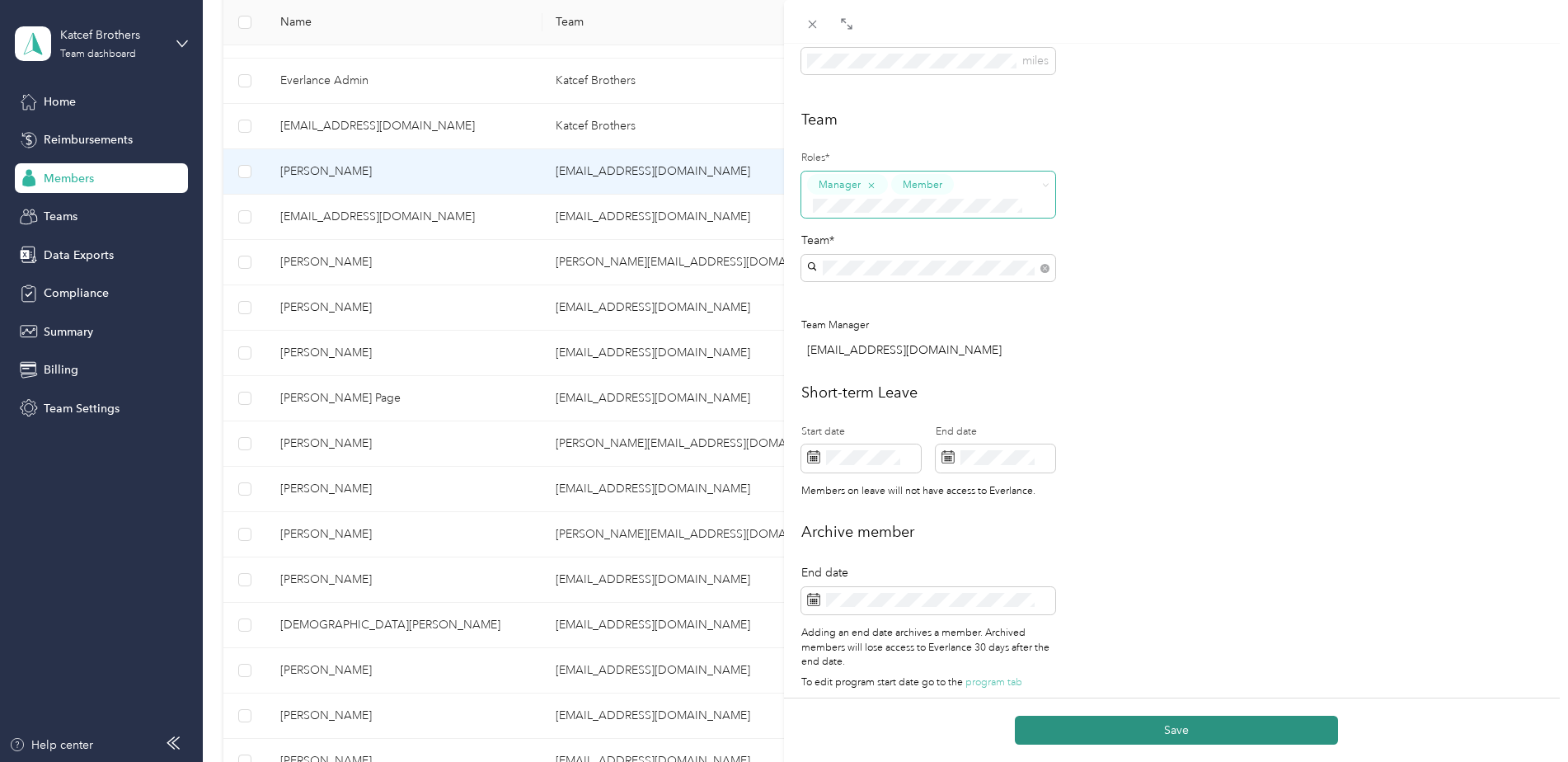
click at [1177, 726] on button "Save" at bounding box center [1177, 730] width 323 height 29
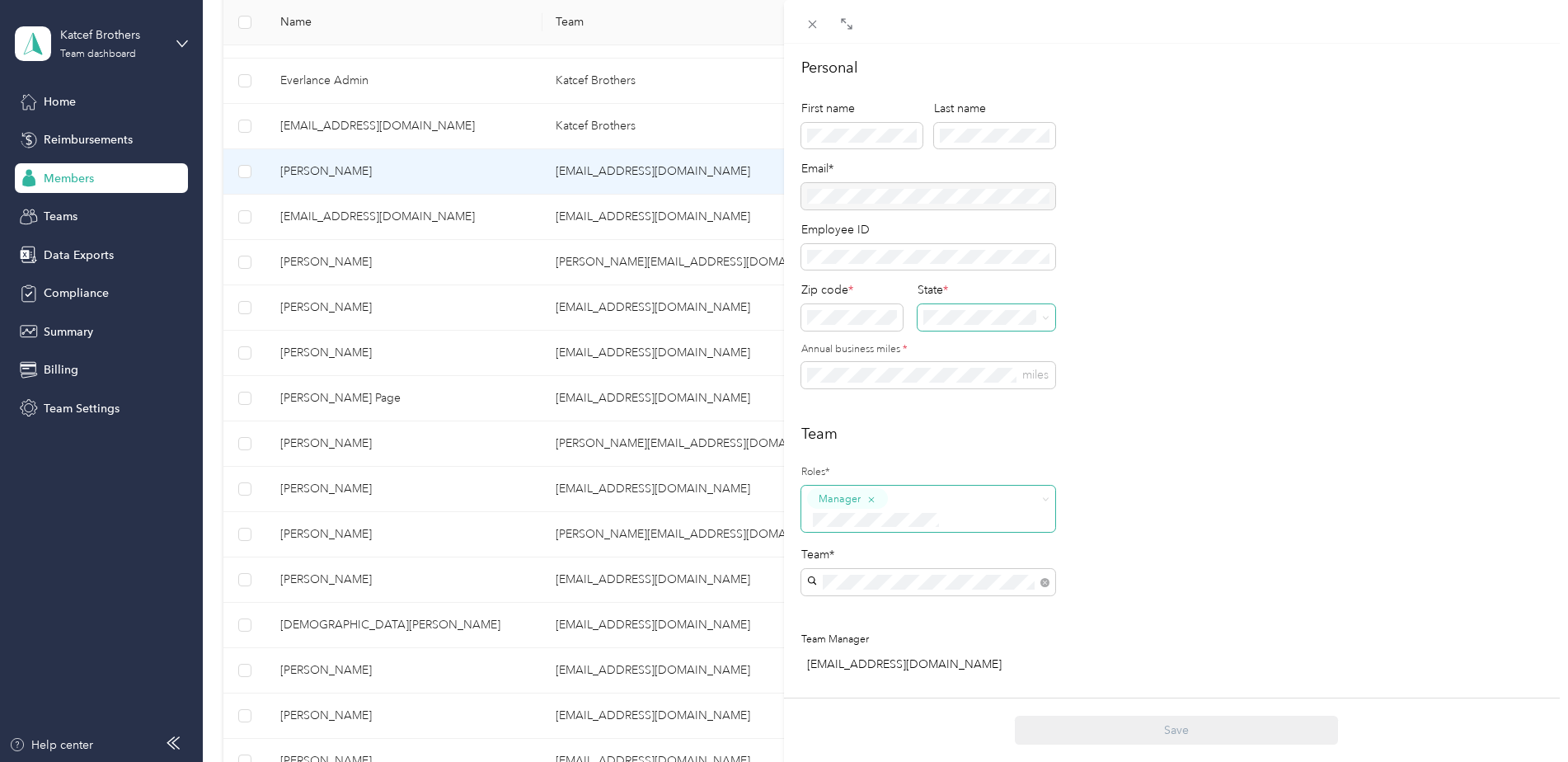
scroll to position [0, 0]
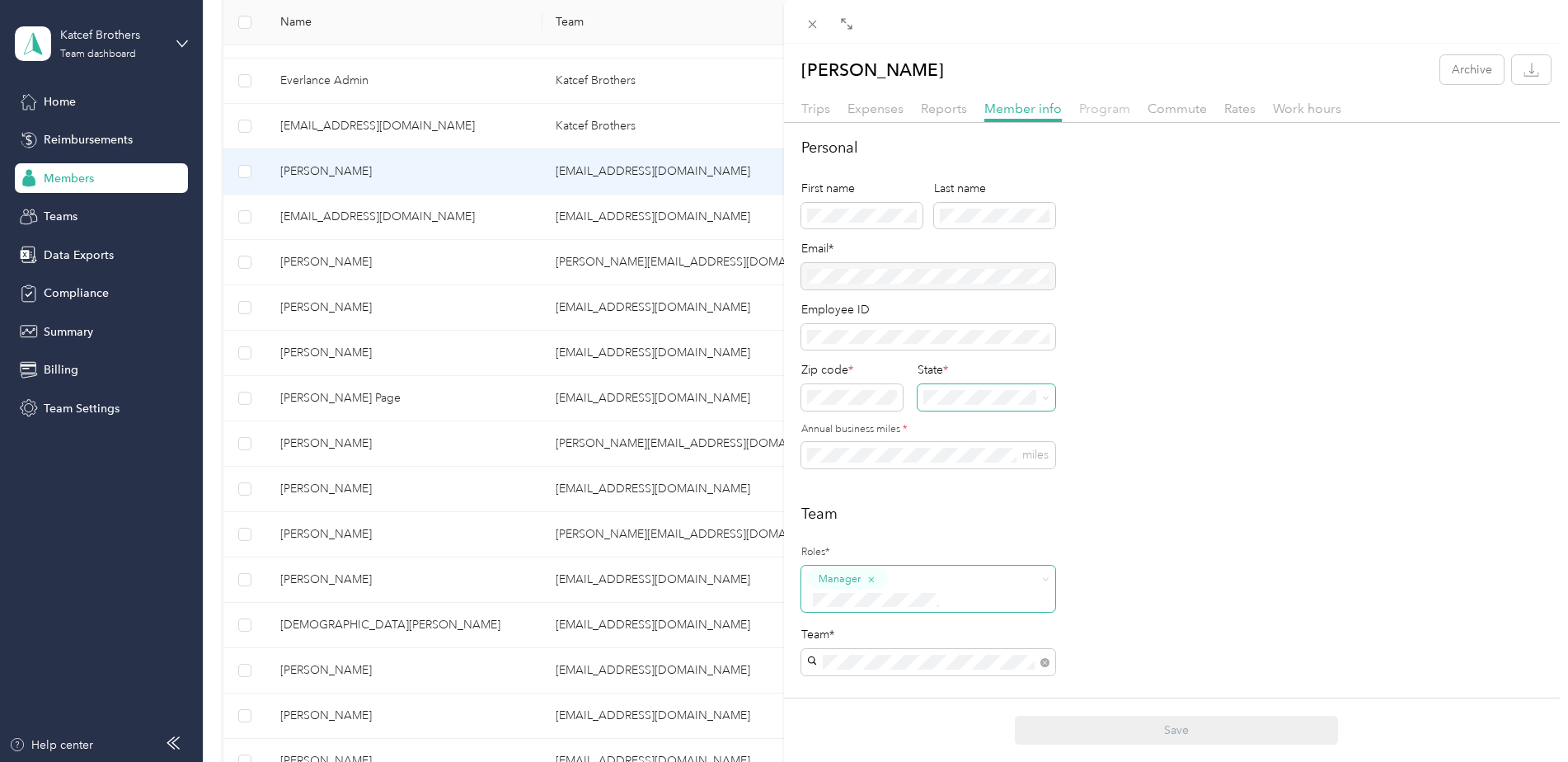
click at [1108, 104] on span "Program" at bounding box center [1104, 108] width 51 height 16
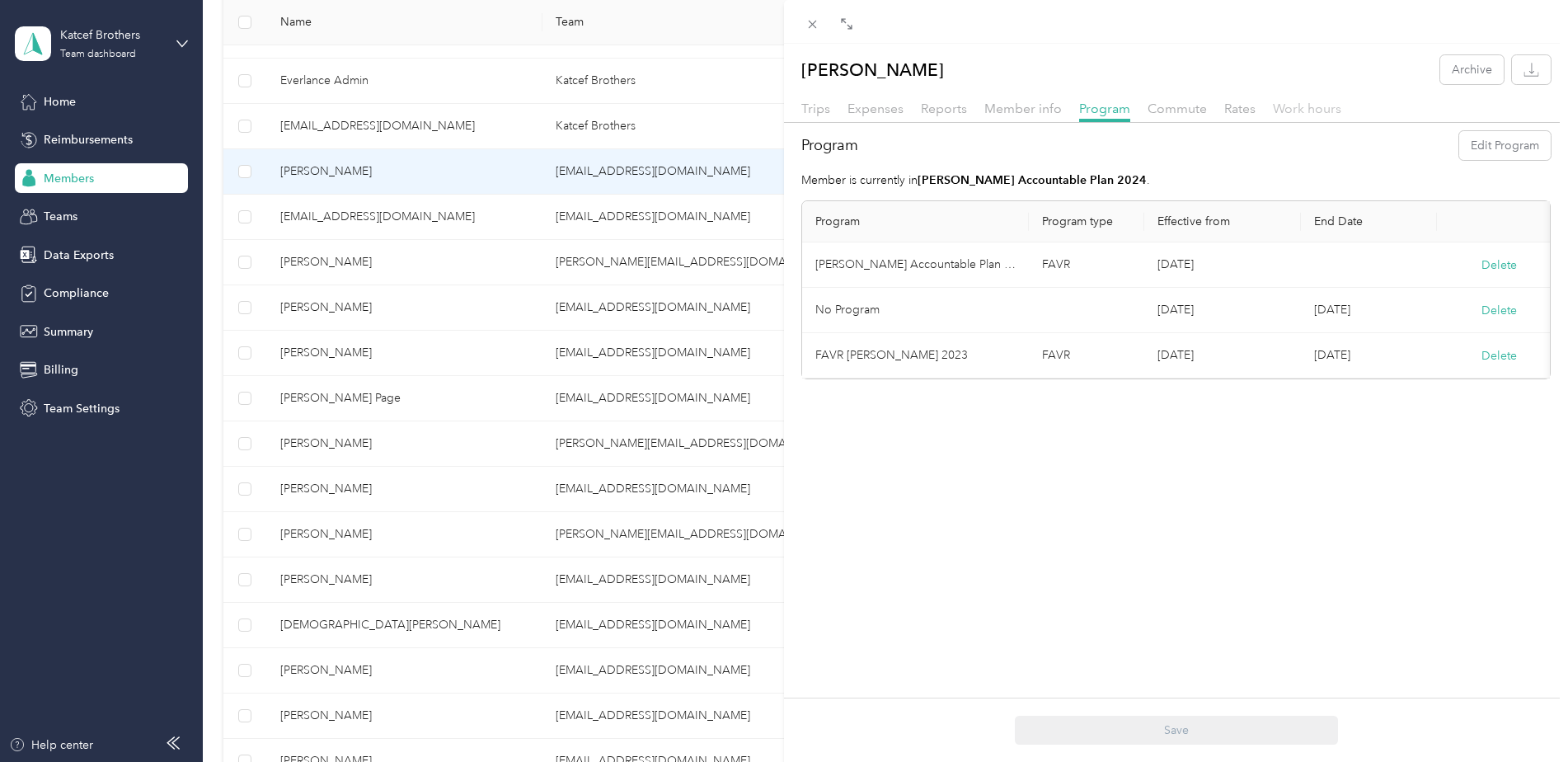
click at [1293, 106] on span "Work hours" at bounding box center [1307, 108] width 68 height 16
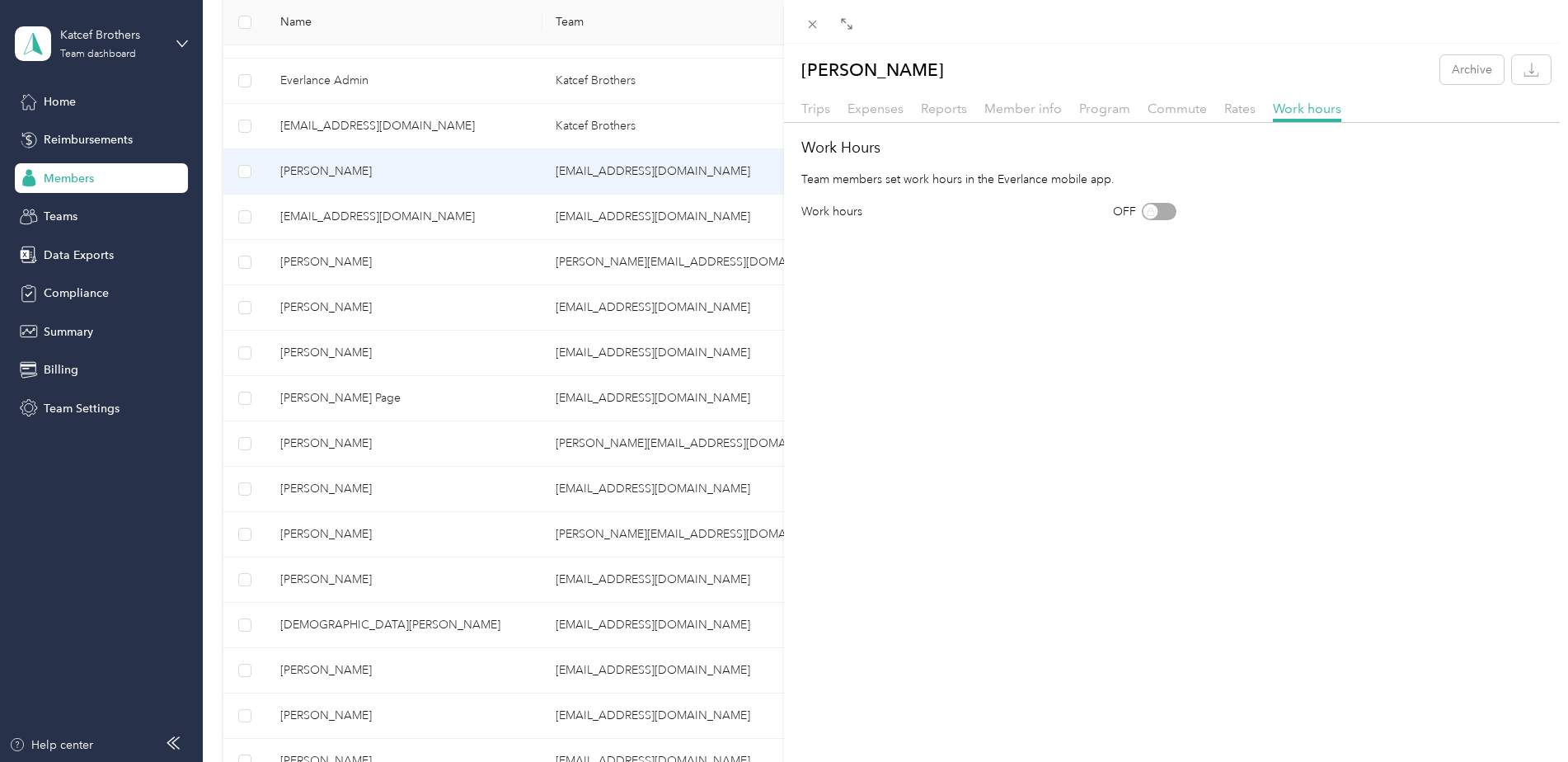
drag, startPoint x: 1145, startPoint y: 207, endPoint x: 1175, endPoint y: 199, distance: 31.0
click at [1175, 199] on div "Work Hours Team members set work hours in the Everlance mobile app. Work hours …" at bounding box center [1176, 178] width 784 height 83
click at [1161, 209] on div "OFF" at bounding box center [1145, 211] width 64 height 18
click at [1155, 212] on div "OFF" at bounding box center [1145, 211] width 64 height 18
drag, startPoint x: 1150, startPoint y: 210, endPoint x: 1177, endPoint y: 215, distance: 27.5
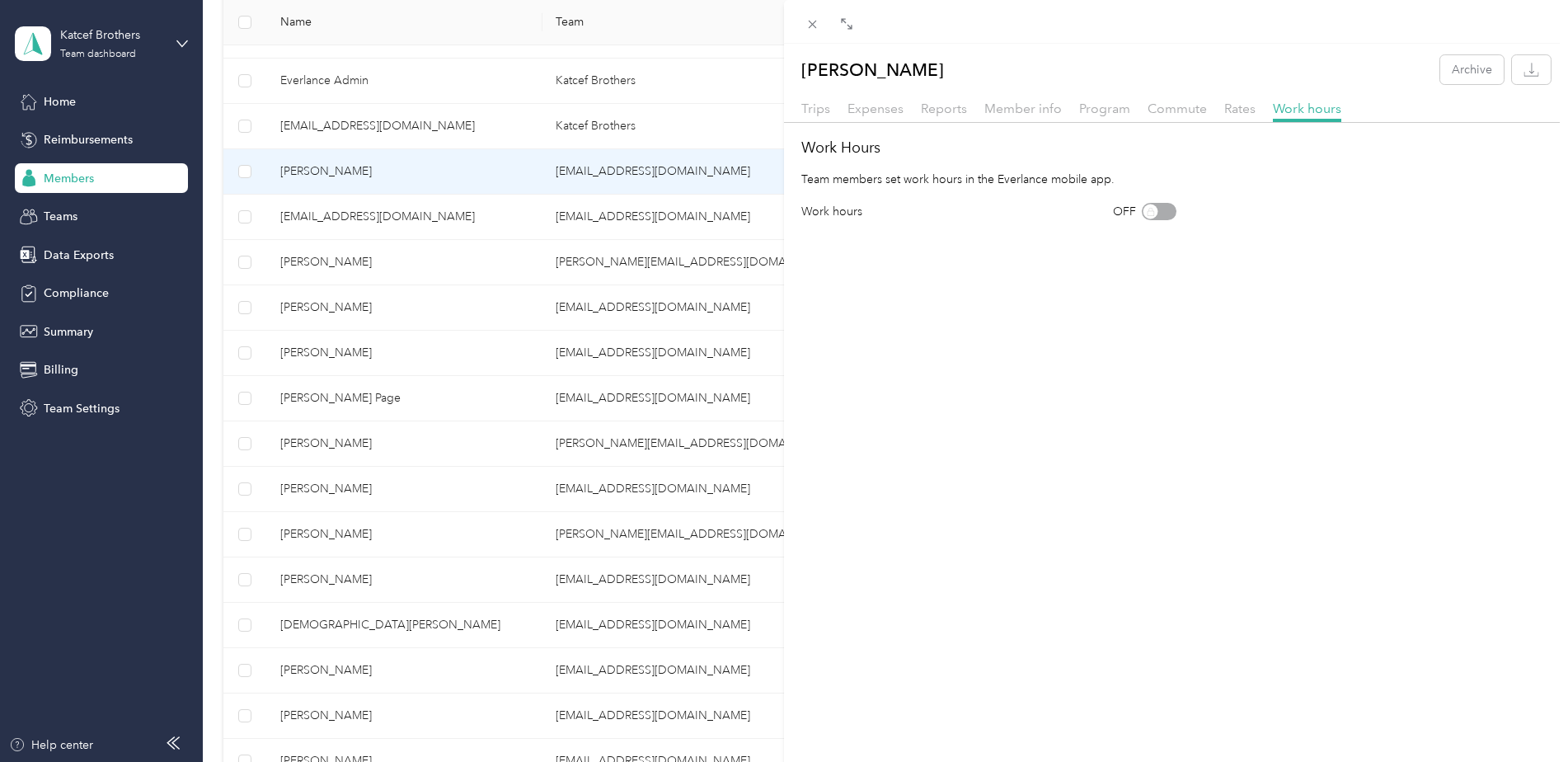
click at [1177, 215] on div "Work hours OFF" at bounding box center [1176, 211] width 750 height 18
click at [1142, 211] on div "OFF" at bounding box center [1145, 211] width 64 height 18
click at [1159, 213] on div "OFF" at bounding box center [1145, 211] width 64 height 18
click at [1160, 213] on div "OFF" at bounding box center [1145, 211] width 64 height 18
click at [1147, 213] on div "OFF" at bounding box center [1145, 211] width 64 height 18
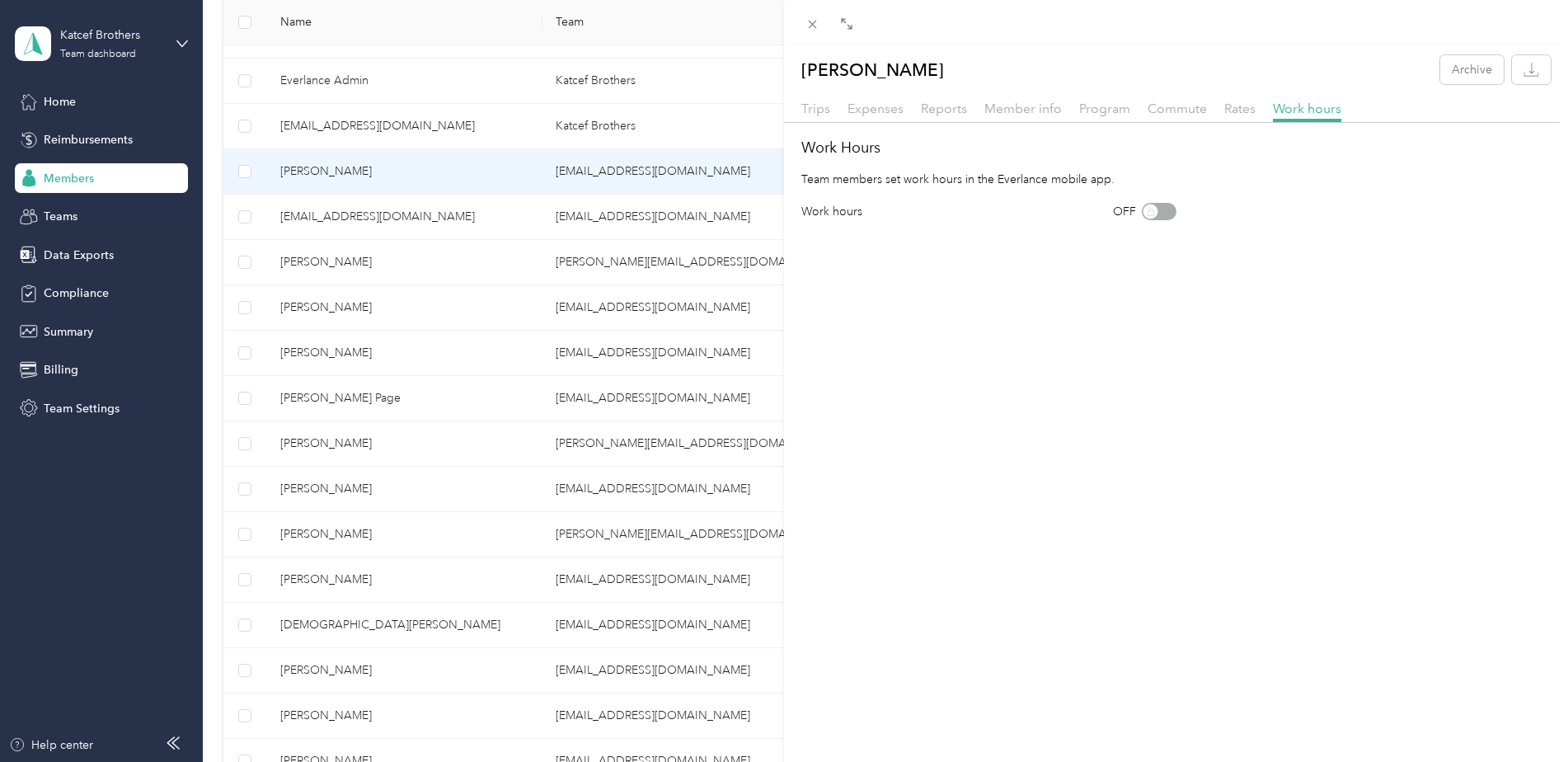
drag, startPoint x: 1146, startPoint y: 212, endPoint x: 1170, endPoint y: 213, distance: 24.0
click at [1170, 213] on div "Work hours OFF" at bounding box center [1176, 211] width 750 height 18
click at [1152, 211] on div "OFF" at bounding box center [1145, 211] width 64 height 18
drag, startPoint x: 940, startPoint y: 214, endPoint x: 1002, endPoint y: 204, distance: 62.8
click at [943, 211] on div "Work hours OFF" at bounding box center [989, 211] width 375 height 18
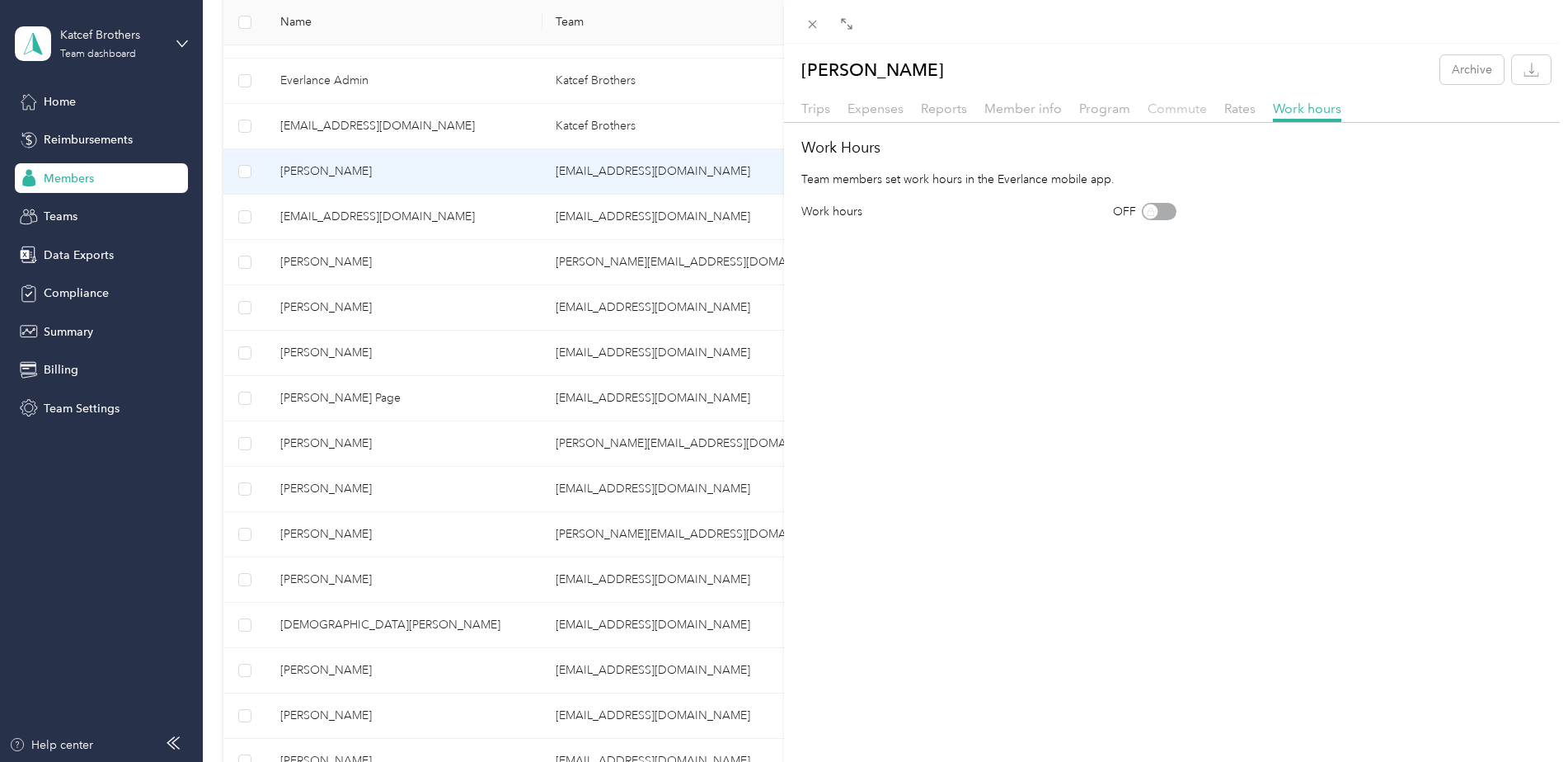
click at [1186, 114] on span "Commute" at bounding box center [1177, 108] width 59 height 16
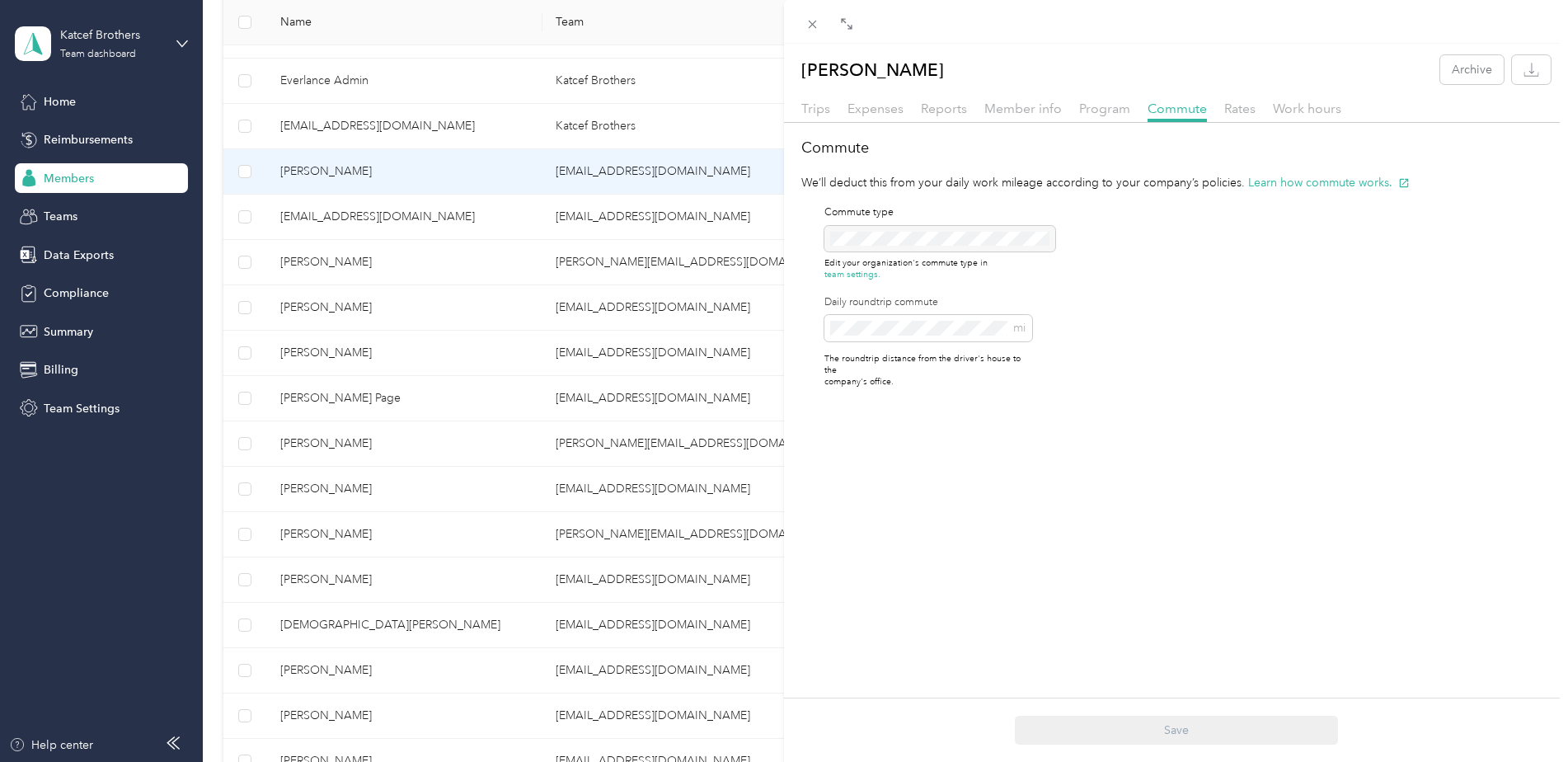
click at [203, 331] on div "[PERSON_NAME] Archive Trips Expenses Reports Member info Program Commute Rates …" at bounding box center [784, 381] width 1568 height 762
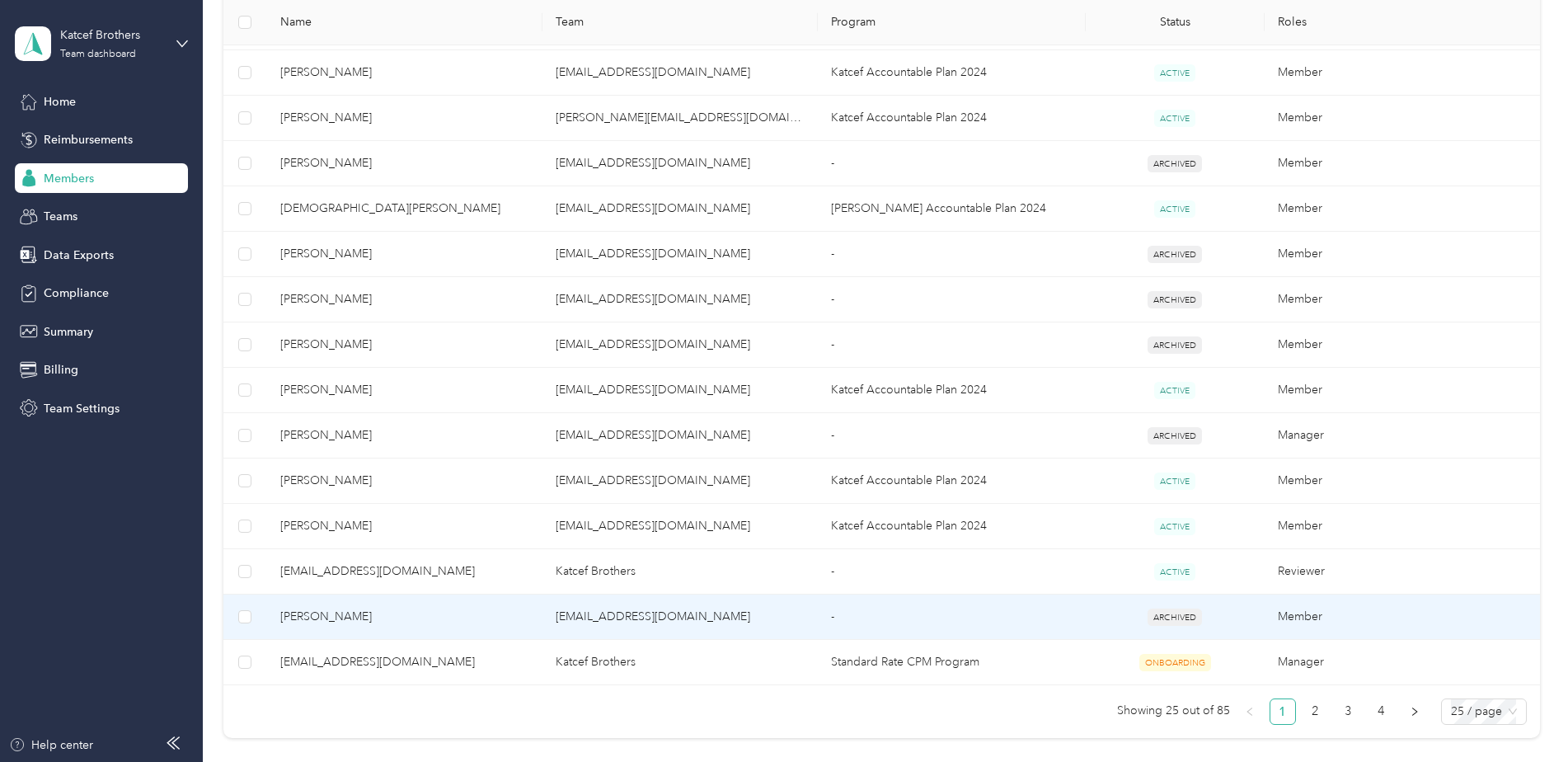
scroll to position [1051, 0]
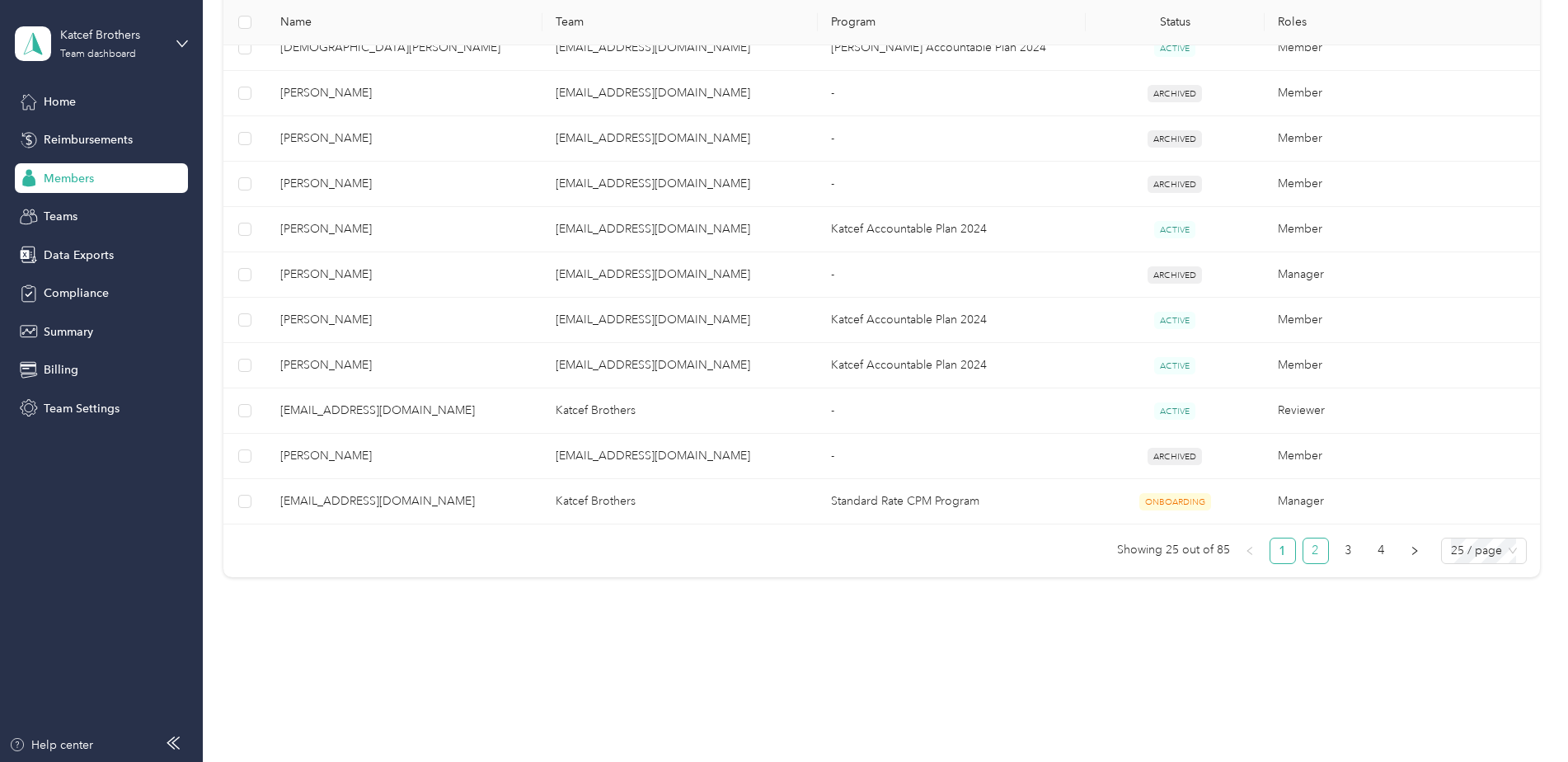
click at [1311, 548] on link "2" at bounding box center [1315, 551] width 25 height 25
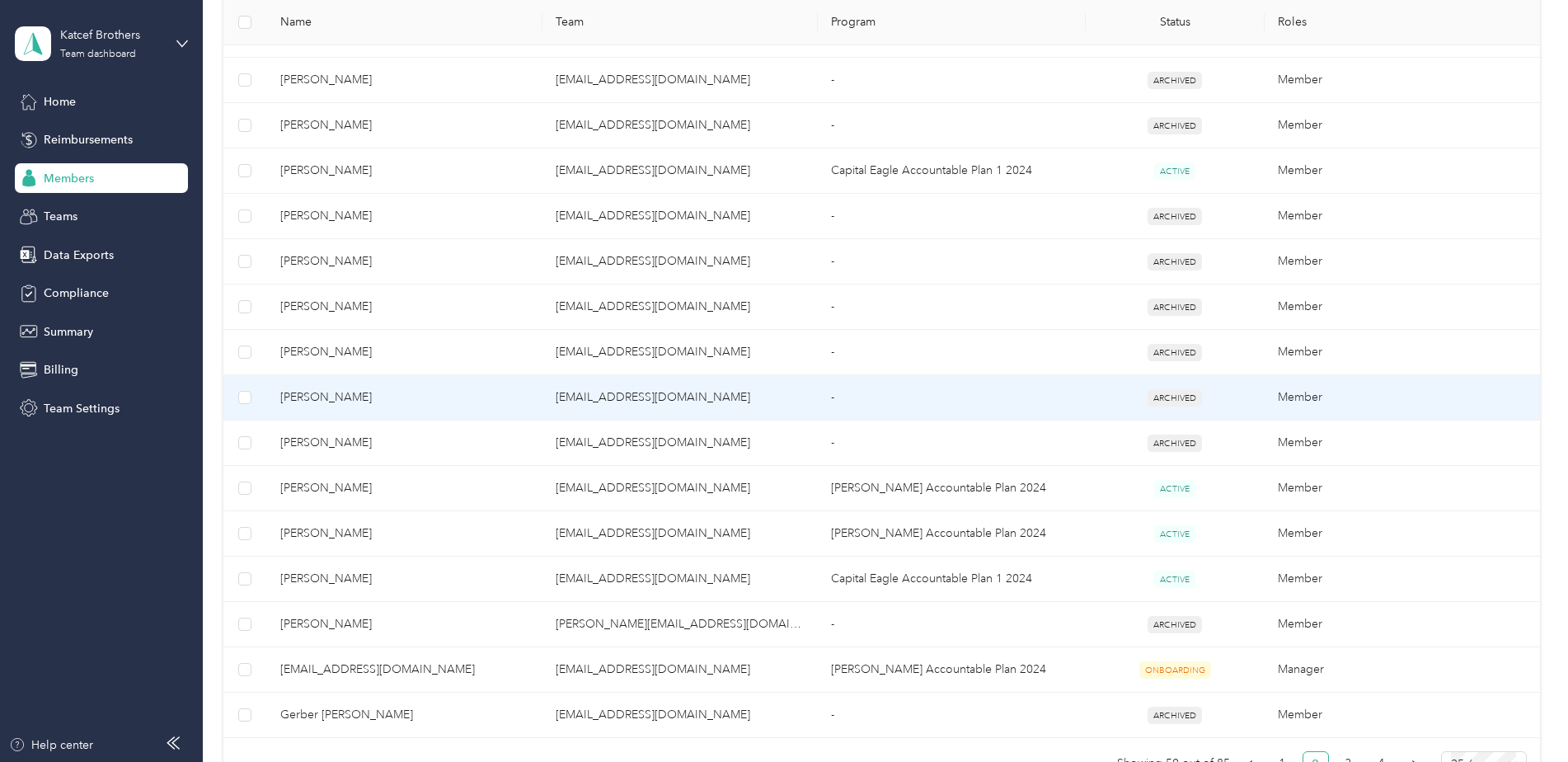
scroll to position [886, 0]
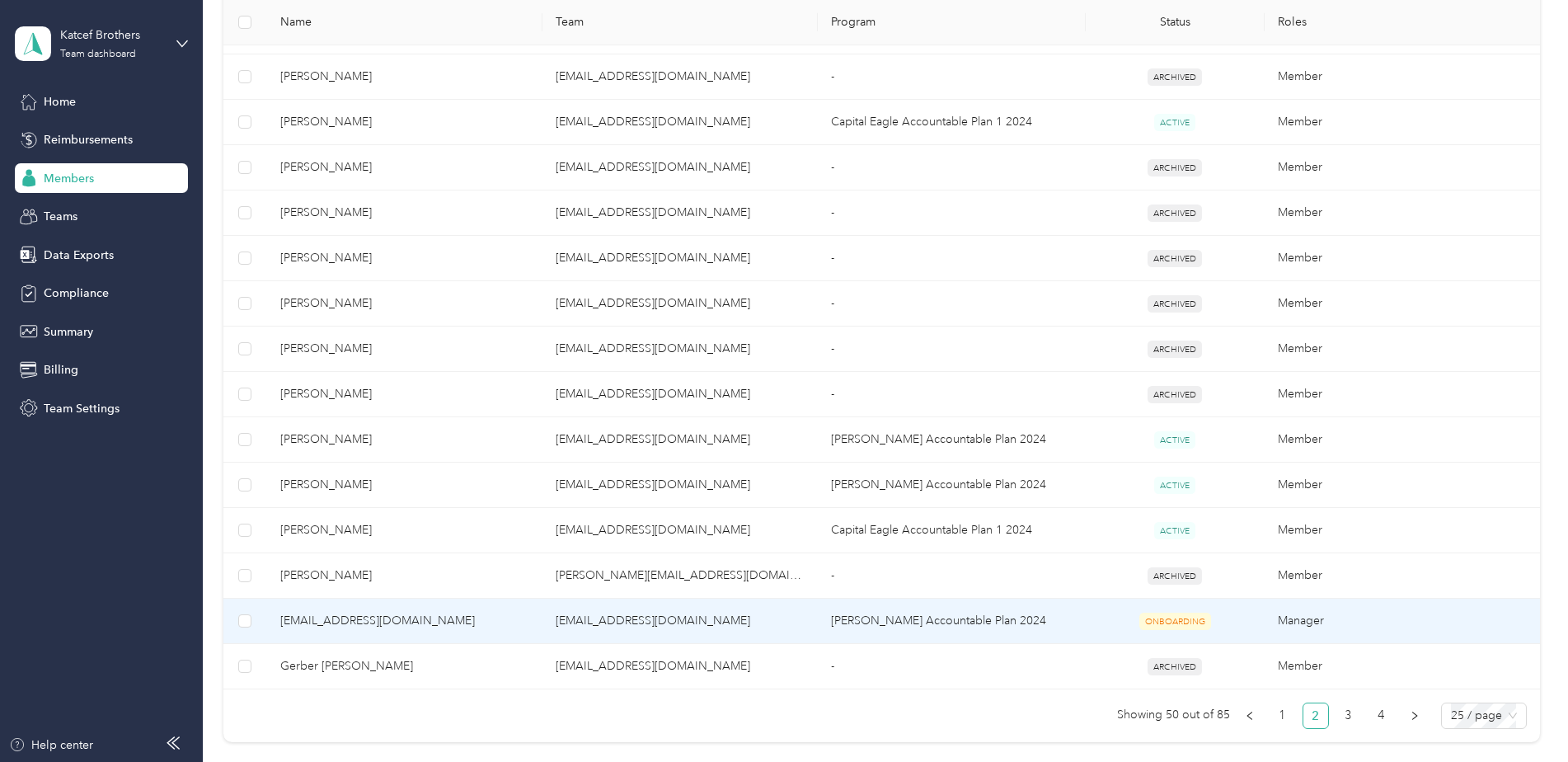
click at [392, 618] on span "[EMAIL_ADDRESS][DOMAIN_NAME]" at bounding box center [405, 621] width 249 height 18
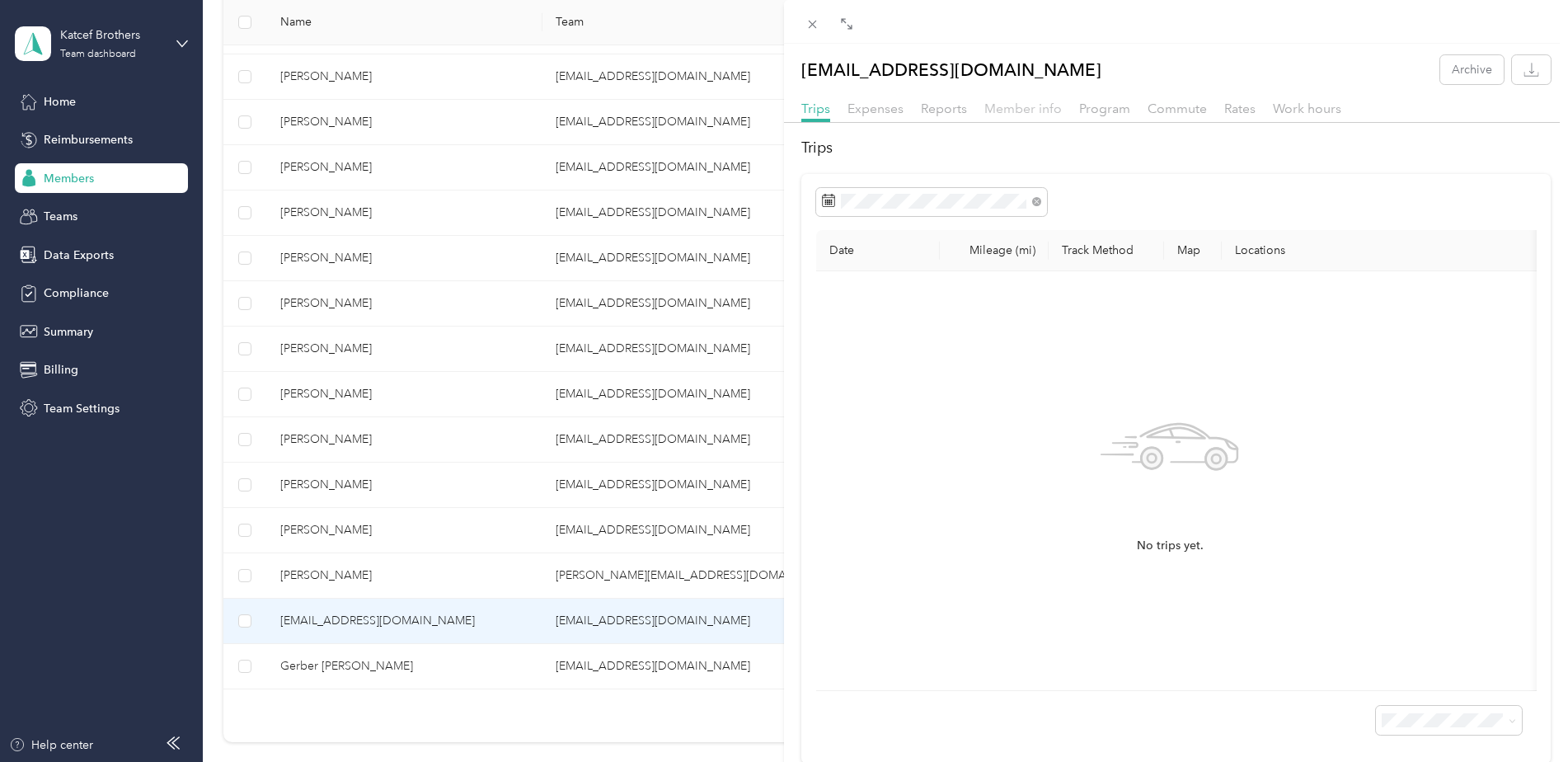
click at [1028, 103] on span "Member info" at bounding box center [1023, 108] width 77 height 16
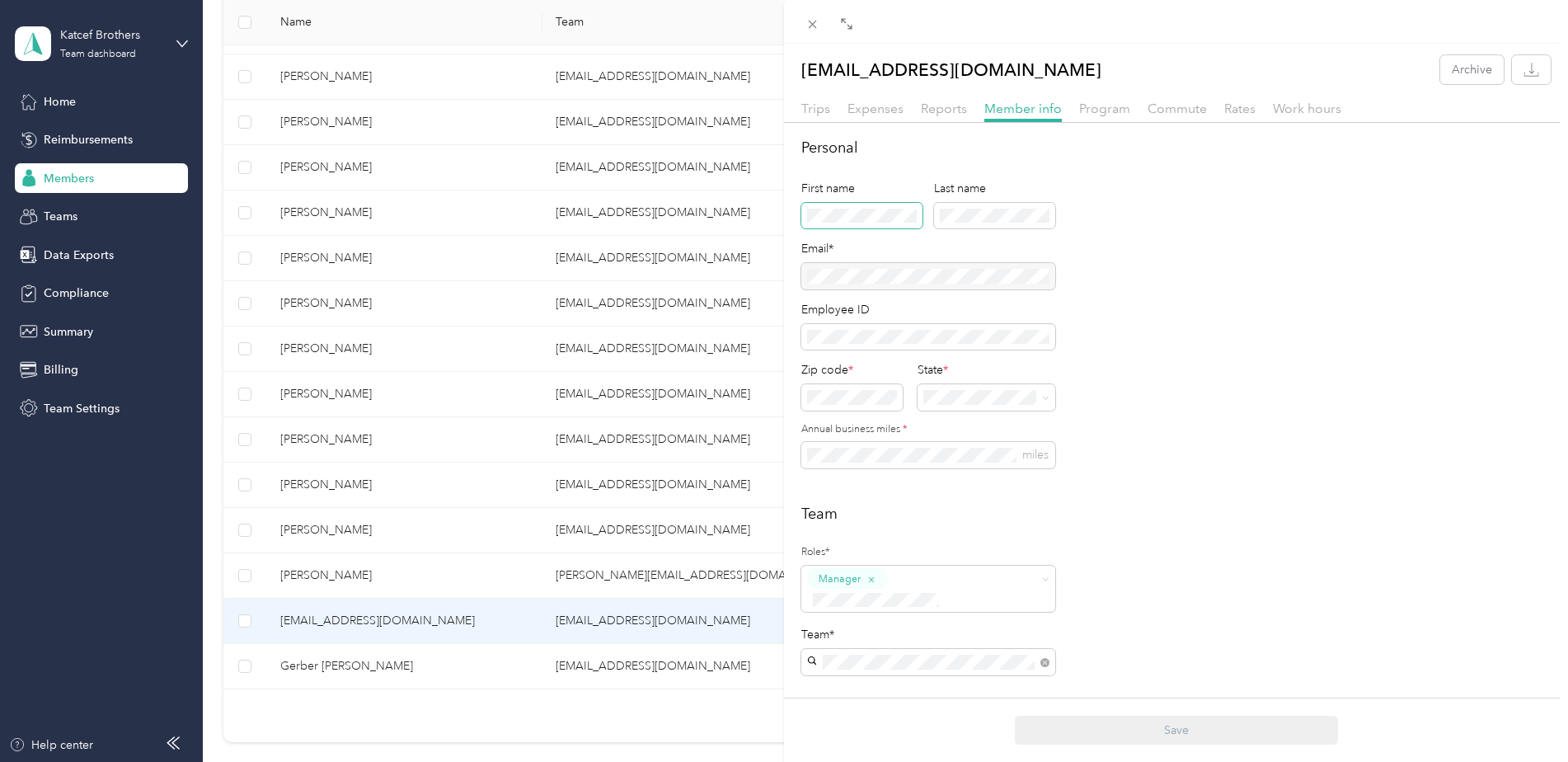
click at [898, 207] on span at bounding box center [861, 216] width 121 height 27
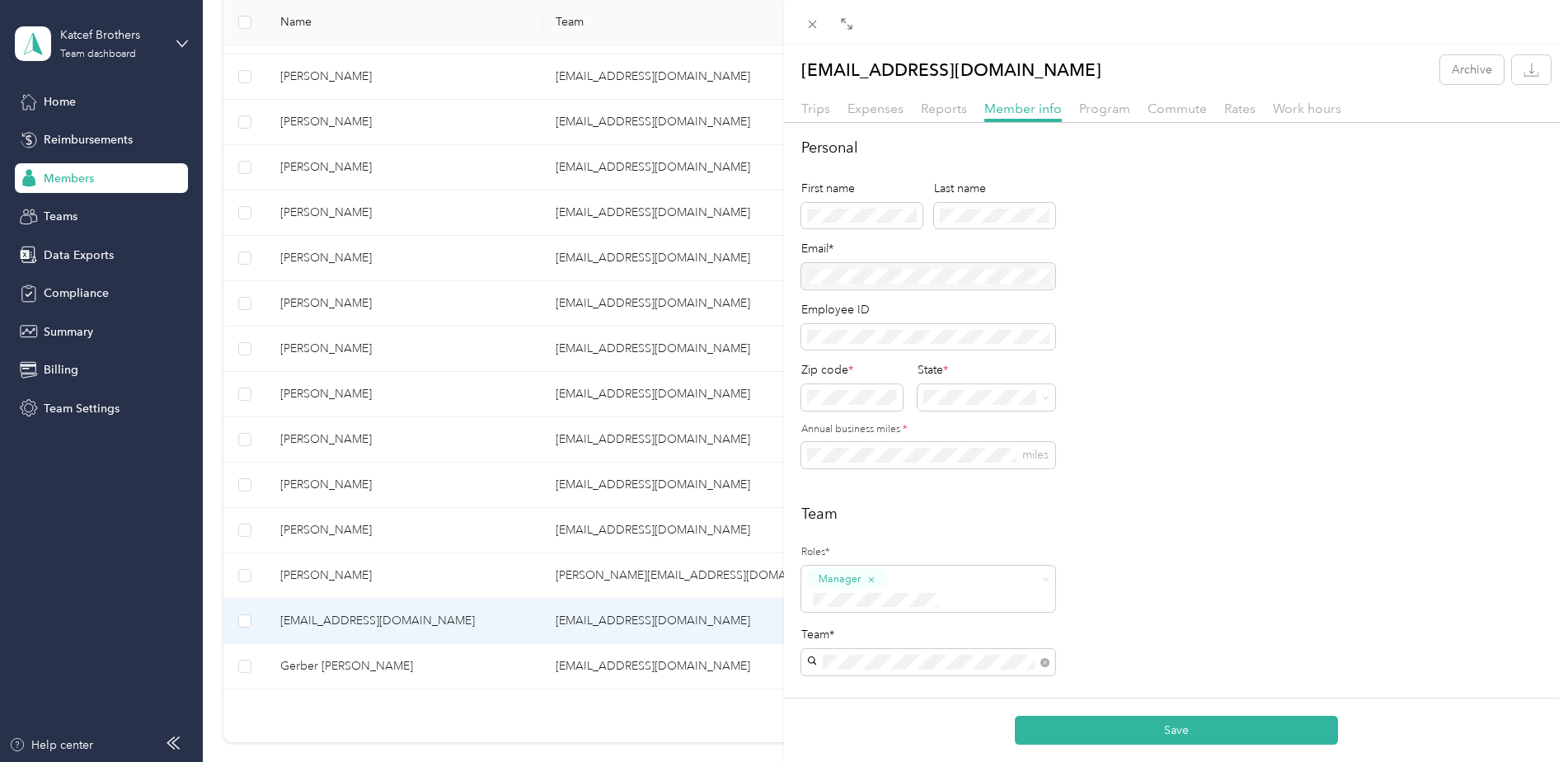
click at [1142, 232] on div "Personal First name Last name Email* Employee ID Zip code * State * Annual busi…" at bounding box center [1176, 312] width 750 height 351
click at [1040, 402] on span at bounding box center [1043, 398] width 13 height 12
drag, startPoint x: 1050, startPoint y: 393, endPoint x: 1040, endPoint y: 399, distance: 11.7
click at [1048, 393] on span at bounding box center [986, 398] width 137 height 27
click at [1040, 397] on span at bounding box center [1043, 398] width 13 height 12
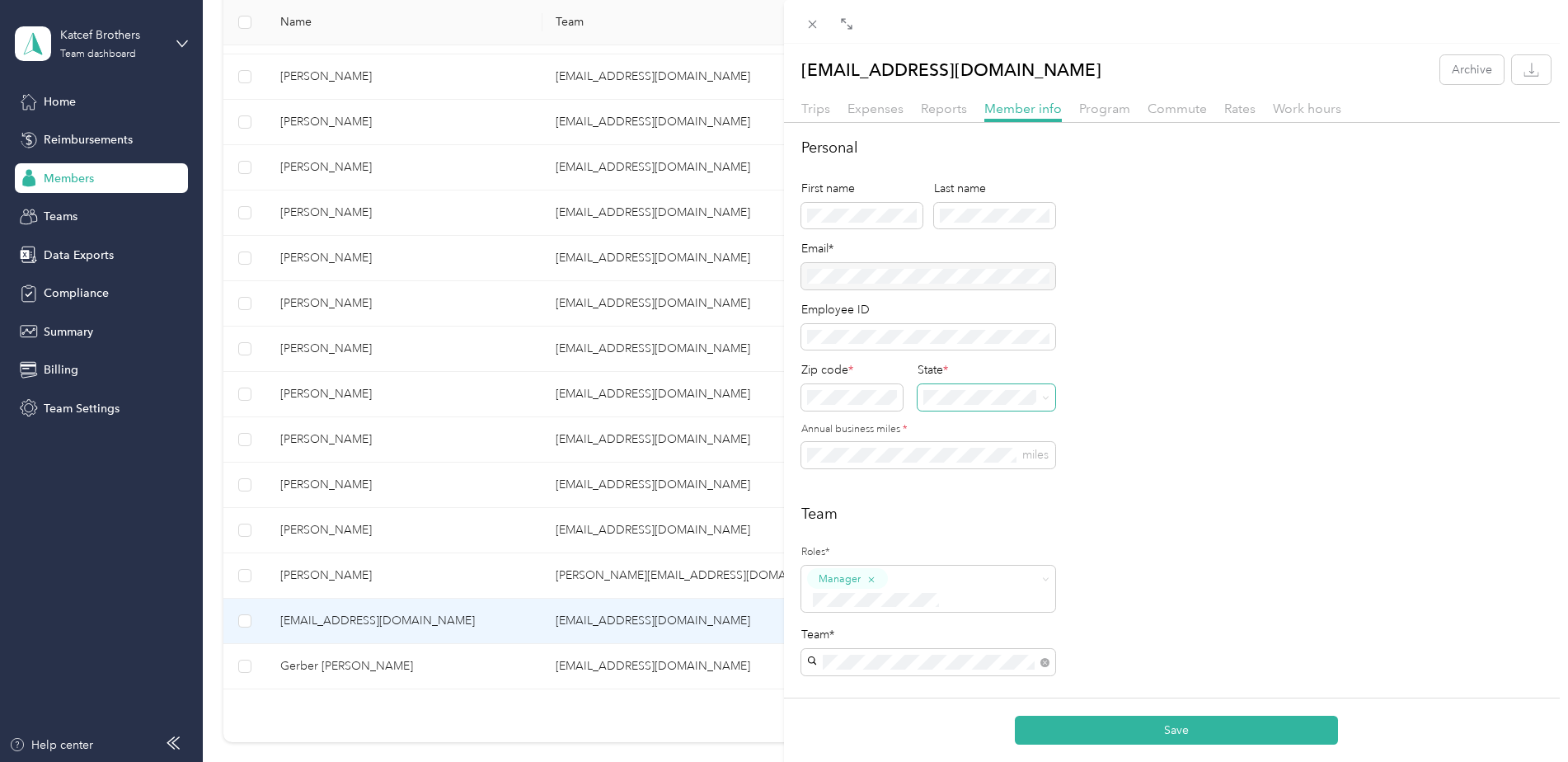
click at [1043, 396] on icon at bounding box center [1046, 398] width 7 height 7
click at [997, 483] on div "MD [US_STATE]" at bounding box center [989, 477] width 119 height 38
click at [1117, 427] on div "Personal First name Last name Email* Employee ID Zip code * State * Annual busi…" at bounding box center [1176, 312] width 750 height 351
drag, startPoint x: 1124, startPoint y: 527, endPoint x: 1133, endPoint y: 525, distance: 9.2
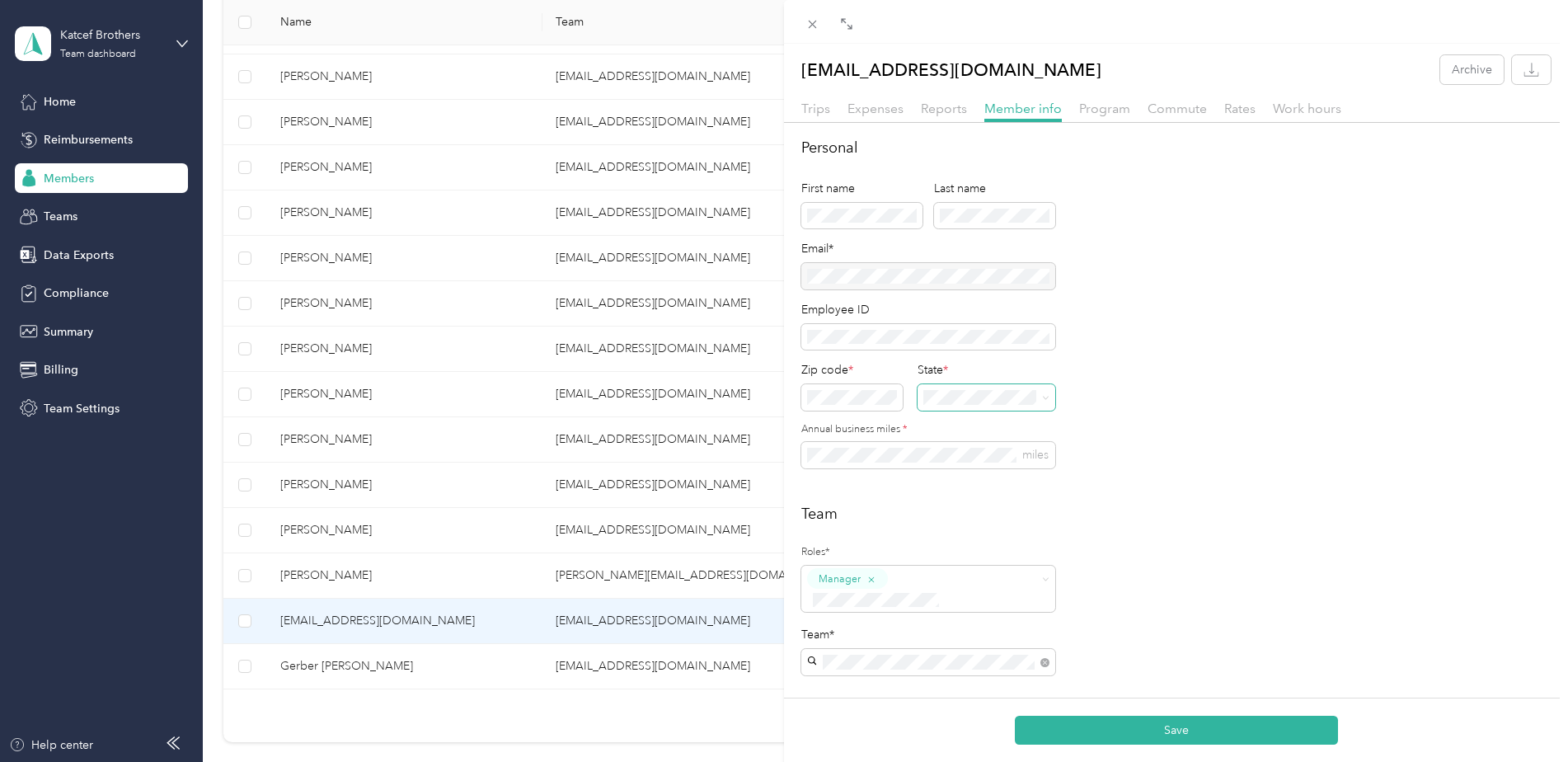
click at [1126, 527] on div "Team Roles* Manager Team* Team Manager [PERSON_NAME][EMAIL_ADDRESS][DOMAIN_NAME]" at bounding box center [1176, 632] width 750 height 259
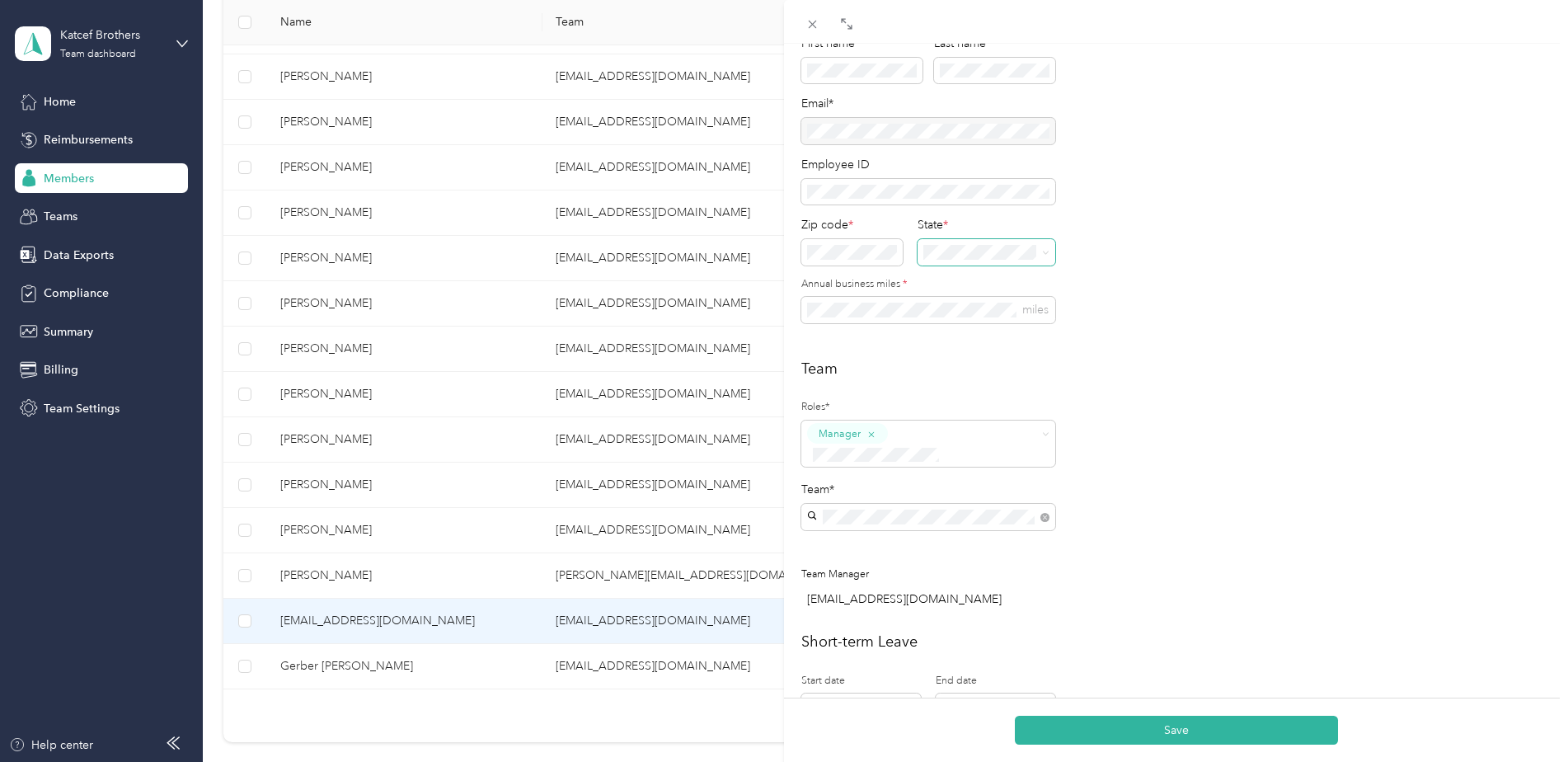
scroll to position [165, 0]
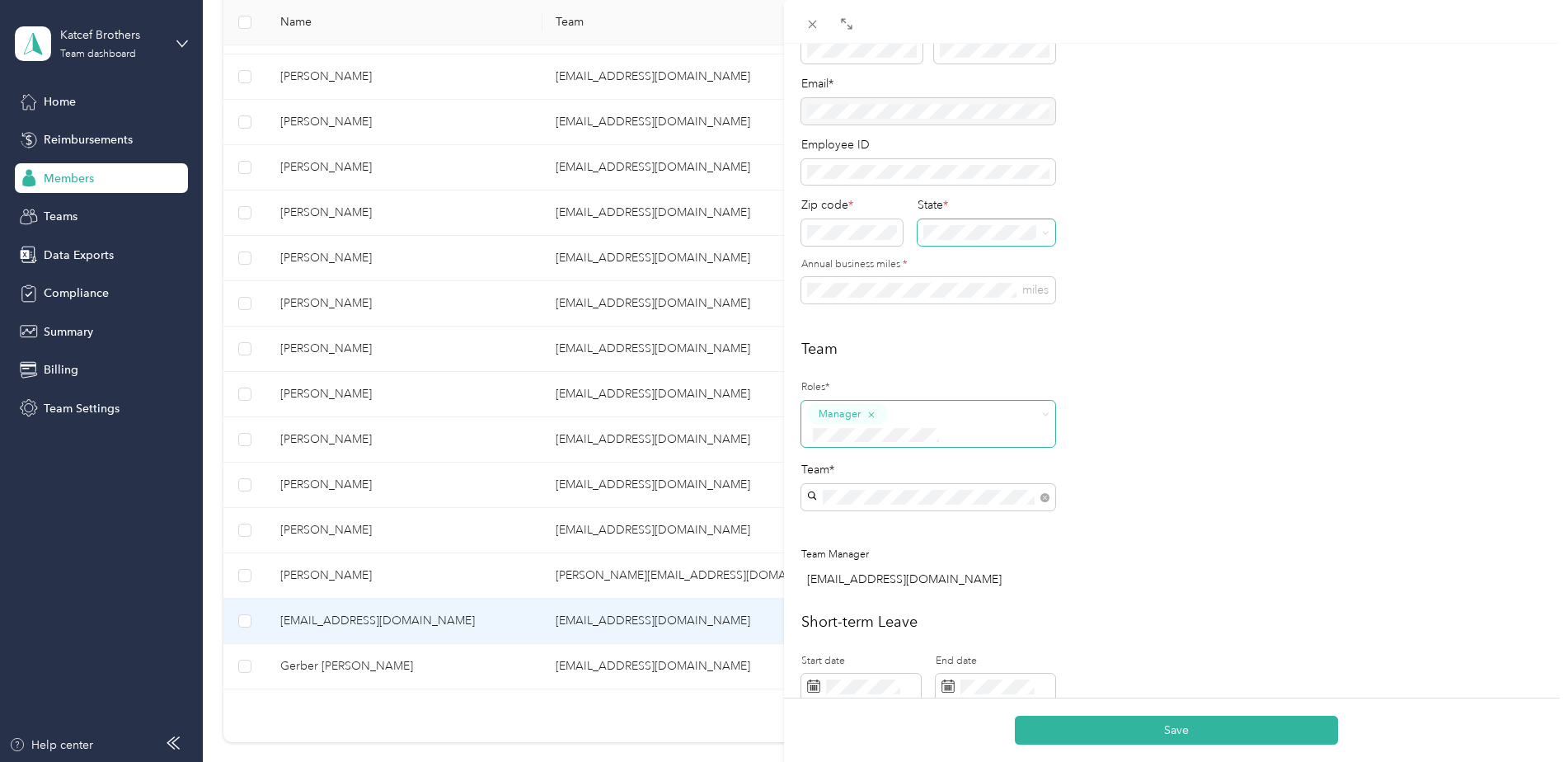
click at [934, 447] on li "Member" at bounding box center [928, 444] width 254 height 32
click at [1179, 462] on div "Team Roles* Manager Member Team* Team Manager [PERSON_NAME][EMAIL_ADDRESS][DOMA…" at bounding box center [1176, 468] width 750 height 259
click at [870, 415] on icon "button" at bounding box center [872, 414] width 11 height 11
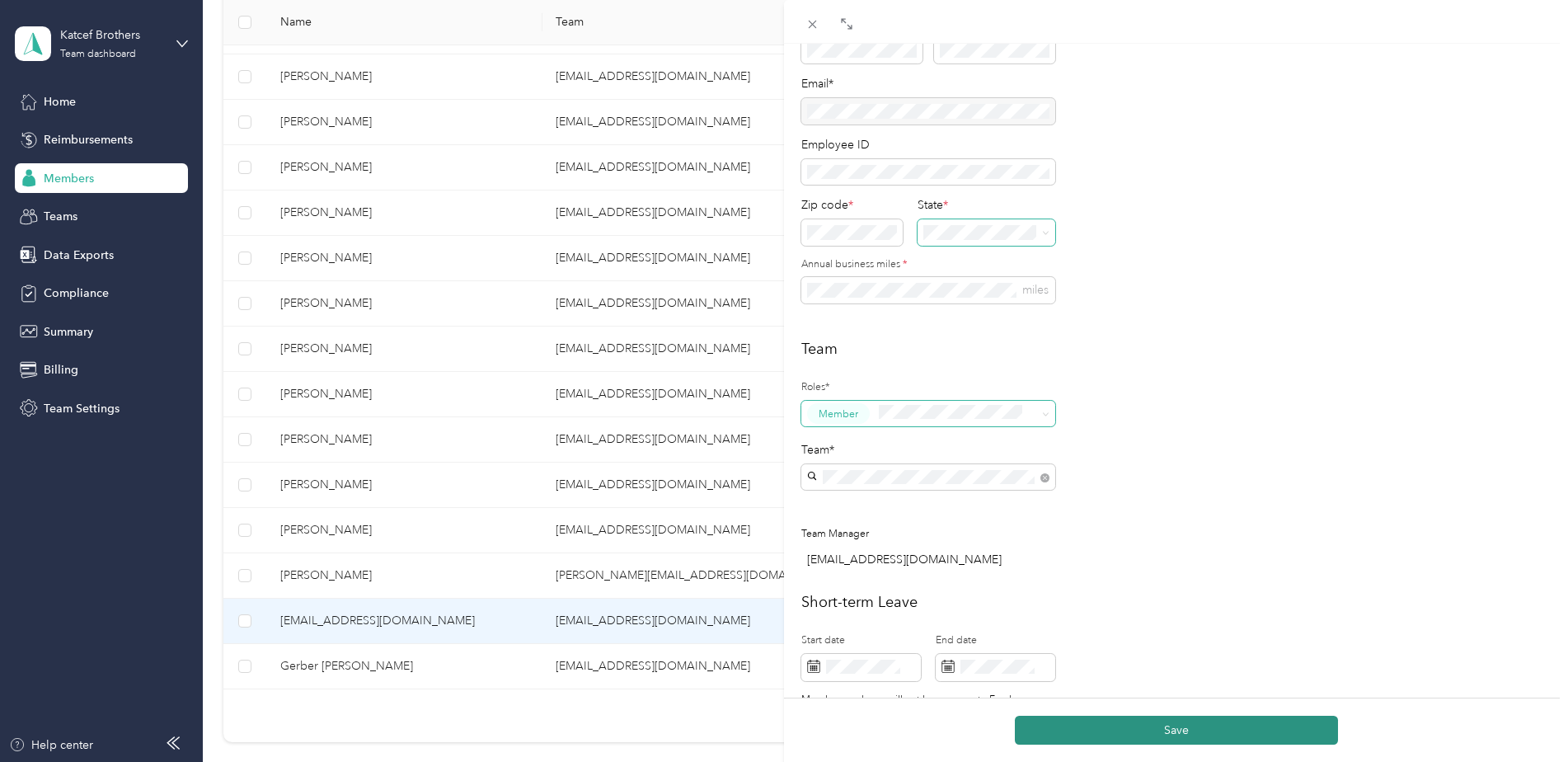
click at [1175, 723] on button "Save" at bounding box center [1177, 730] width 323 height 29
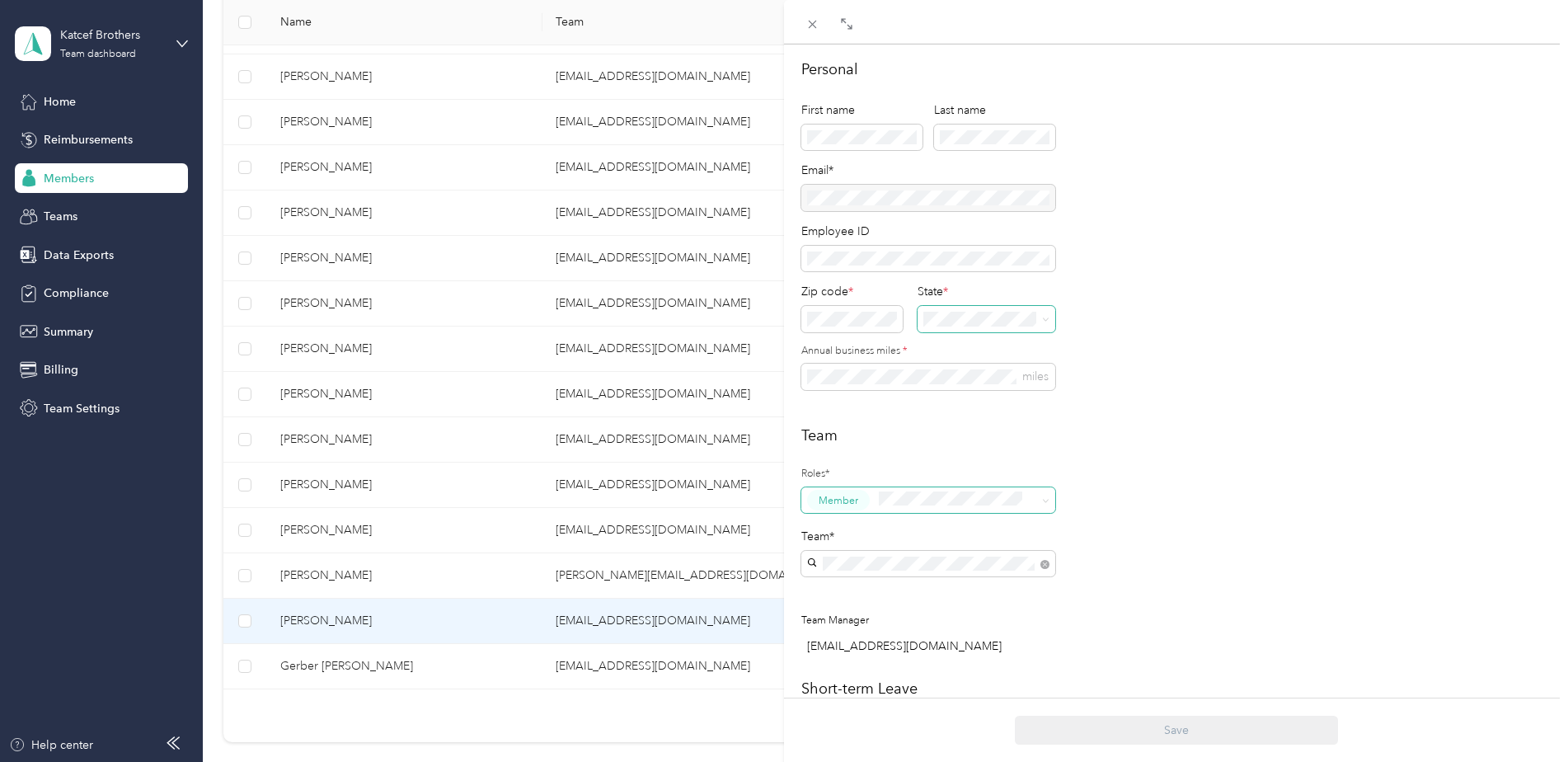
scroll to position [0, 0]
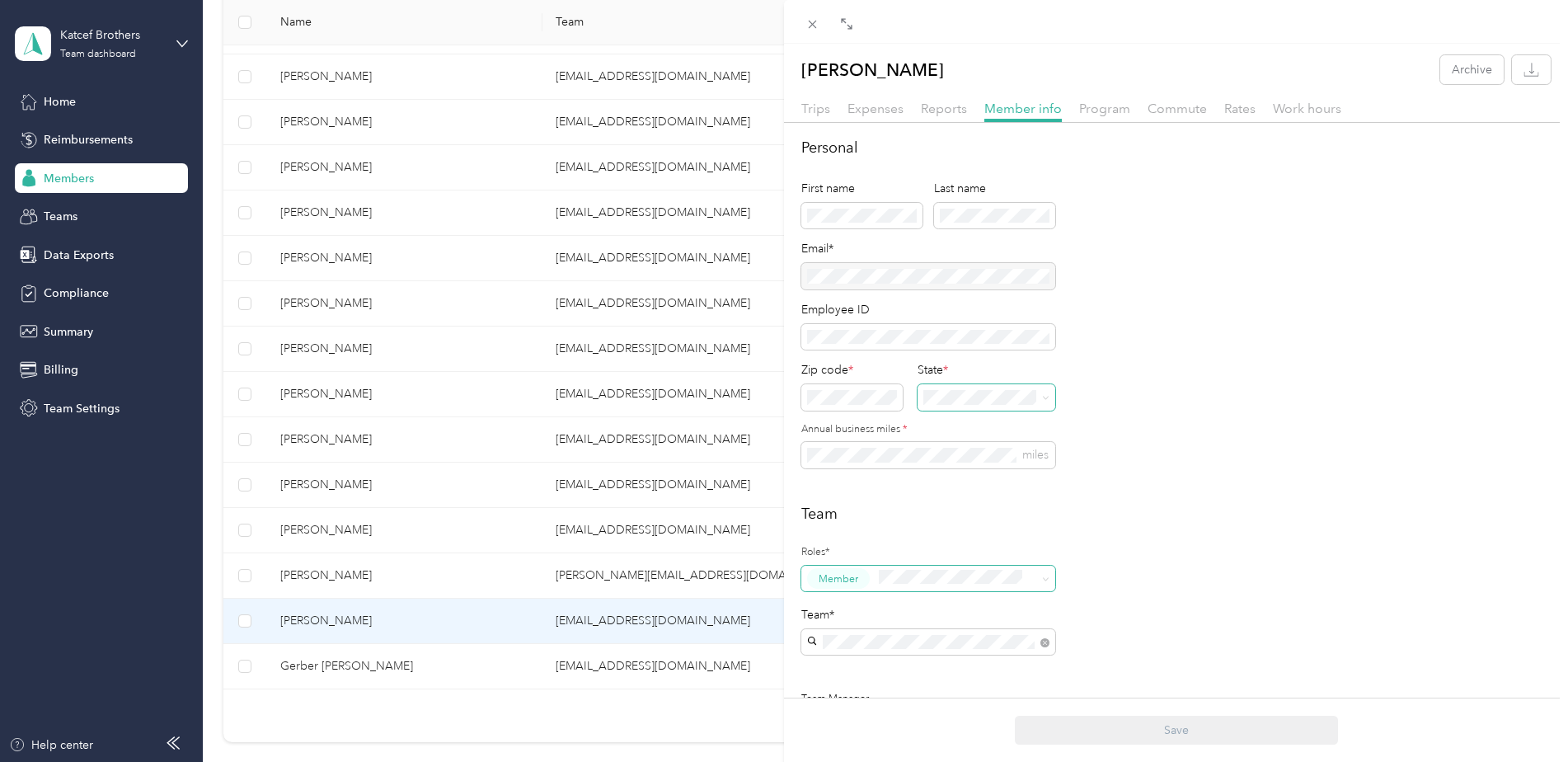
click at [208, 251] on div "[PERSON_NAME] Archive Trips Expenses Reports Member info Program Commute Rates …" at bounding box center [784, 381] width 1568 height 762
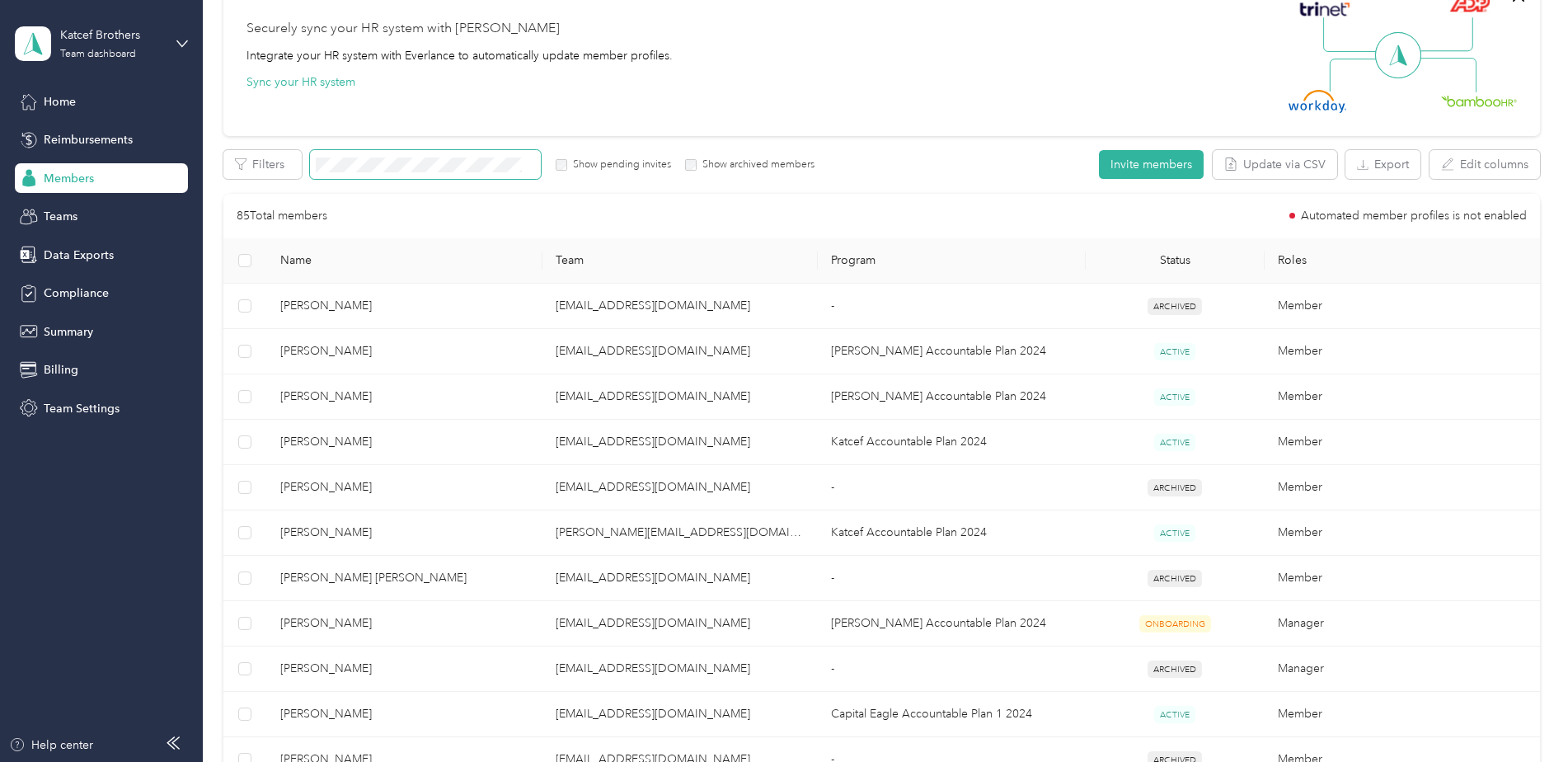
scroll to position [308, 0]
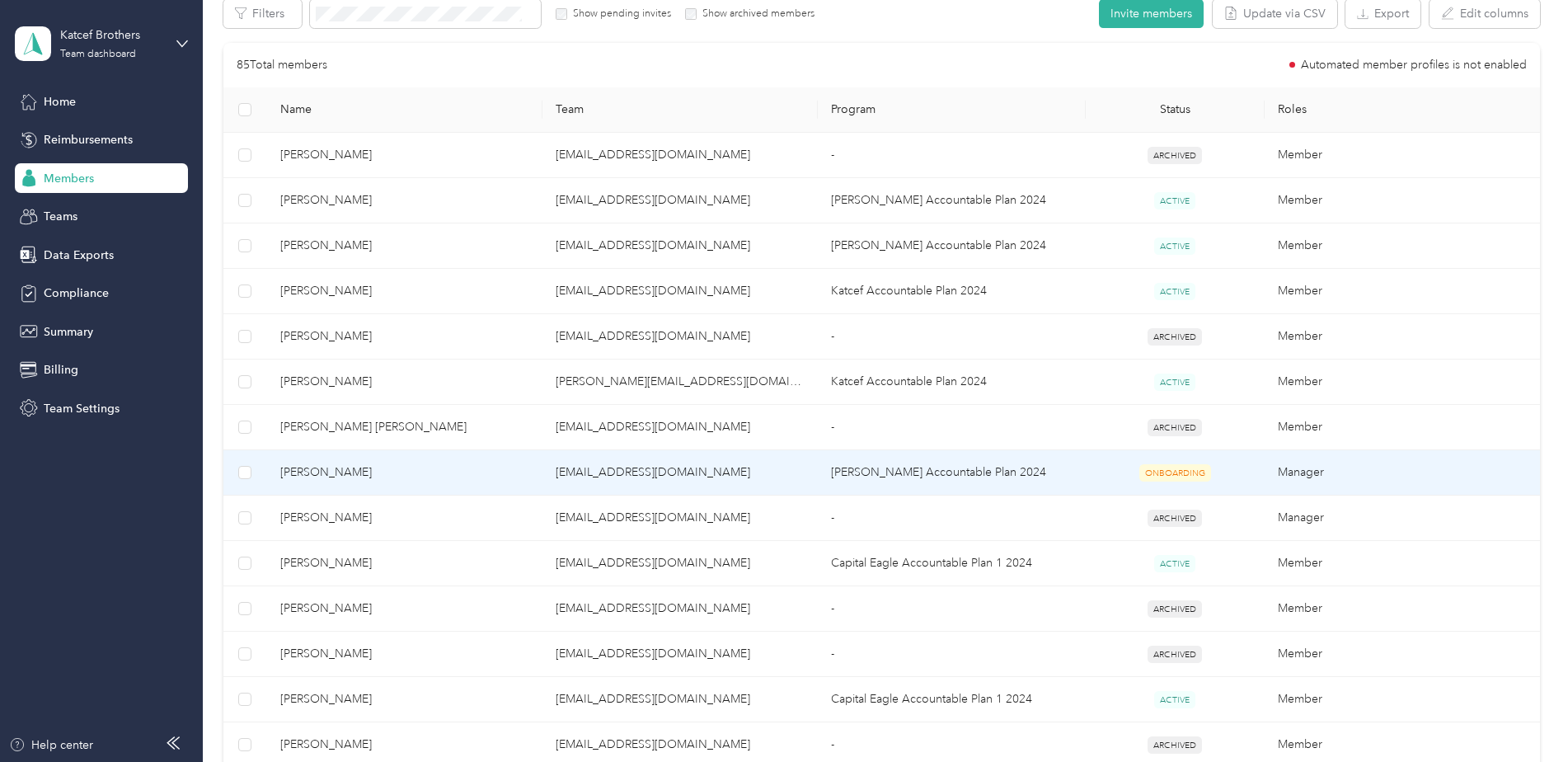
click at [359, 471] on span "[PERSON_NAME]" at bounding box center [405, 472] width 249 height 18
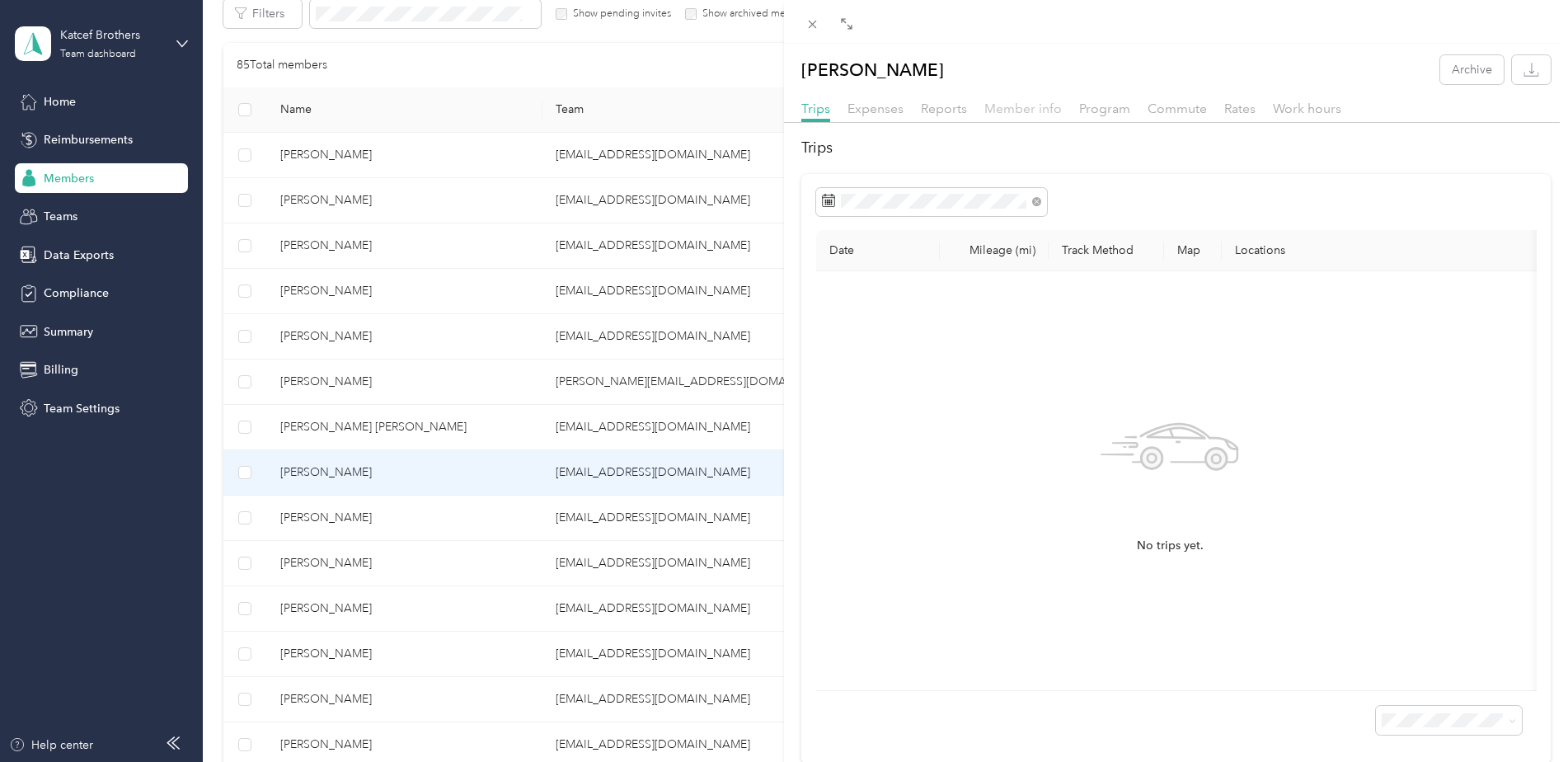
click at [1023, 104] on span "Member info" at bounding box center [1023, 108] width 77 height 16
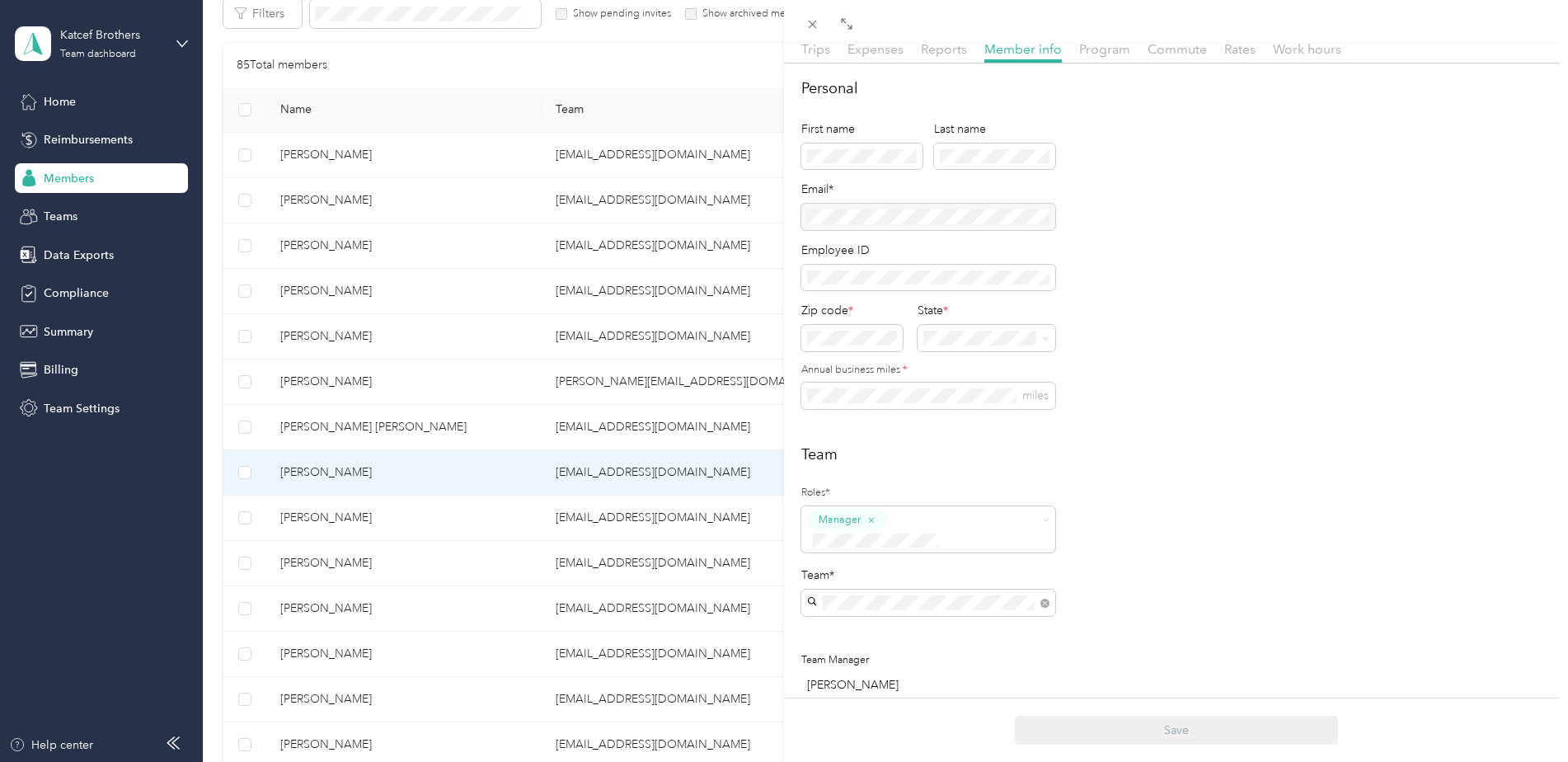
scroll to position [165, 0]
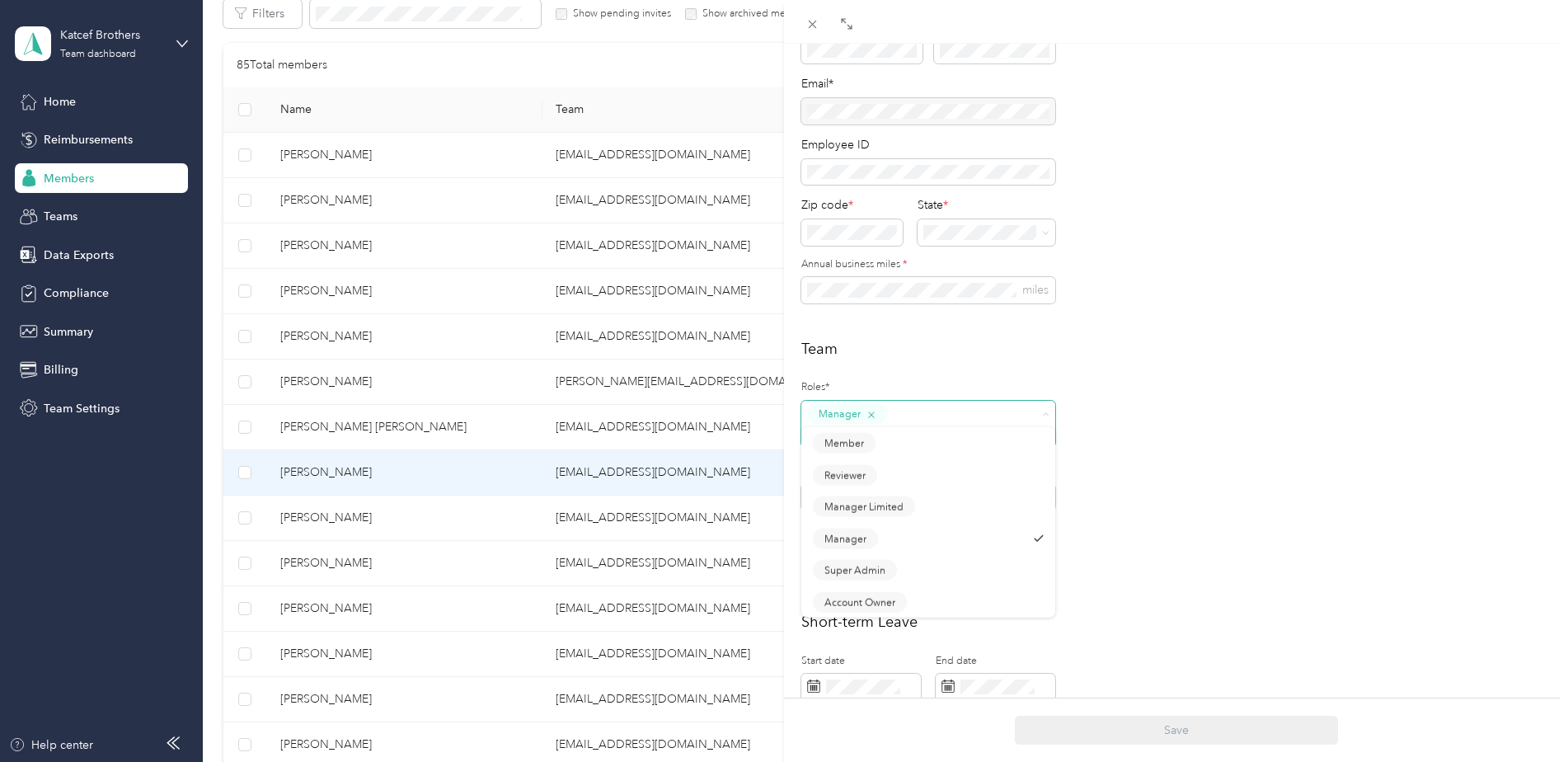
click at [872, 414] on icon "button" at bounding box center [871, 414] width 6 height 6
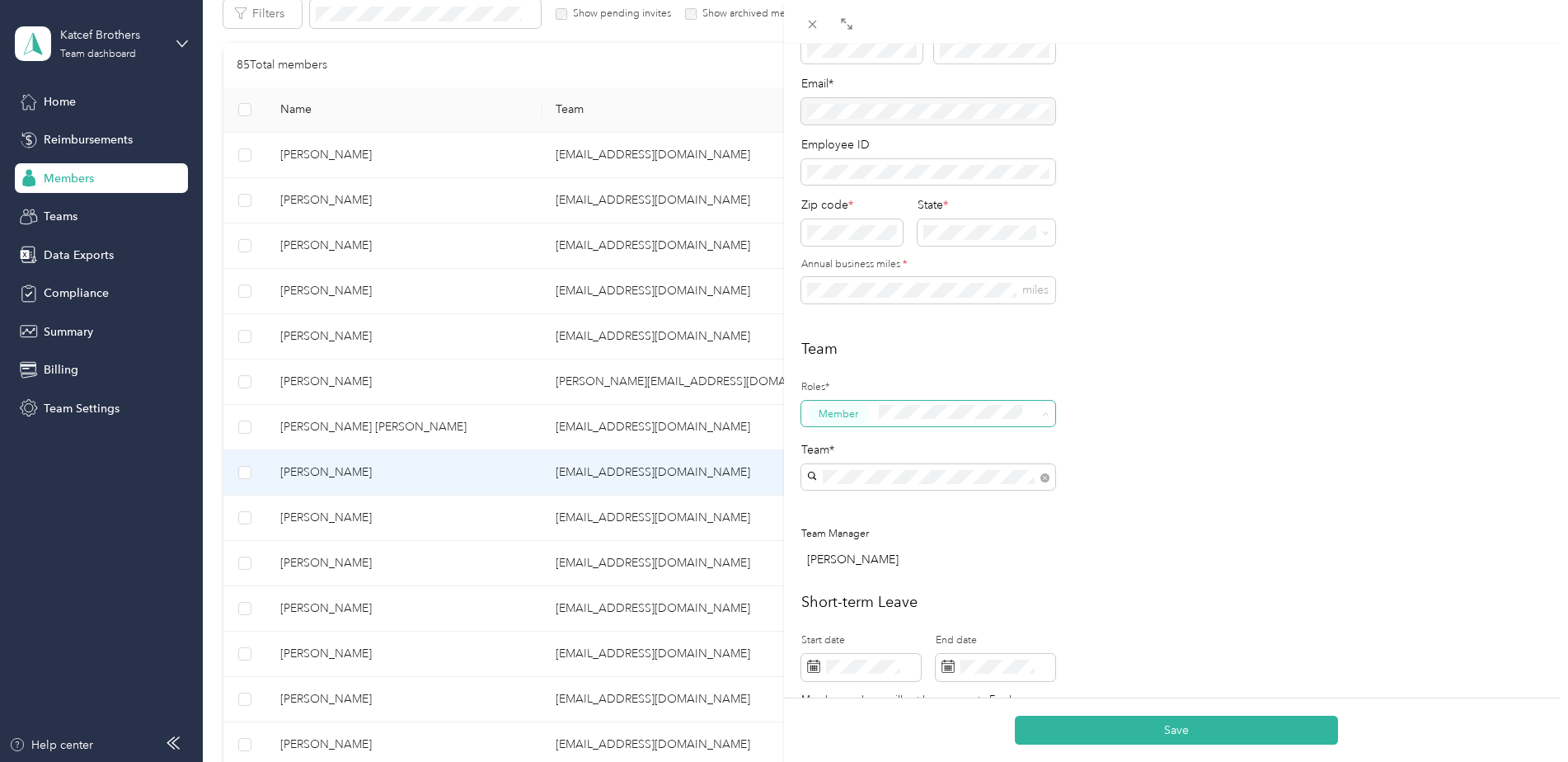
click at [890, 439] on div "Member" at bounding box center [919, 444] width 212 height 20
click at [1170, 729] on button "Save" at bounding box center [1177, 730] width 323 height 29
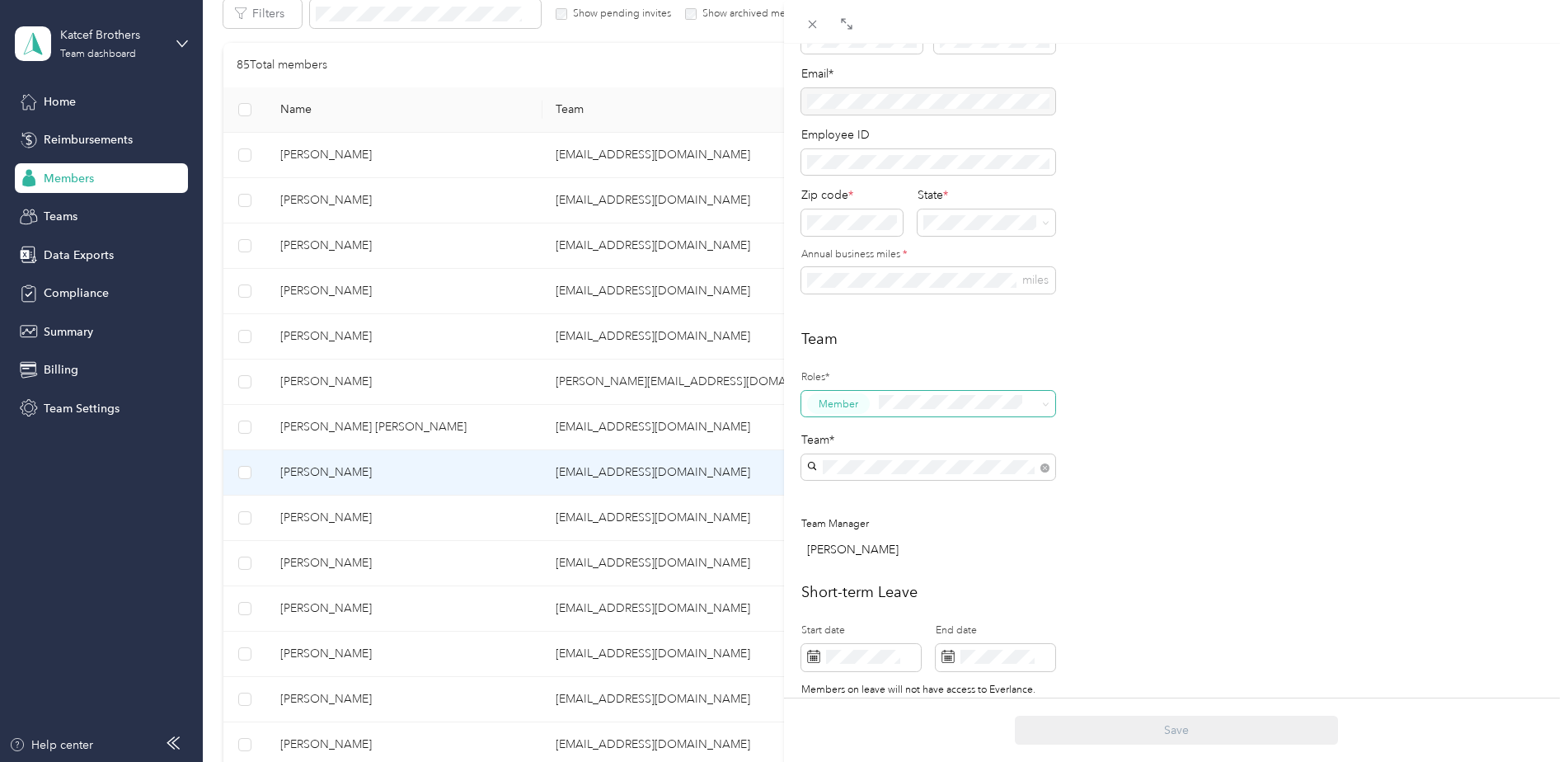
scroll to position [0, 0]
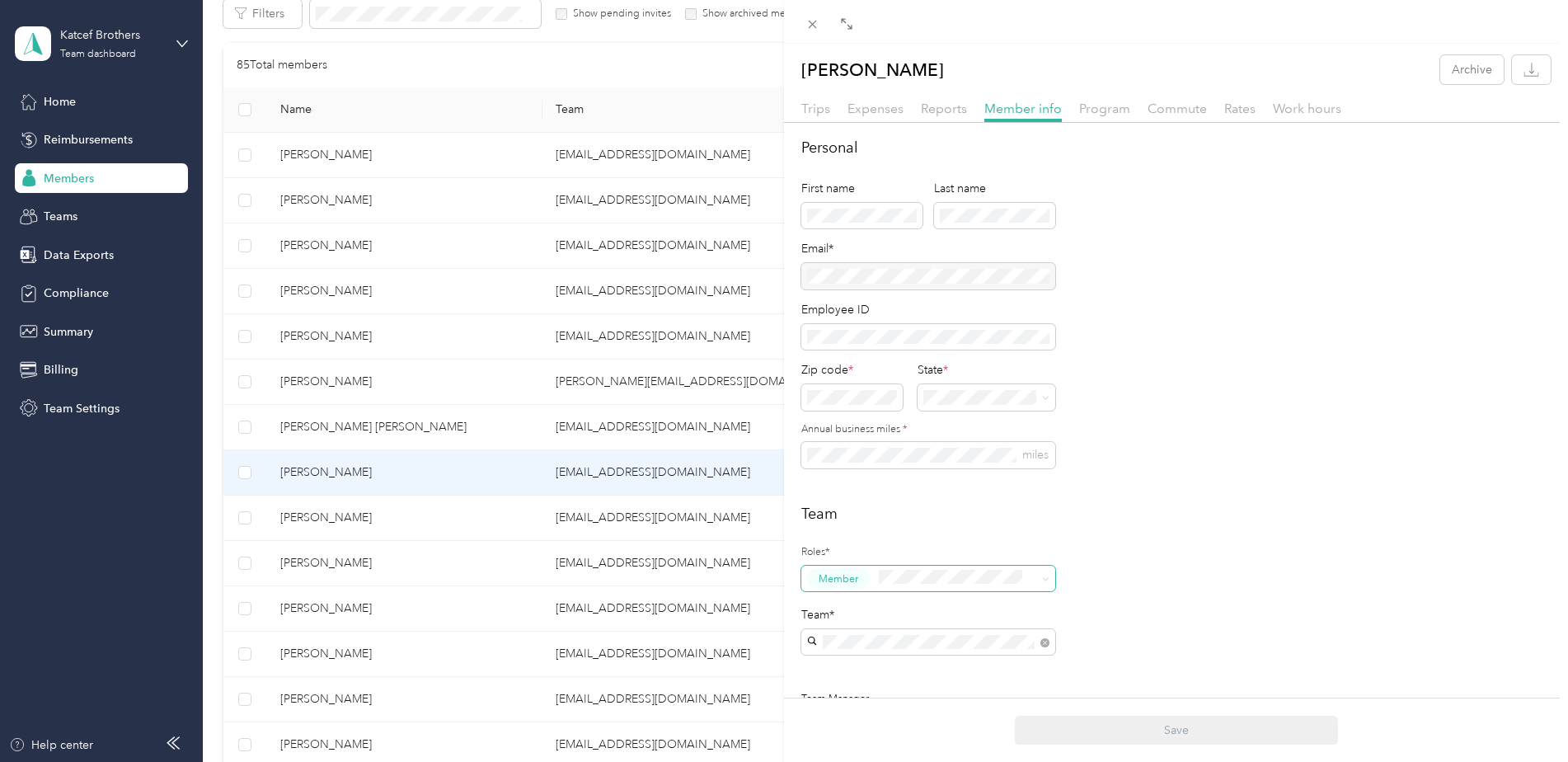
click at [65, 98] on div "[PERSON_NAME] Archive Trips Expenses Reports Member info Program Commute Rates …" at bounding box center [784, 381] width 1568 height 762
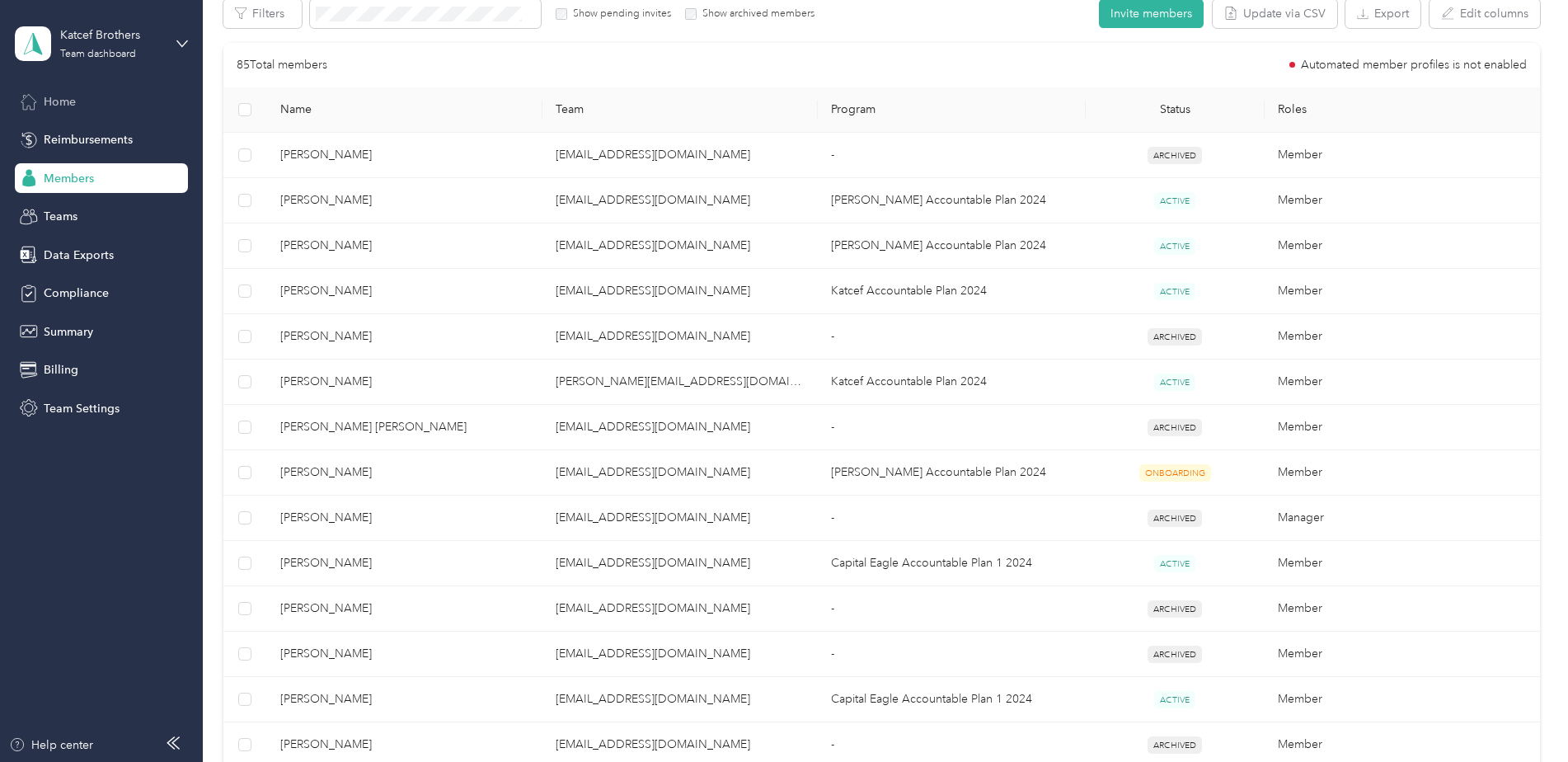
click at [74, 102] on span "Home" at bounding box center [59, 101] width 32 height 18
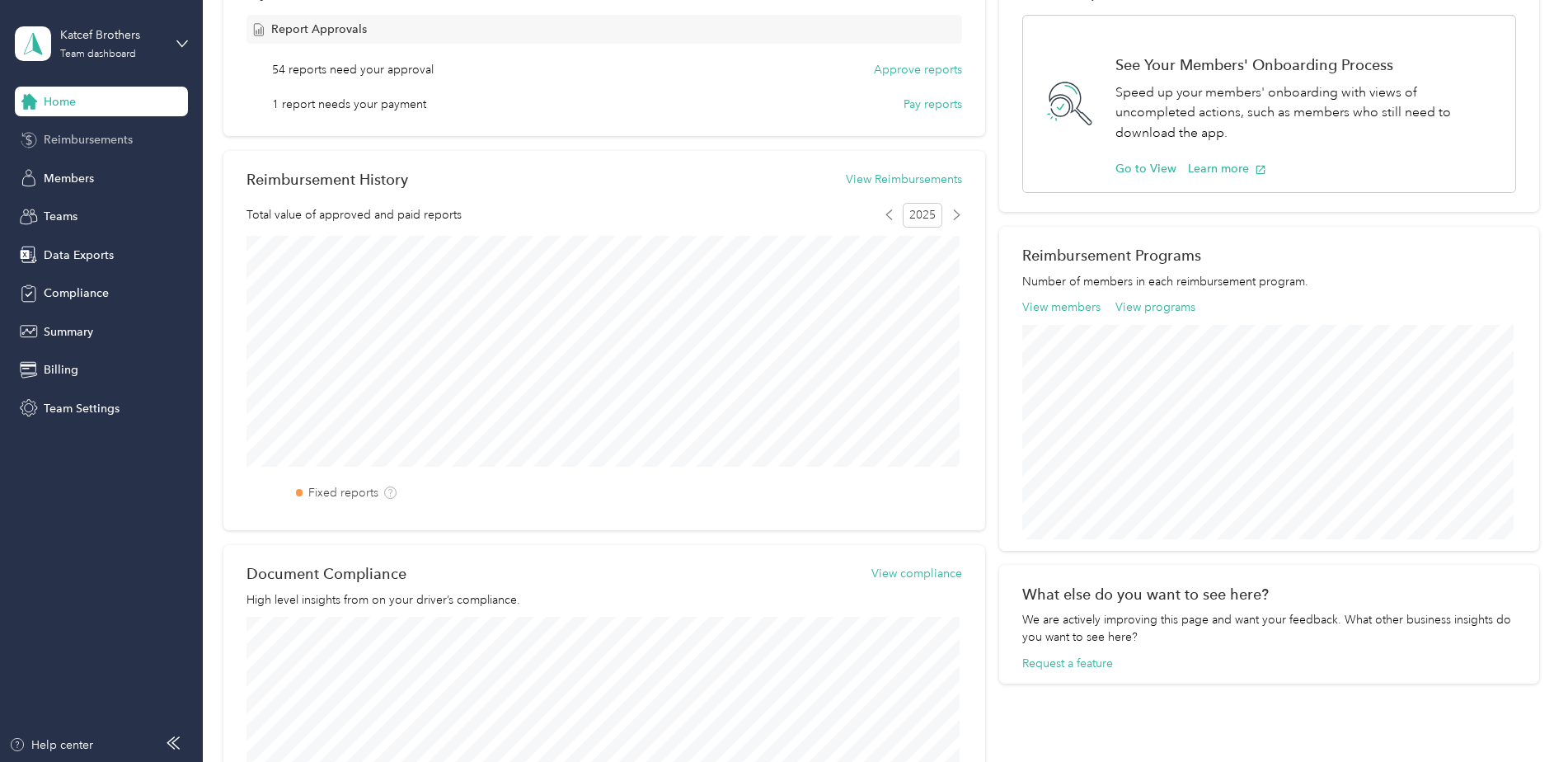
click at [99, 138] on span "Reimbursements" at bounding box center [88, 139] width 89 height 18
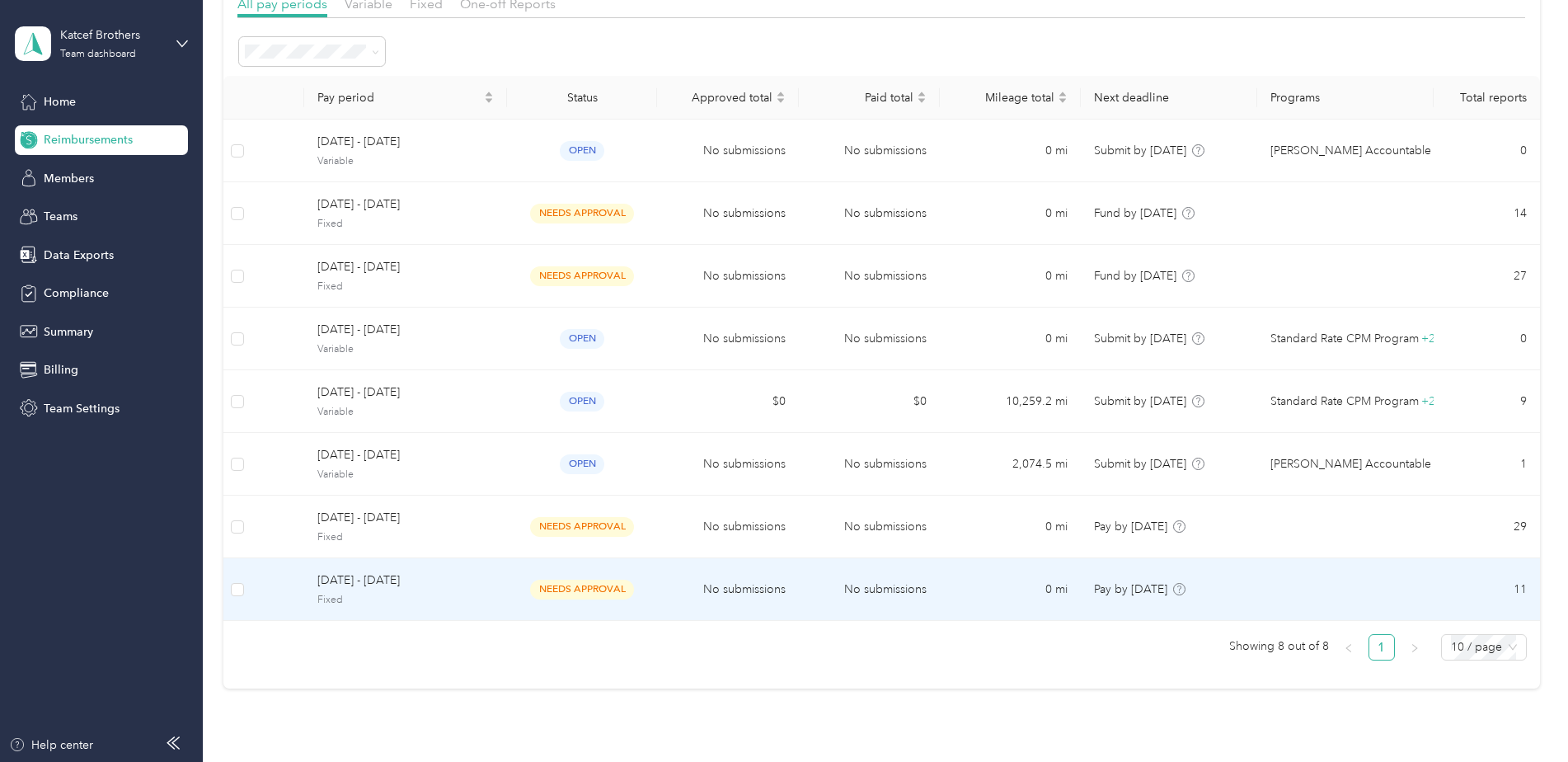
scroll to position [165, 0]
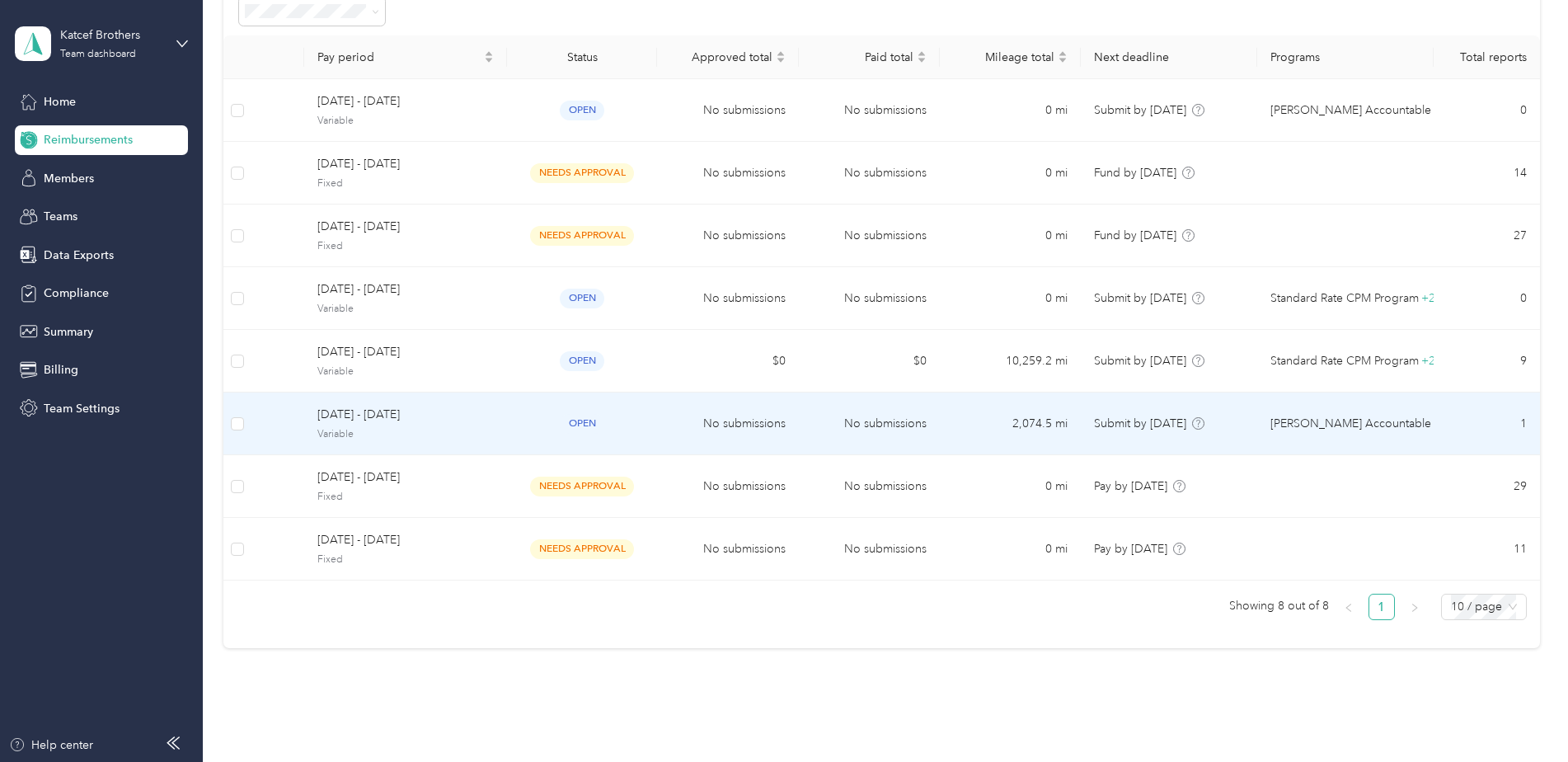
click at [600, 423] on span "open" at bounding box center [582, 423] width 44 height 19
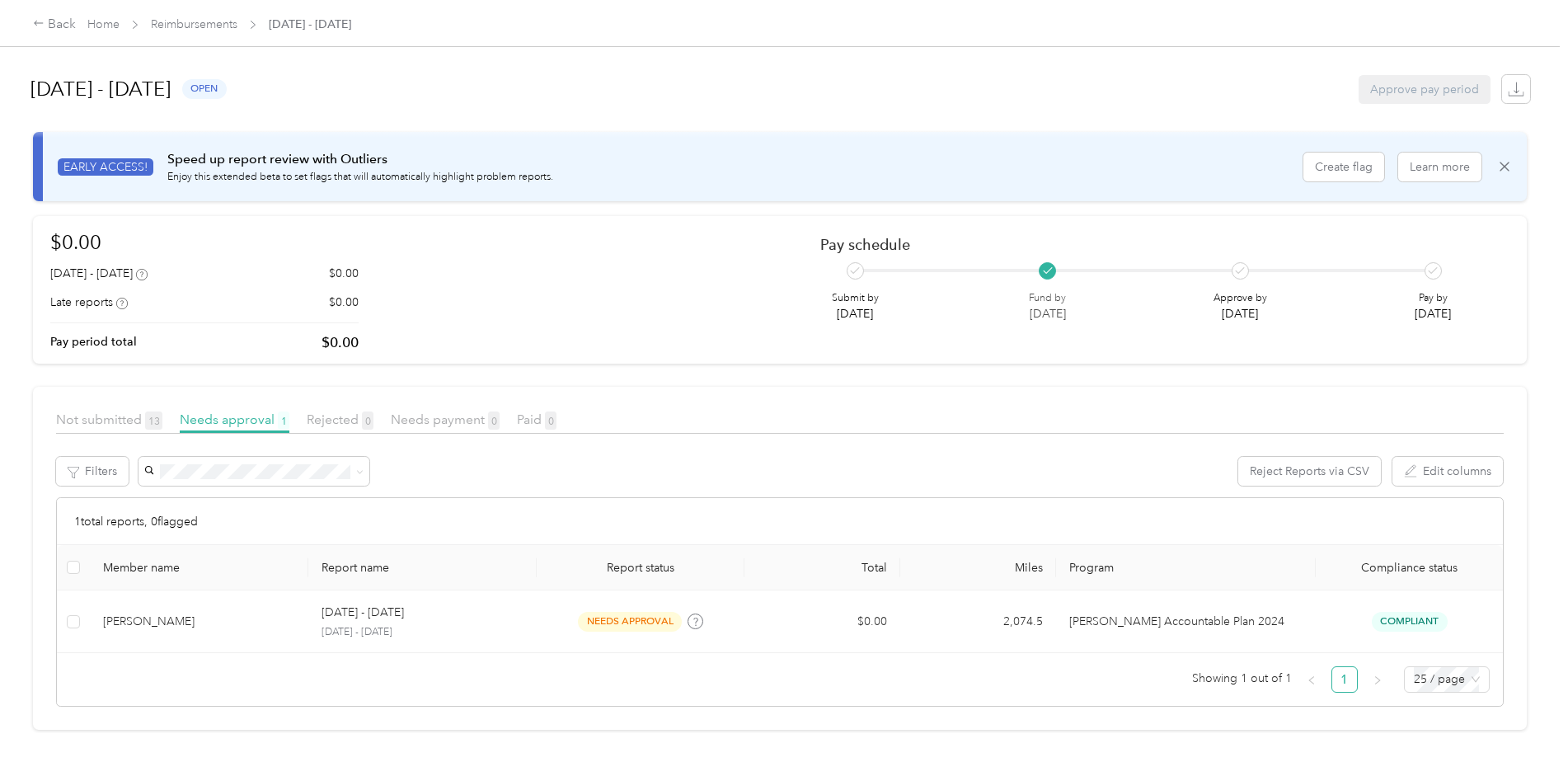
scroll to position [9, 0]
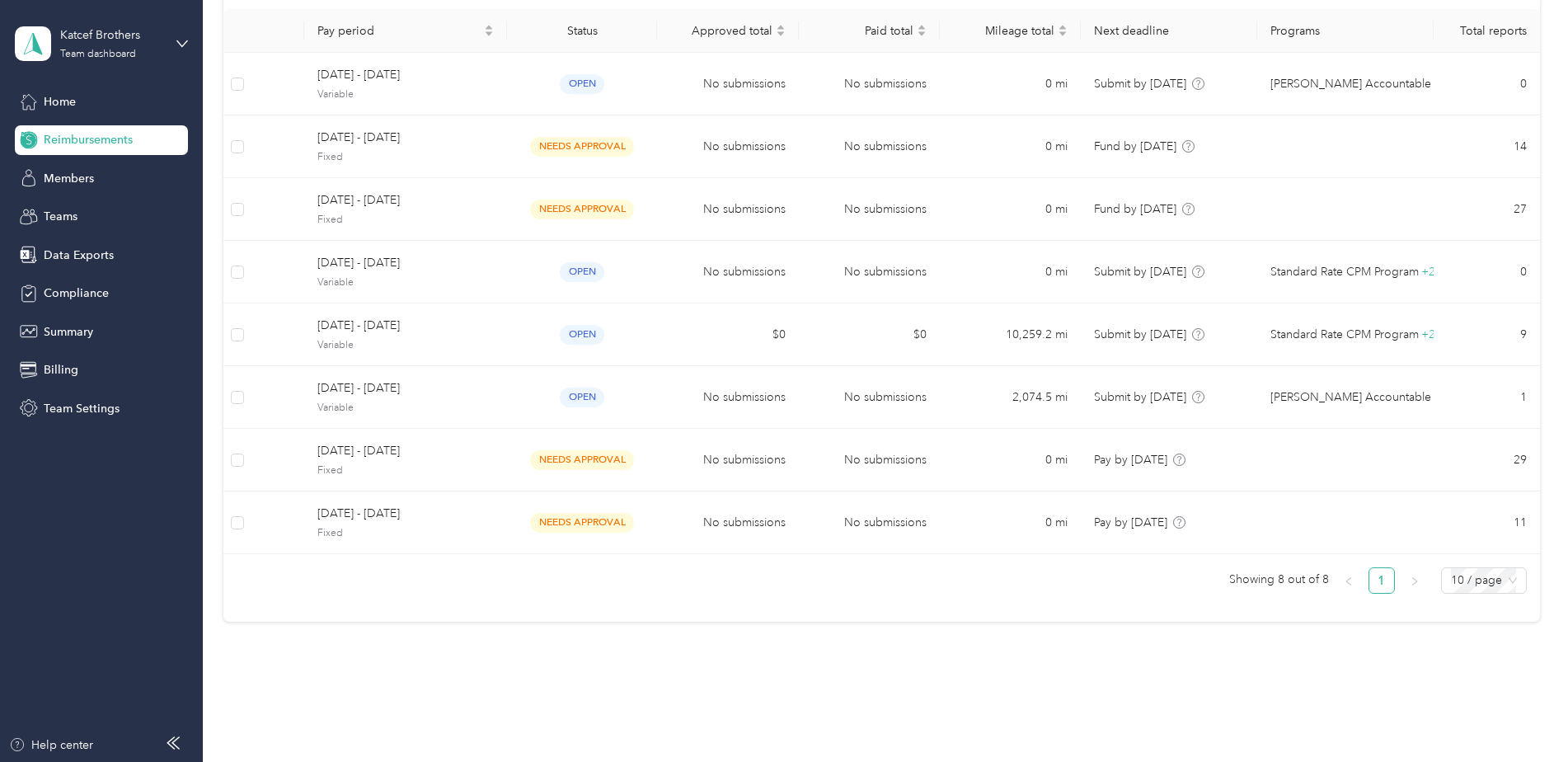
scroll to position [138, 0]
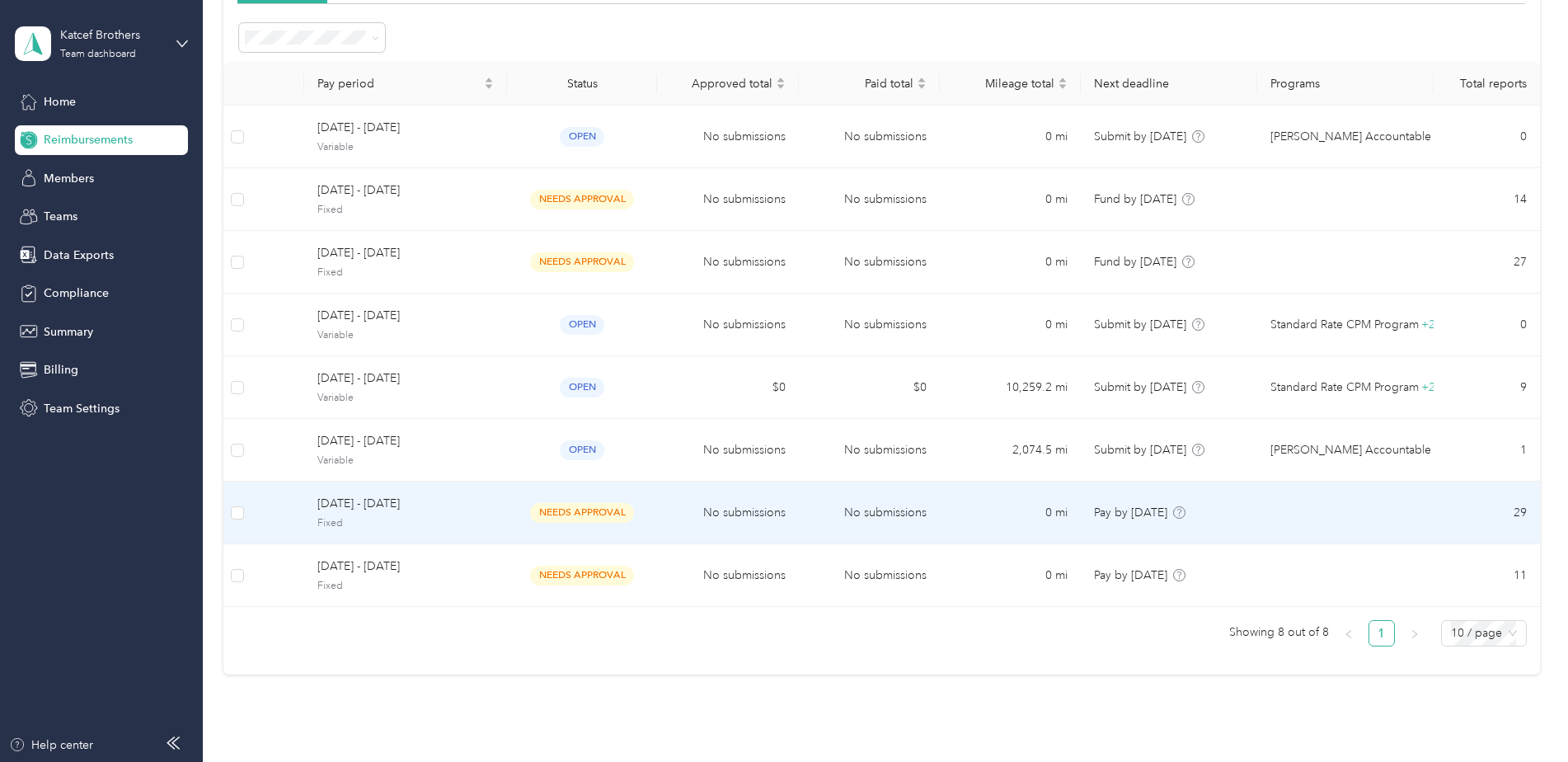
click at [585, 506] on span "needs approval" at bounding box center [582, 512] width 104 height 19
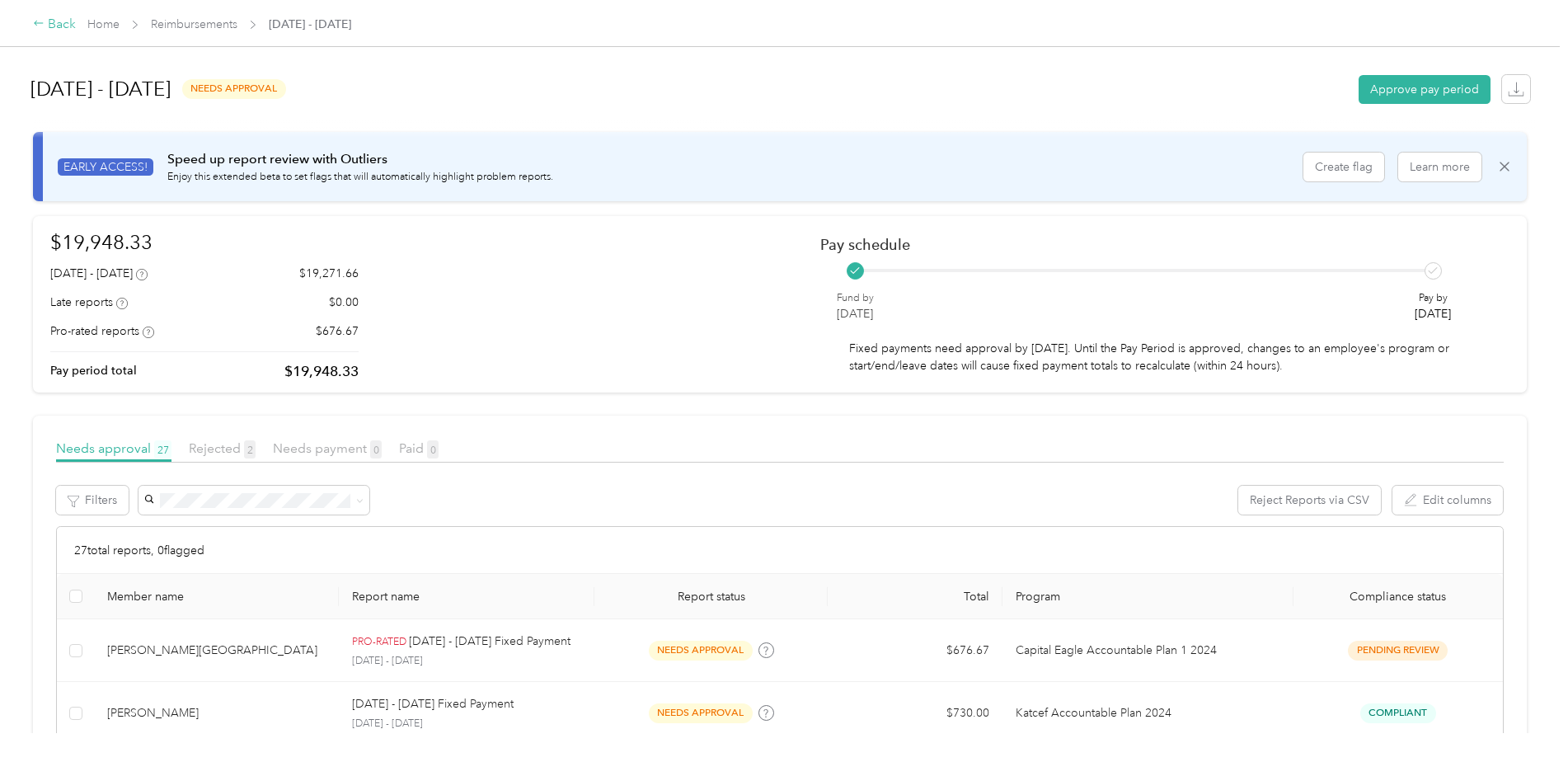
click at [55, 19] on div "Back" at bounding box center [54, 24] width 42 height 19
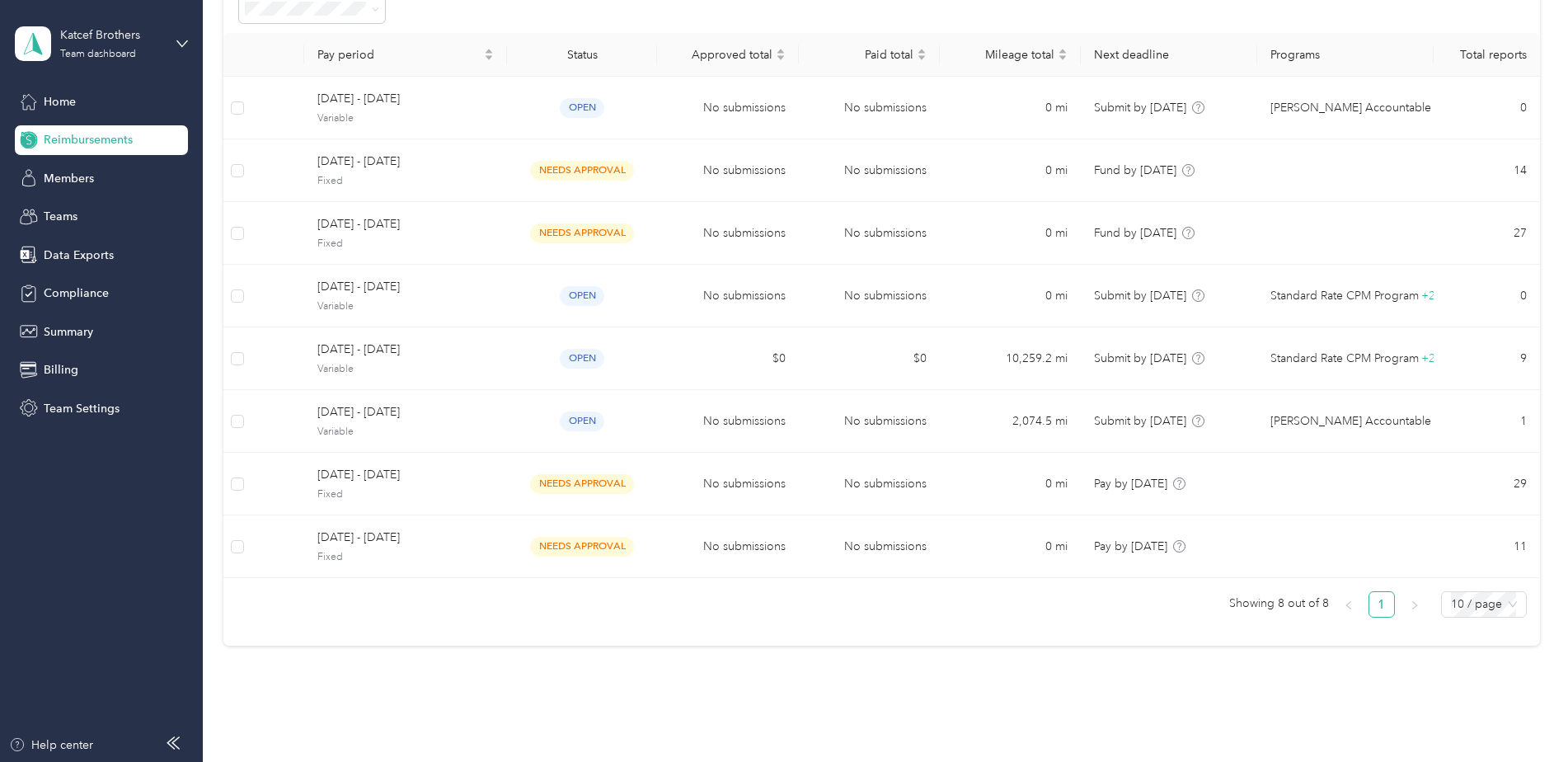
scroll to position [138, 0]
